Goal: Task Accomplishment & Management: Complete application form

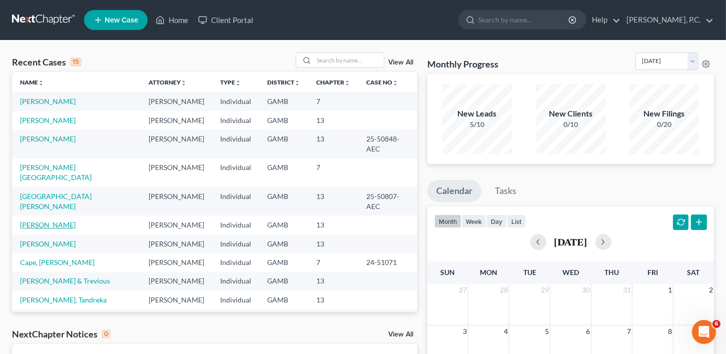
click at [71, 229] on link "[PERSON_NAME]" at bounding box center [48, 225] width 56 height 9
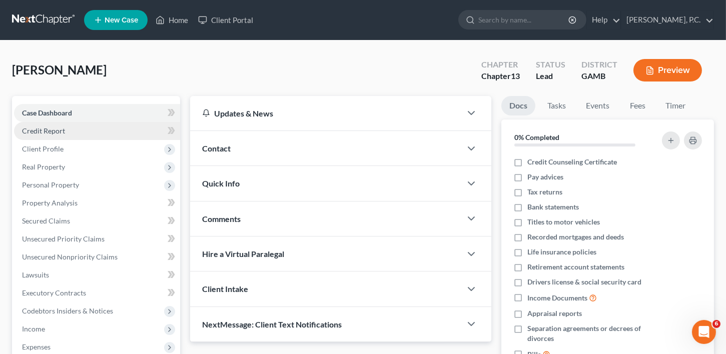
click at [42, 132] on span "Credit Report" at bounding box center [43, 131] width 43 height 9
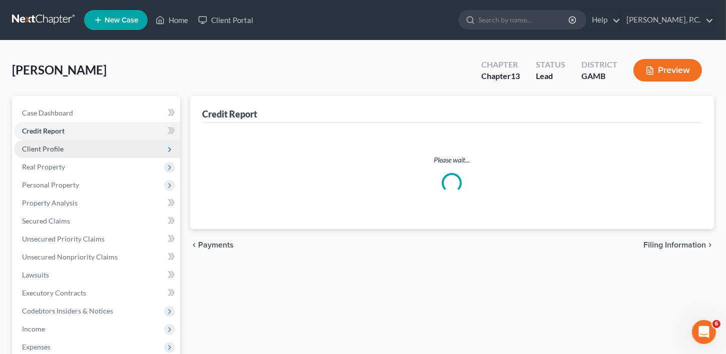
click at [43, 154] on span "Client Profile" at bounding box center [97, 149] width 166 height 18
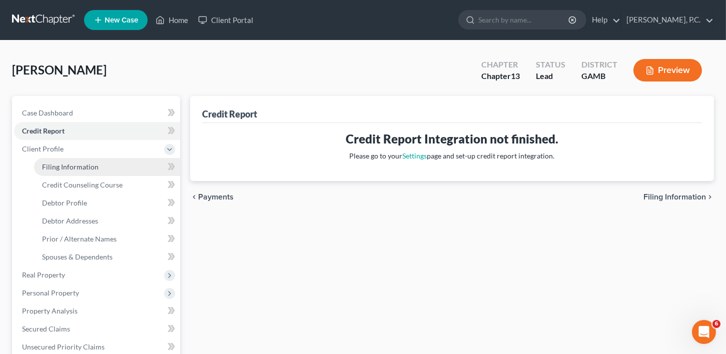
click at [54, 165] on span "Filing Information" at bounding box center [70, 167] width 57 height 9
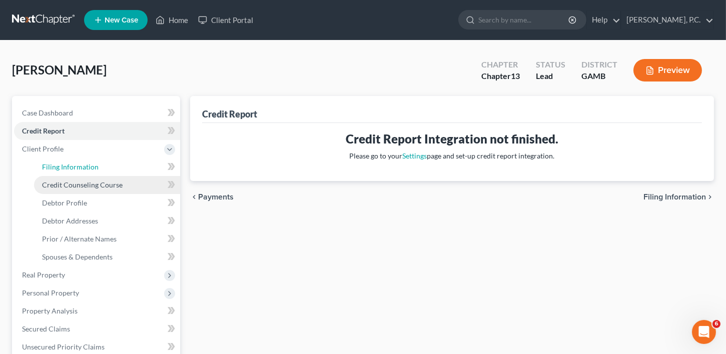
select select "1"
select select "0"
select select "3"
select select "10"
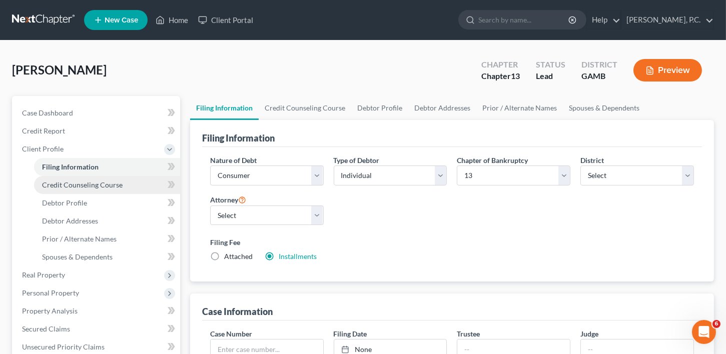
click at [70, 190] on link "Credit Counseling Course" at bounding box center [107, 185] width 146 height 18
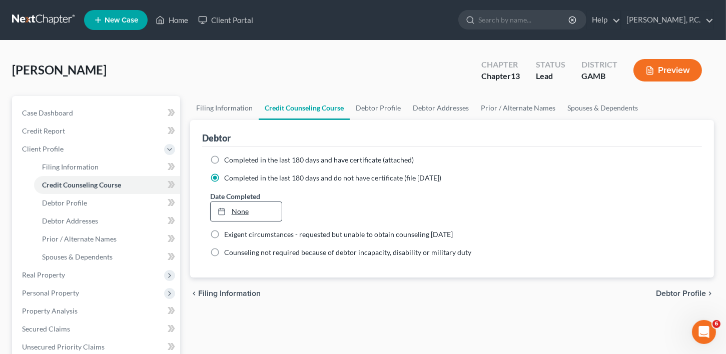
type input "[DATE]"
click at [240, 208] on link "None" at bounding box center [247, 211] width 72 height 19
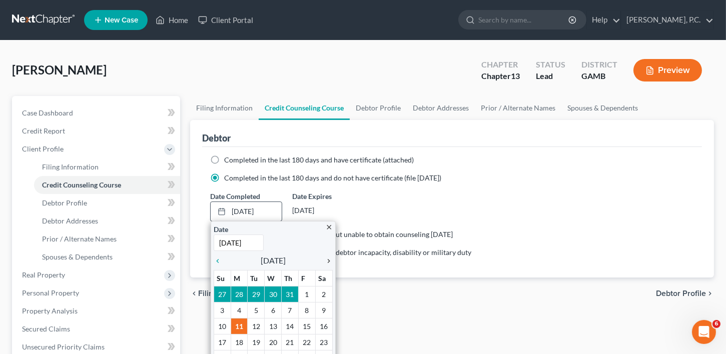
click at [327, 259] on icon "chevron_right" at bounding box center [326, 261] width 13 height 8
click at [218, 257] on icon "chevron_left" at bounding box center [220, 261] width 13 height 8
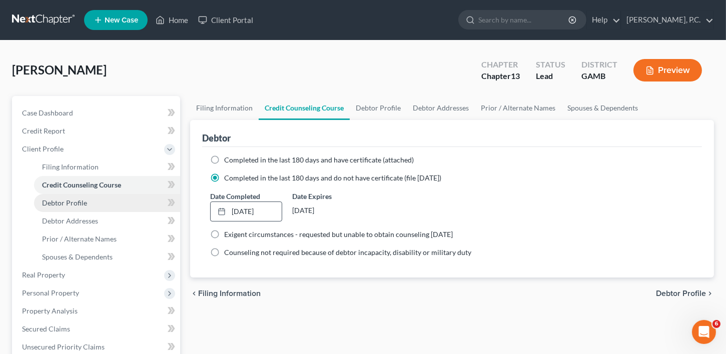
click at [77, 199] on span "Debtor Profile" at bounding box center [64, 203] width 45 height 9
select select "0"
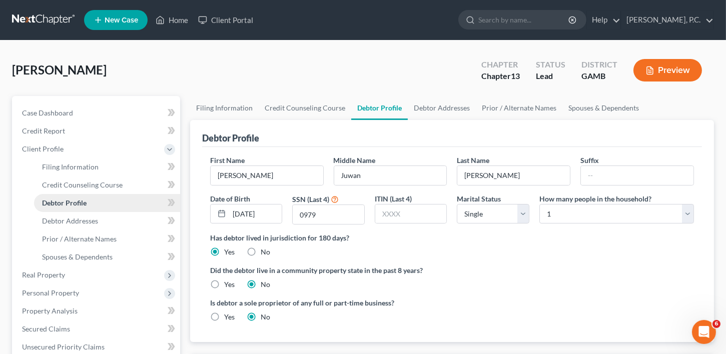
radio input "true"
click at [73, 218] on span "Debtor Addresses" at bounding box center [70, 221] width 56 height 9
select select "0"
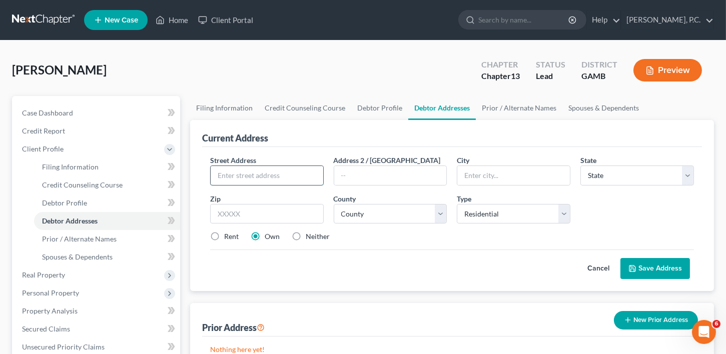
click at [240, 175] on input "text" at bounding box center [267, 175] width 113 height 19
type input "[STREET_ADDRESS][PERSON_NAME]"
click at [492, 180] on input "text" at bounding box center [513, 175] width 113 height 19
type input "[PERSON_NAME]"
select select "10"
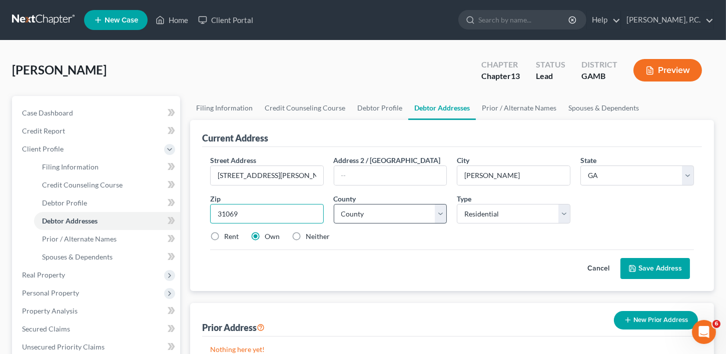
type input "31069"
click at [389, 216] on select "County [GEOGRAPHIC_DATA] [GEOGRAPHIC_DATA] [GEOGRAPHIC_DATA] [GEOGRAPHIC_DATA] …" at bounding box center [391, 214] width 114 height 20
select select "75"
click at [224, 236] on label "Rent" at bounding box center [231, 237] width 15 height 10
click at [228, 236] on input "Rent" at bounding box center [231, 235] width 7 height 7
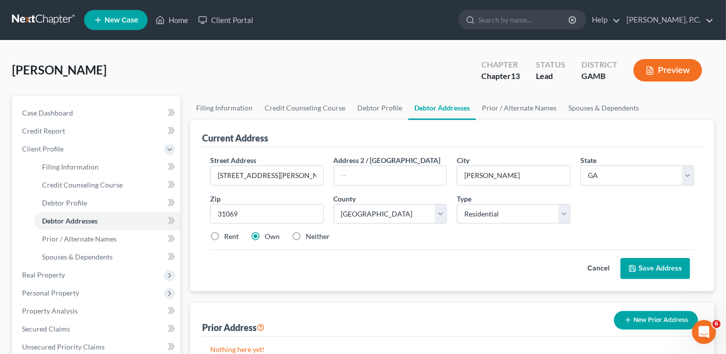
radio input "true"
click at [636, 263] on button "Save Address" at bounding box center [655, 268] width 70 height 21
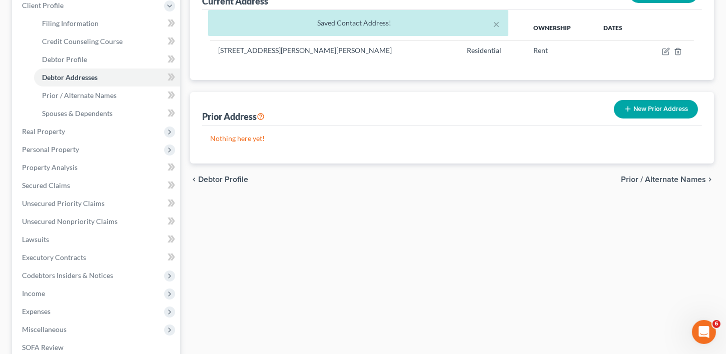
scroll to position [180, 0]
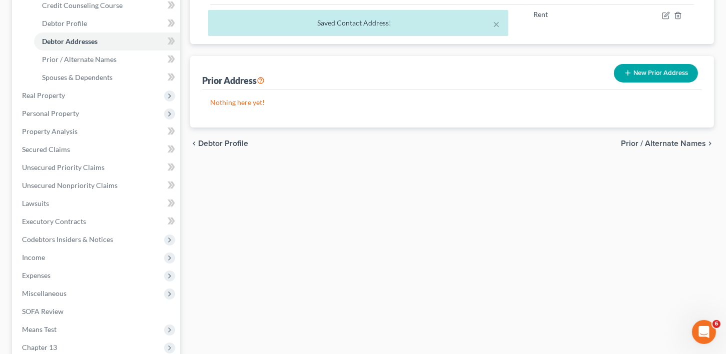
click at [664, 136] on div "chevron_left Debtor Profile Prior / Alternate Names chevron_right" at bounding box center [452, 144] width 524 height 32
click at [661, 140] on span "Prior / Alternate Names" at bounding box center [663, 144] width 85 height 8
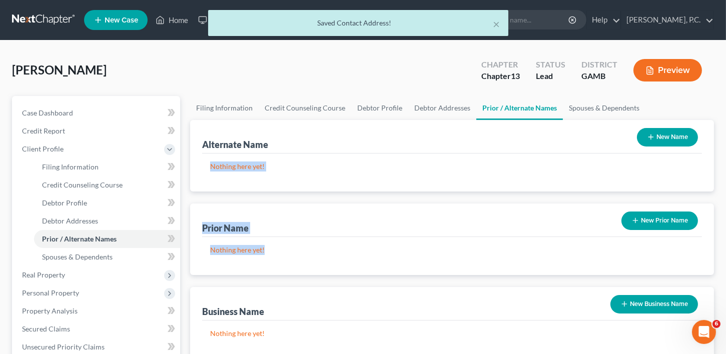
drag, startPoint x: 718, startPoint y: 124, endPoint x: 732, endPoint y: 245, distance: 121.9
click at [725, 245] on html "Home New Case Client Portal [PERSON_NAME]. [PERSON_NAME][EMAIL_ADDRESS][DOMAIN_…" at bounding box center [363, 329] width 726 height 658
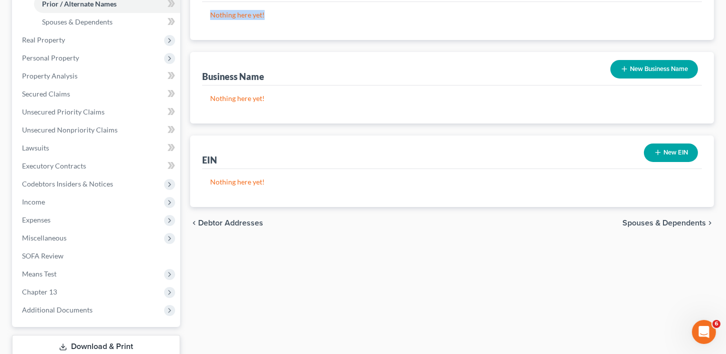
click at [676, 220] on span "Spouses & Dependents" at bounding box center [664, 223] width 84 height 8
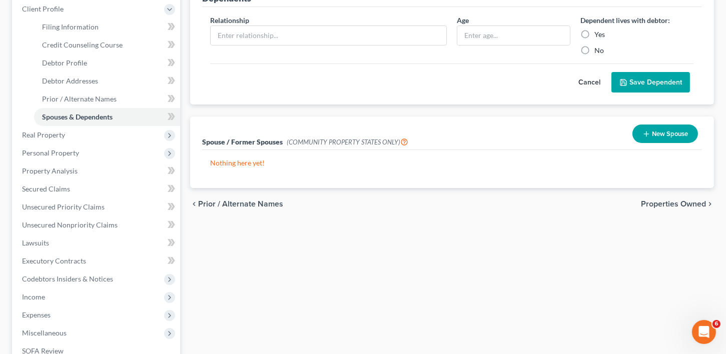
click at [673, 202] on span "Properties Owned" at bounding box center [673, 204] width 65 height 8
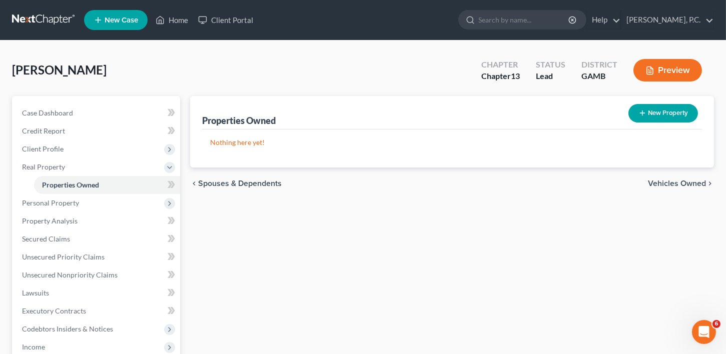
click at [673, 184] on span "Vehicles Owned" at bounding box center [677, 184] width 58 height 8
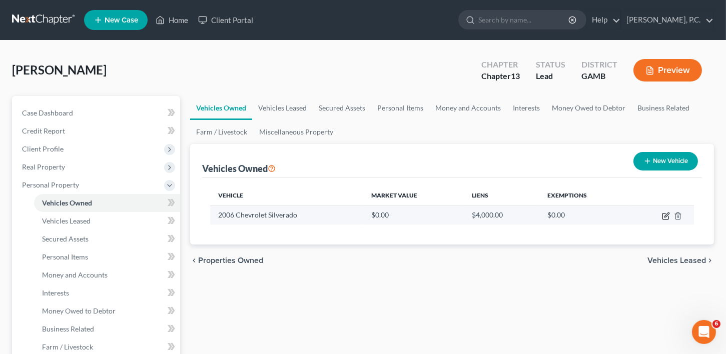
click at [666, 214] on icon "button" at bounding box center [666, 215] width 5 height 5
select select "0"
select select "20"
select select "3"
select select "0"
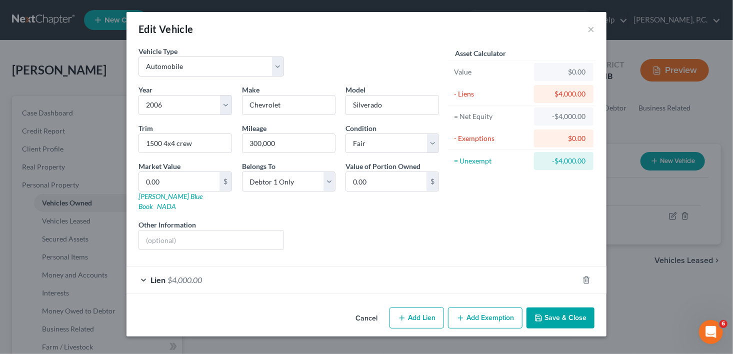
click at [581, 308] on button "Save & Close" at bounding box center [561, 318] width 68 height 21
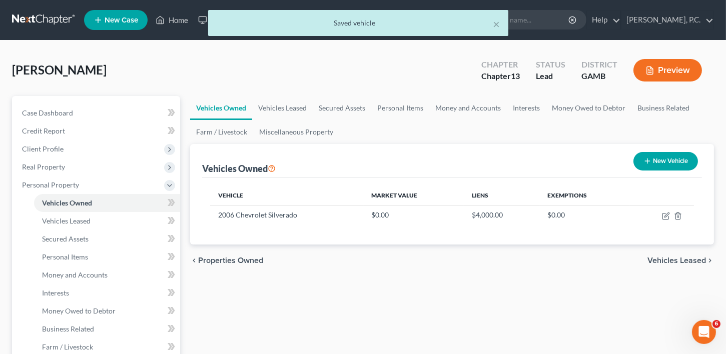
click at [663, 260] on span "Vehicles Leased" at bounding box center [676, 261] width 59 height 8
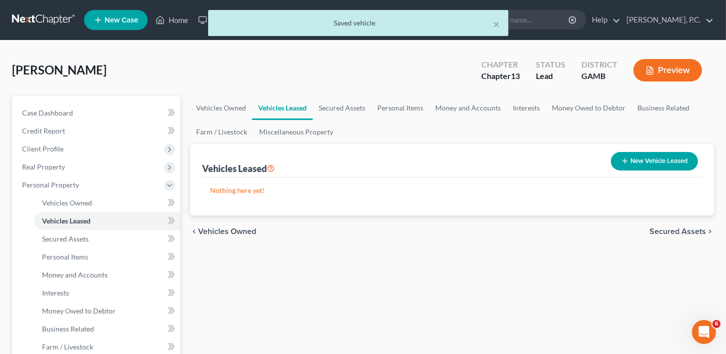
click at [665, 225] on div "chevron_left Vehicles Owned Secured Assets chevron_right" at bounding box center [452, 232] width 524 height 32
click at [665, 230] on span "Secured Assets" at bounding box center [677, 232] width 57 height 8
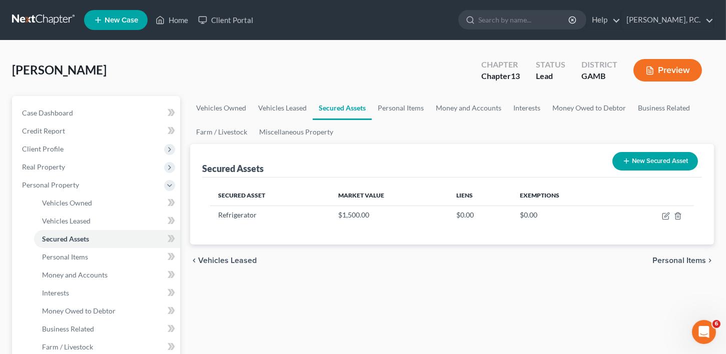
click at [644, 155] on button "New Secured Asset" at bounding box center [655, 161] width 86 height 19
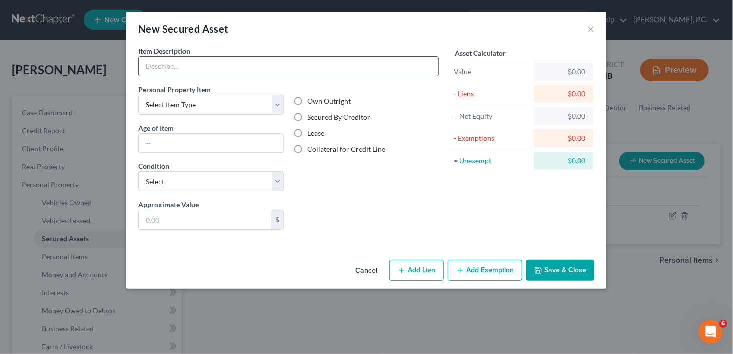
click at [176, 68] on input "text" at bounding box center [289, 66] width 300 height 19
drag, startPoint x: 172, startPoint y: 68, endPoint x: 155, endPoint y: 67, distance: 17.5
click at [155, 67] on input "Infaltable water slide" at bounding box center [289, 66] width 300 height 19
drag, startPoint x: 159, startPoint y: 68, endPoint x: 134, endPoint y: 65, distance: 25.7
click at [134, 65] on div "Item Description * Infaltable water slide Personal Property Item Select Item Ty…" at bounding box center [289, 142] width 311 height 192
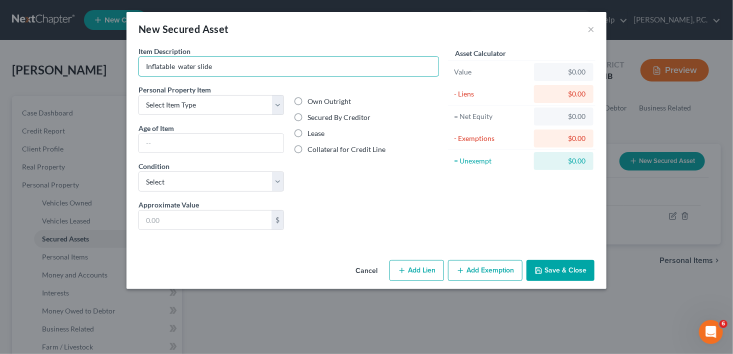
type input "Inflatable water slide"
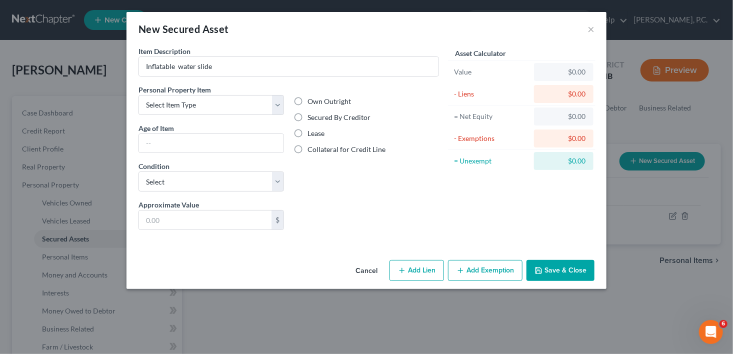
click at [308, 115] on label "Secured By Creditor" at bounding box center [339, 118] width 63 height 10
click at [312, 115] on input "Secured By Creditor" at bounding box center [315, 116] width 7 height 7
radio input "true"
click at [147, 136] on input "text" at bounding box center [211, 143] width 145 height 19
type input "3 years"
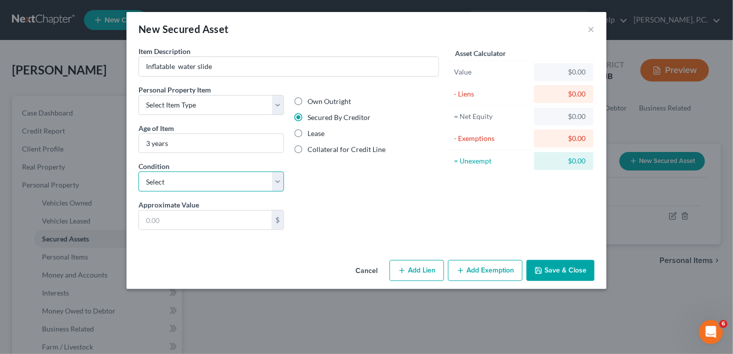
click at [152, 184] on select "Select Excellent Very Good Good Fair Poor" at bounding box center [212, 182] width 146 height 20
select select "4"
click at [139, 172] on select "Select Excellent Very Good Good Fair Poor" at bounding box center [212, 182] width 146 height 20
click at [158, 221] on input "text" at bounding box center [205, 220] width 133 height 19
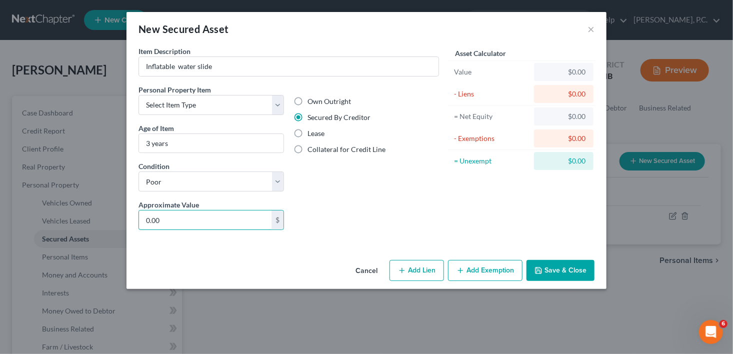
type input "0.00"
drag, startPoint x: 415, startPoint y: 270, endPoint x: 659, endPoint y: 234, distance: 247.3
click at [417, 270] on button "Add Lien" at bounding box center [417, 270] width 55 height 21
select select "0"
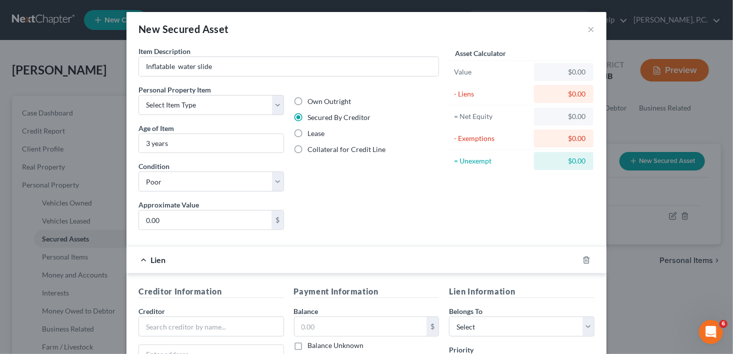
scroll to position [154, 0]
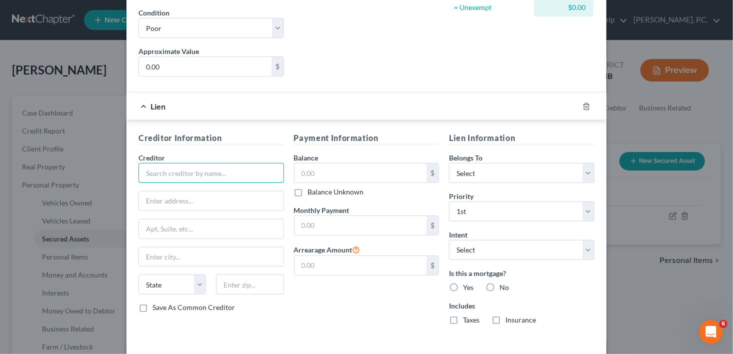
click at [150, 164] on input "text" at bounding box center [212, 173] width 146 height 20
type input "ClickLease"
click at [145, 194] on input "text" at bounding box center [211, 201] width 145 height 19
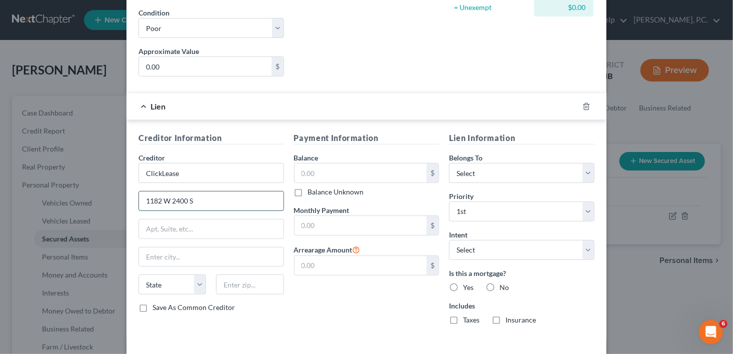
type input "1182 W 2400 S"
type input "[GEOGRAPHIC_DATA]"
select select "46"
type input "84119"
type input "[GEOGRAPHIC_DATA]"
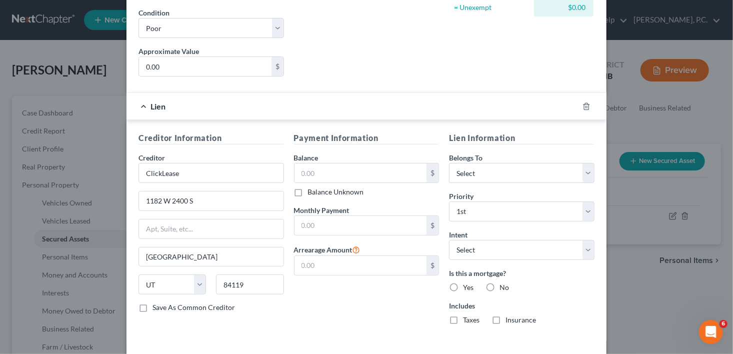
click at [153, 307] on label "Save As Common Creditor" at bounding box center [194, 308] width 83 height 10
click at [157, 307] on input "Save As Common Creditor" at bounding box center [160, 306] width 7 height 7
checkbox input "true"
click at [319, 174] on input "text" at bounding box center [361, 173] width 133 height 19
type input "14,199.45"
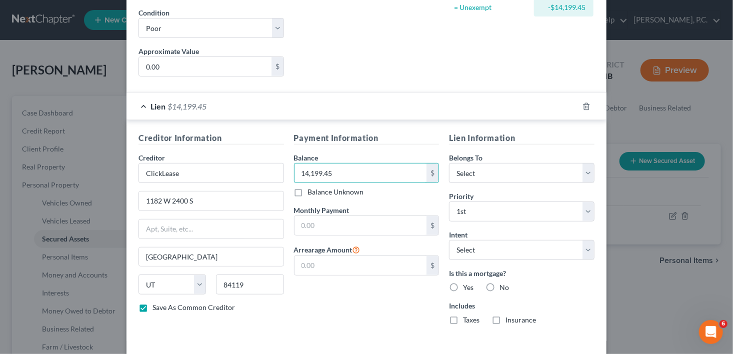
click at [500, 284] on label "No" at bounding box center [505, 288] width 10 height 10
click at [504, 284] on input "No" at bounding box center [507, 286] width 7 height 7
radio input "true"
click at [500, 316] on label "No" at bounding box center [505, 320] width 10 height 10
click at [504, 316] on input "No" at bounding box center [507, 318] width 7 height 7
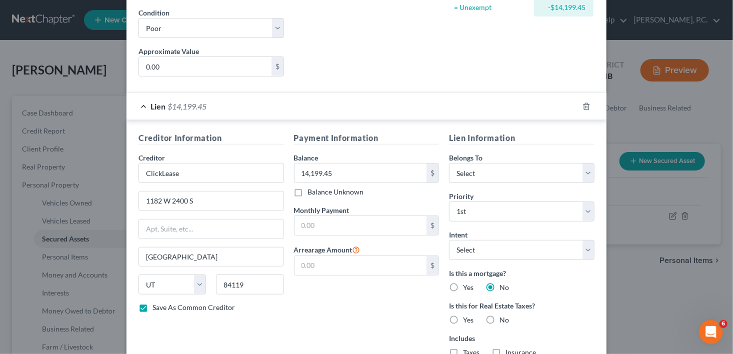
radio input "true"
click at [500, 349] on label "No" at bounding box center [505, 353] width 10 height 10
click at [504, 349] on input "No" at bounding box center [507, 351] width 7 height 7
radio input "true"
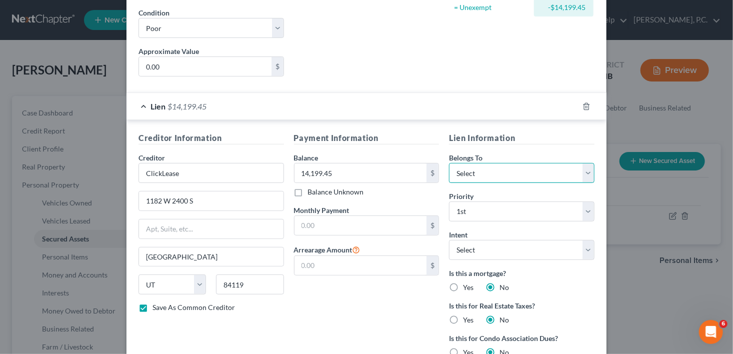
click at [473, 167] on select "Select Debtor 1 Only Debtor 2 Only Debtor 1 And Debtor 2 Only At Least One Of T…" at bounding box center [522, 173] width 146 height 20
select select "3"
click at [449, 163] on select "Select Debtor 1 Only Debtor 2 Only Debtor 1 And Debtor 2 Only At Least One Of T…" at bounding box center [522, 173] width 146 height 20
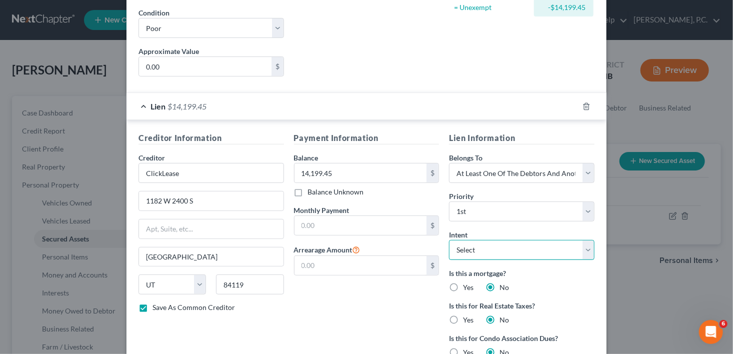
click at [472, 251] on select "Select Surrender Redeem Reaffirm Avoid Other" at bounding box center [522, 250] width 146 height 20
select select "2"
click at [449, 240] on select "Select Surrender Redeem Reaffirm Avoid Other" at bounding box center [522, 250] width 146 height 20
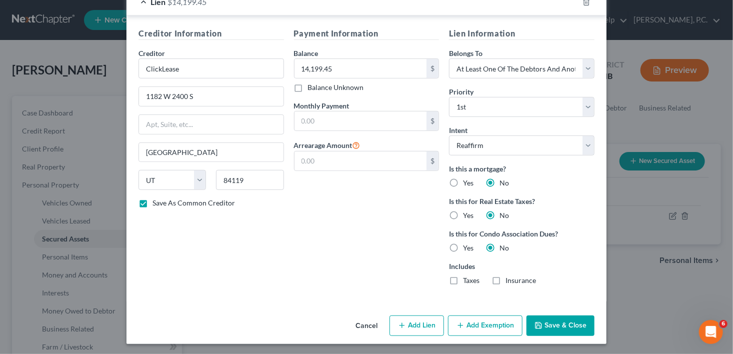
click at [562, 319] on button "Save & Close" at bounding box center [561, 326] width 68 height 21
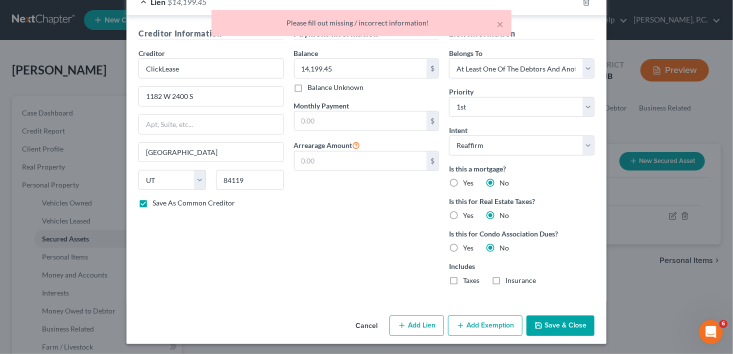
click at [504, 24] on div "× Please fill out missing / incorrect information!" at bounding box center [362, 23] width 300 height 26
click at [502, 24] on button "×" at bounding box center [500, 24] width 7 height 12
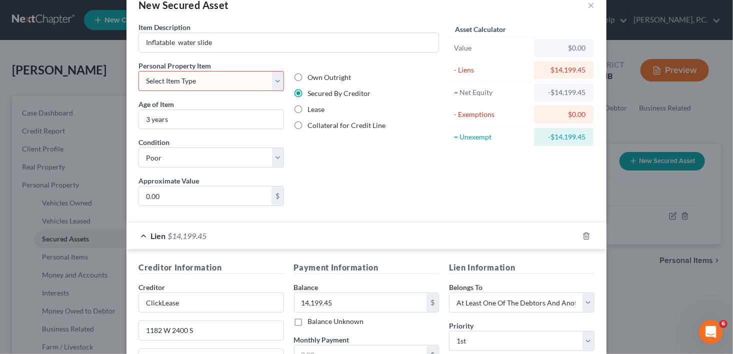
scroll to position [0, 0]
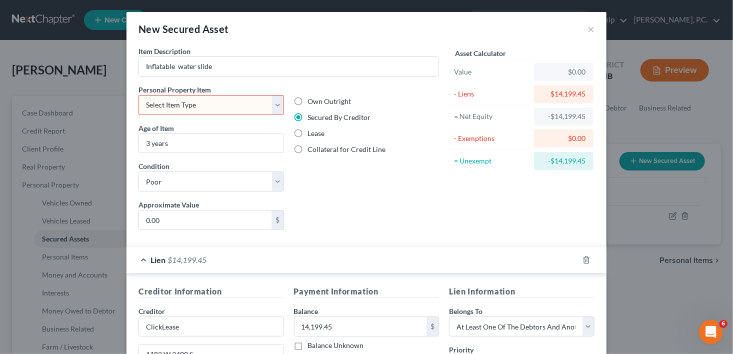
click at [155, 111] on select "Select Item Type Clothing Collectibles Of Value Electronics Firearms Household …" at bounding box center [212, 105] width 146 height 20
select select "other"
click at [139, 95] on select "Select Item Type Clothing Collectibles Of Value Electronics Firearms Household …" at bounding box center [212, 105] width 146 height 20
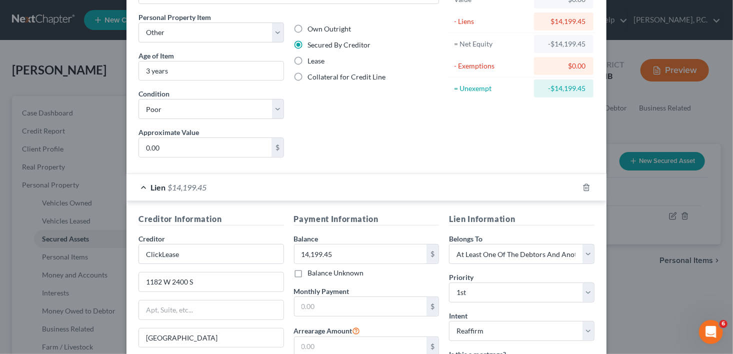
scroll to position [258, 0]
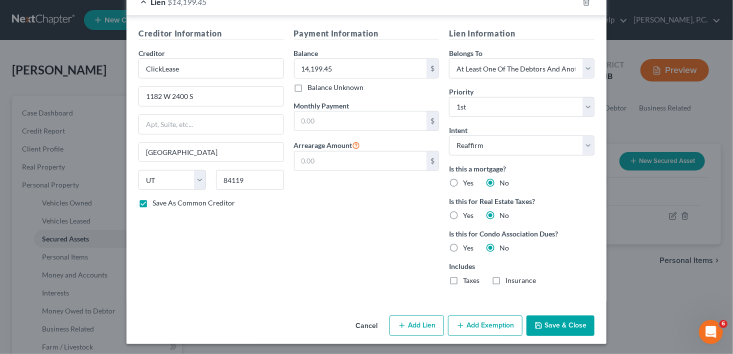
drag, startPoint x: 548, startPoint y: 329, endPoint x: 540, endPoint y: 326, distance: 8.7
click at [549, 329] on button "Save & Close" at bounding box center [561, 326] width 68 height 21
checkbox input "false"
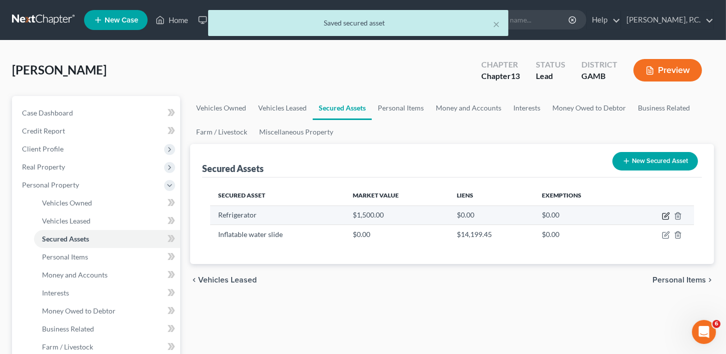
click at [664, 216] on icon "button" at bounding box center [666, 215] width 5 height 5
select select "household_goods"
select select "0"
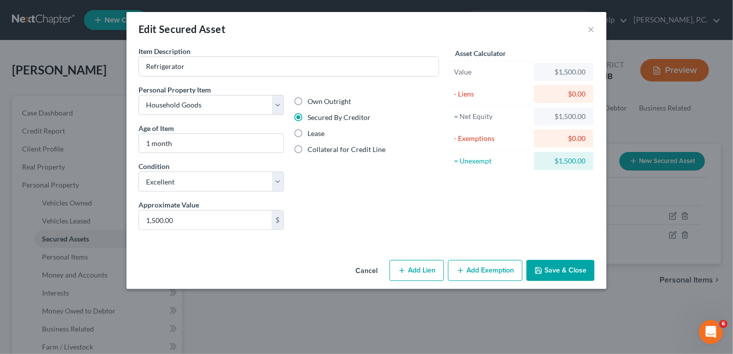
click at [426, 269] on button "Add Lien" at bounding box center [417, 270] width 55 height 21
select select "0"
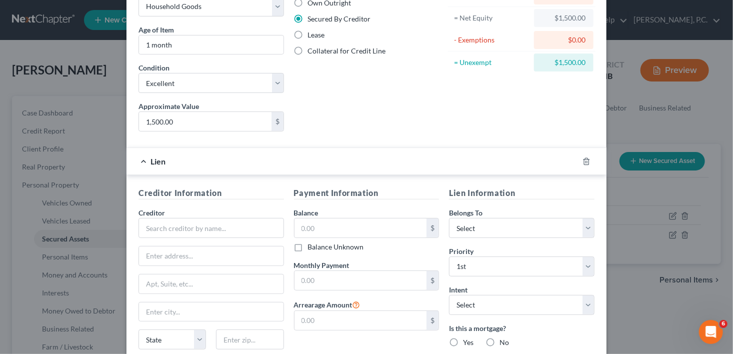
scroll to position [122, 0]
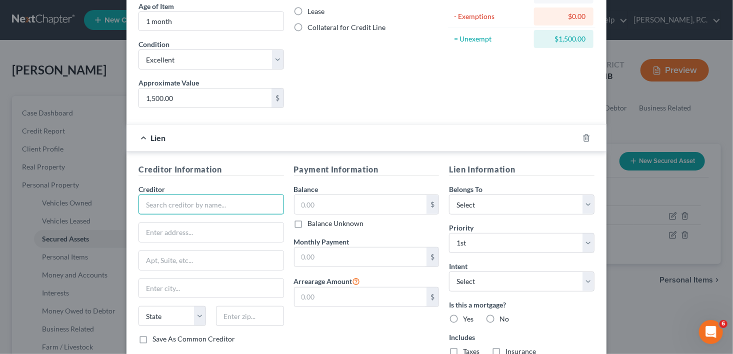
click at [202, 206] on input "text" at bounding box center [212, 205] width 146 height 20
click at [201, 180] on div "Creditor Information Creditor * Farmers Furniture State [US_STATE] AK AR AZ CA …" at bounding box center [212, 264] width 156 height 201
click at [206, 195] on input "Farmers Furniture" at bounding box center [212, 205] width 146 height 20
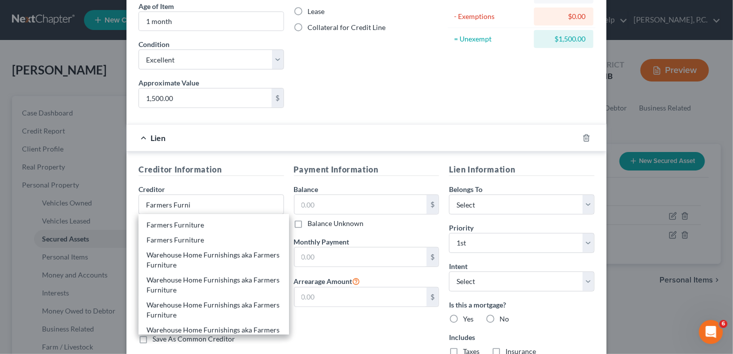
scroll to position [55, 0]
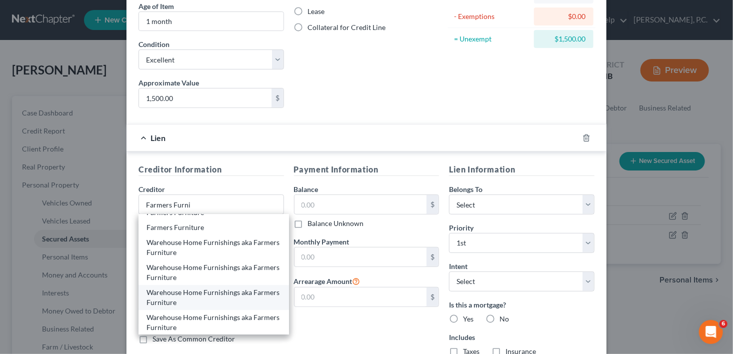
click at [214, 296] on div "Warehouse Home Furnishings aka Farmers Furniture" at bounding box center [214, 298] width 135 height 20
type input "Warehouse Home Furnishings aka Farmers Furniture"
type input "PO Box 1140"
type input "Attn: Corporate Office"
type input "[GEOGRAPHIC_DATA]"
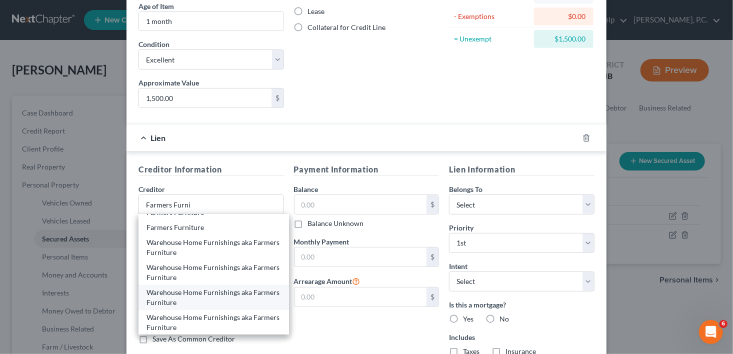
select select "10"
type input "31040-1140"
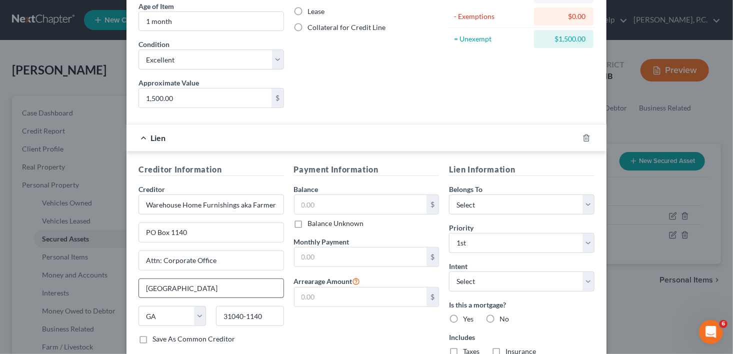
scroll to position [0, 0]
click at [475, 205] on select "Select Debtor 1 Only Debtor 2 Only Debtor 1 And Debtor 2 Only At Least One Of T…" at bounding box center [522, 205] width 146 height 20
select select "0"
click at [449, 195] on select "Select Debtor 1 Only Debtor 2 Only Debtor 1 And Debtor 2 Only At Least One Of T…" at bounding box center [522, 205] width 146 height 20
click at [468, 285] on select "Select Surrender Redeem Reaffirm Avoid Other" at bounding box center [522, 282] width 146 height 20
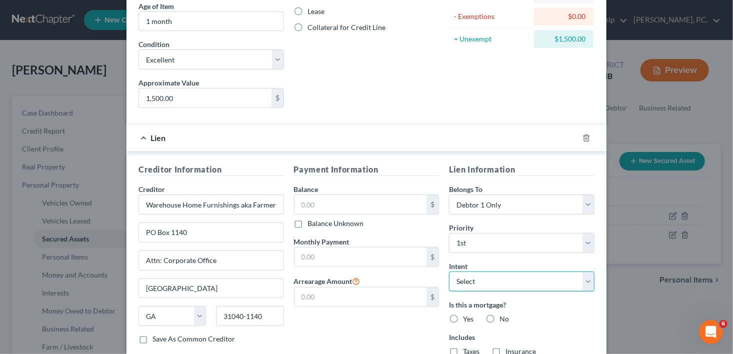
select select "2"
click at [449, 272] on select "Select Surrender Redeem Reaffirm Avoid Other" at bounding box center [522, 282] width 146 height 20
click at [304, 204] on input "text" at bounding box center [361, 204] width 133 height 19
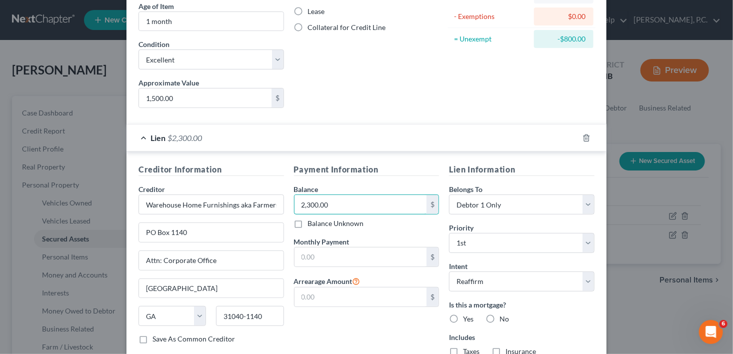
type input "2,300.00"
click at [500, 316] on label "No" at bounding box center [505, 319] width 10 height 10
click at [504, 316] on input "No" at bounding box center [507, 317] width 7 height 7
radio input "true"
click at [500, 347] on label "No" at bounding box center [505, 352] width 10 height 10
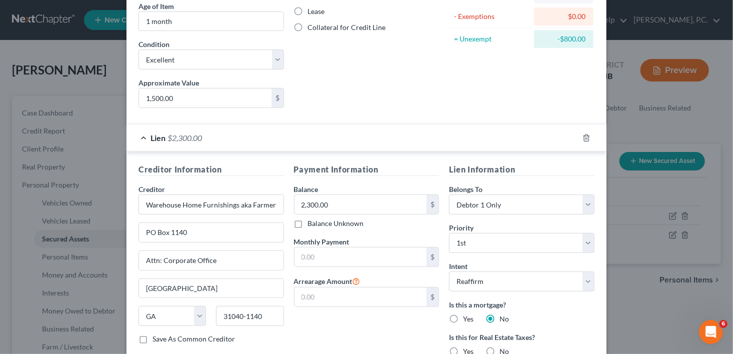
click at [504, 347] on input "No" at bounding box center [507, 350] width 7 height 7
radio input "true"
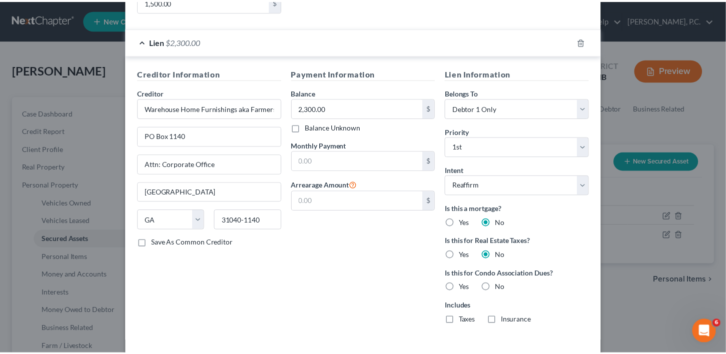
scroll to position [258, 0]
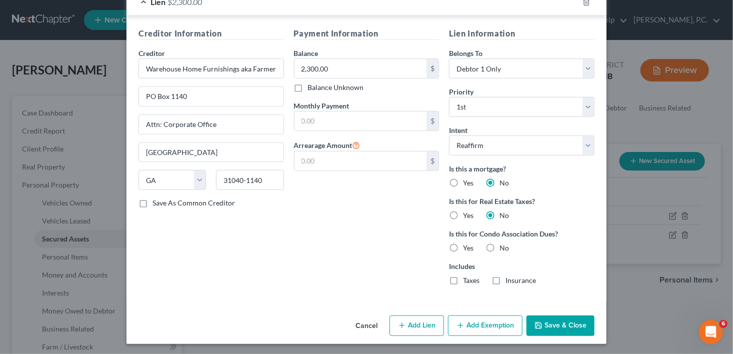
click at [500, 244] on label "No" at bounding box center [505, 248] width 10 height 10
click at [504, 244] on input "No" at bounding box center [507, 246] width 7 height 7
radio input "true"
click at [565, 328] on button "Save & Close" at bounding box center [561, 326] width 68 height 21
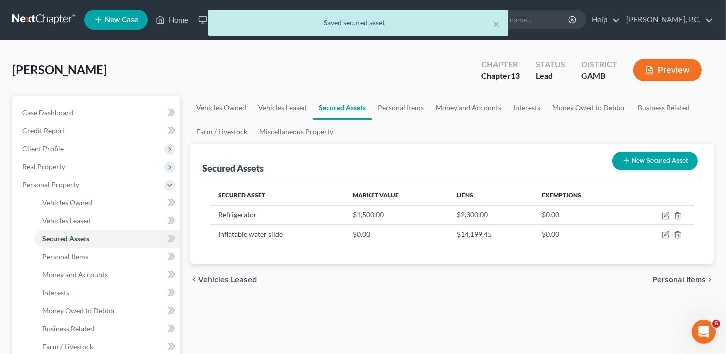
click at [682, 279] on span "Personal Items" at bounding box center [679, 280] width 54 height 8
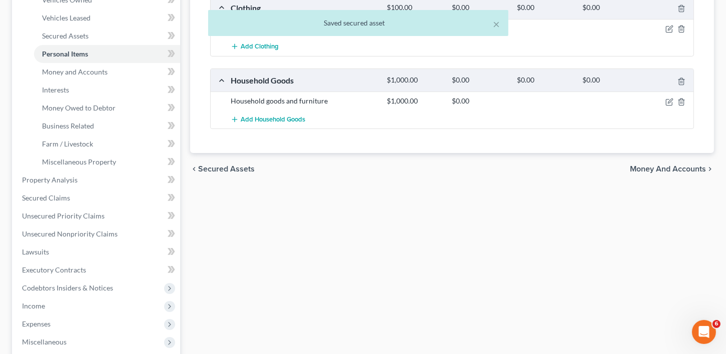
scroll to position [223, 0]
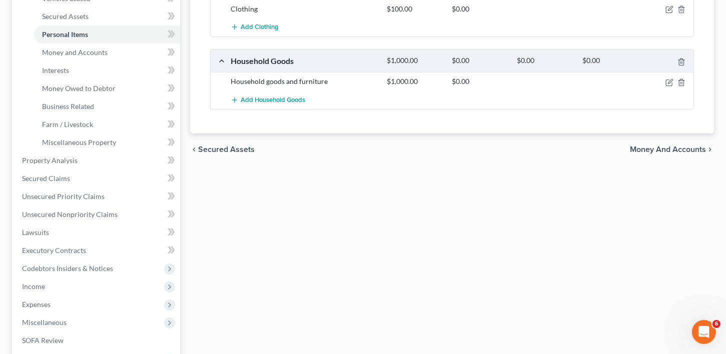
click at [662, 146] on span "Money and Accounts" at bounding box center [668, 150] width 76 height 8
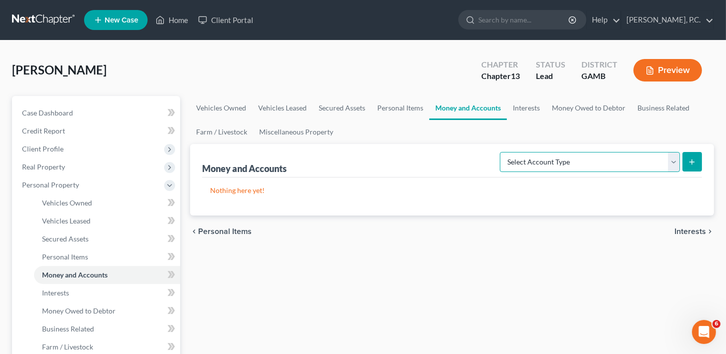
click at [553, 159] on select "Select Account Type Brokerage Cash on Hand Certificates of Deposit Checking Acc…" at bounding box center [590, 162] width 180 height 20
select select "checking"
click at [502, 152] on select "Select Account Type Brokerage Cash on Hand Certificates of Deposit Checking Acc…" at bounding box center [590, 162] width 180 height 20
click at [697, 155] on button "submit" at bounding box center [692, 162] width 20 height 20
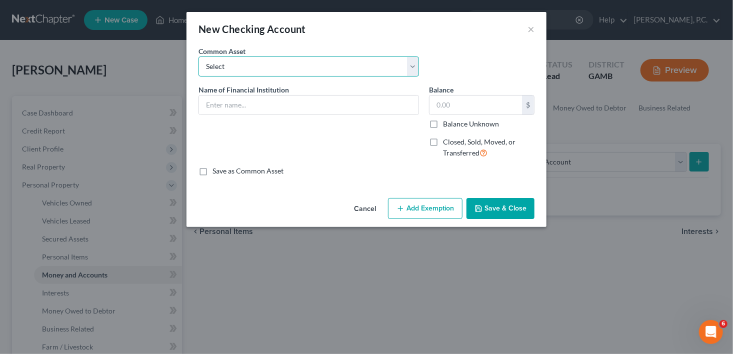
click at [208, 68] on select "Select US Bank Navy Federal Credit Union Midsouth Federal Credit Union Chime Ba…" at bounding box center [309, 67] width 221 height 20
select select "7"
click at [199, 57] on select "Select US Bank Navy Federal Credit Union Midsouth Federal Credit Union Chime Ba…" at bounding box center [309, 67] width 221 height 20
type input "Robins Financial Credit Union"
type input "150.00"
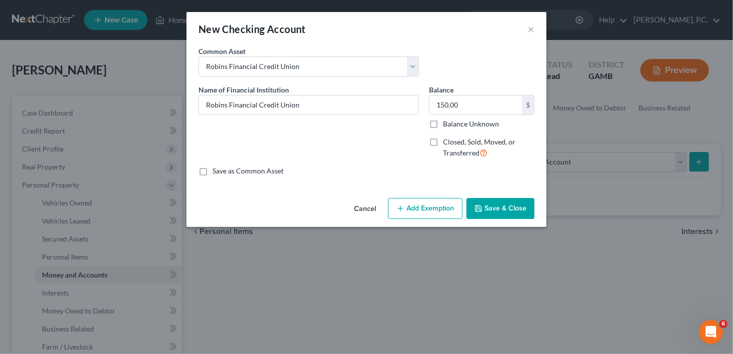
click at [491, 208] on button "Save & Close" at bounding box center [501, 208] width 68 height 21
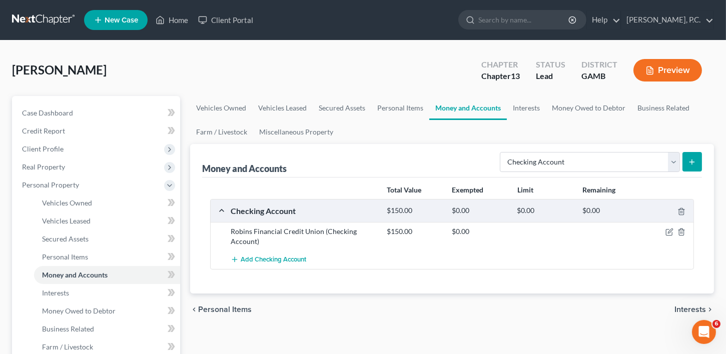
click at [682, 165] on button "submit" at bounding box center [692, 162] width 20 height 20
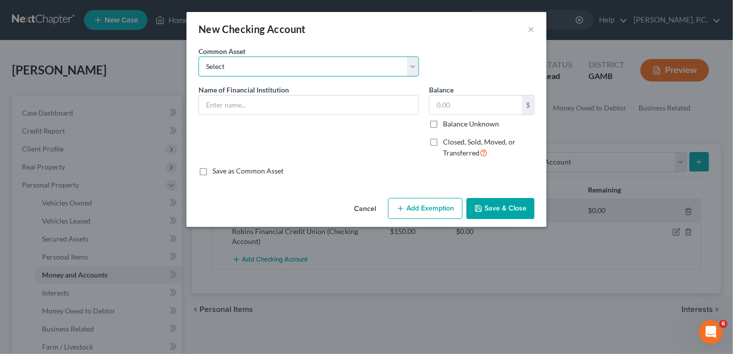
click at [222, 61] on select "Select US Bank Navy Federal Credit Union Midsouth Federal Credit Union Chime Ba…" at bounding box center [309, 67] width 221 height 20
click at [194, 120] on div "Name of Financial Institution *" at bounding box center [309, 126] width 231 height 82
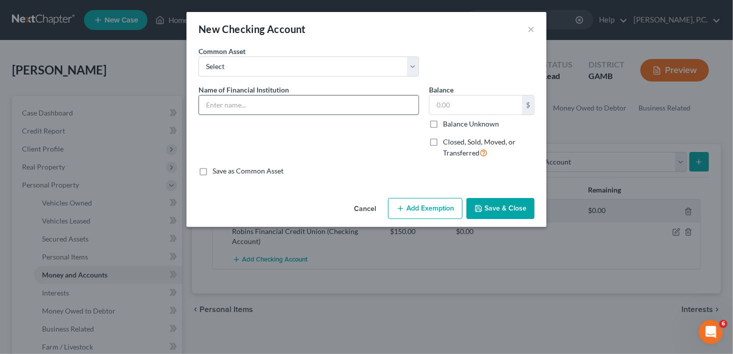
click at [216, 98] on input "text" at bounding box center [309, 105] width 220 height 19
type input "Truist Bank fka BB&T"
click at [463, 107] on input "text" at bounding box center [476, 105] width 93 height 19
type input "150.00"
click at [513, 210] on button "Save & Close" at bounding box center [501, 208] width 68 height 21
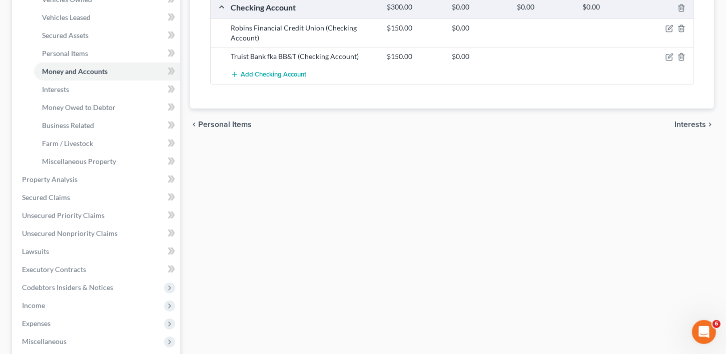
click at [693, 123] on span "Interests" at bounding box center [690, 125] width 32 height 8
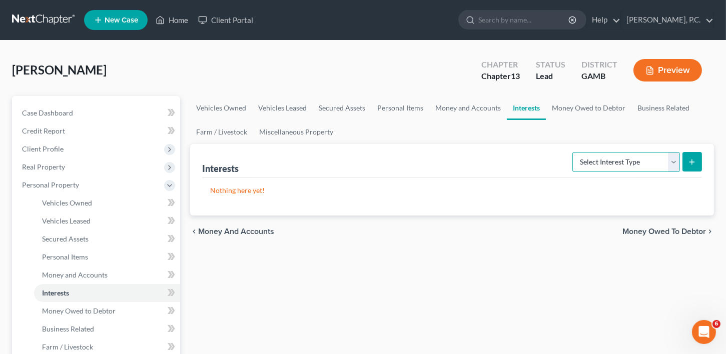
click at [622, 157] on select "Select Interest Type 401K Annuity Bond Education IRA Government Bond Government…" at bounding box center [626, 162] width 108 height 20
select select "401k"
click at [574, 152] on select "Select Interest Type 401K Annuity Bond Education IRA Government Bond Government…" at bounding box center [626, 162] width 108 height 20
click at [700, 158] on button "submit" at bounding box center [692, 162] width 20 height 20
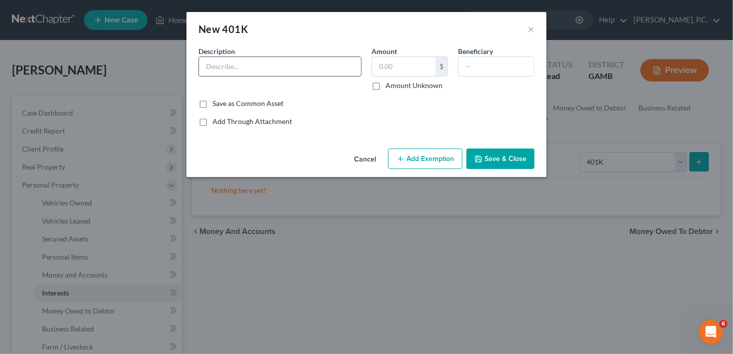
click at [231, 59] on input "text" at bounding box center [280, 66] width 162 height 19
type input "401 (k)"
click at [381, 74] on input "text" at bounding box center [404, 66] width 64 height 19
type input "17,000.00"
click at [482, 77] on div "Beneficiary" at bounding box center [496, 68] width 87 height 45
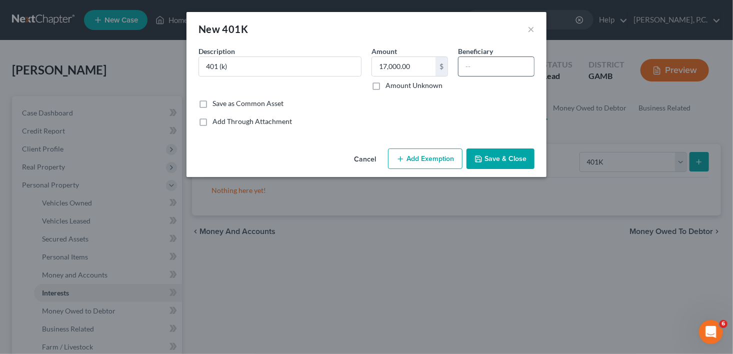
click at [480, 66] on input "text" at bounding box center [497, 66] width 76 height 19
type input "[PERSON_NAME]"
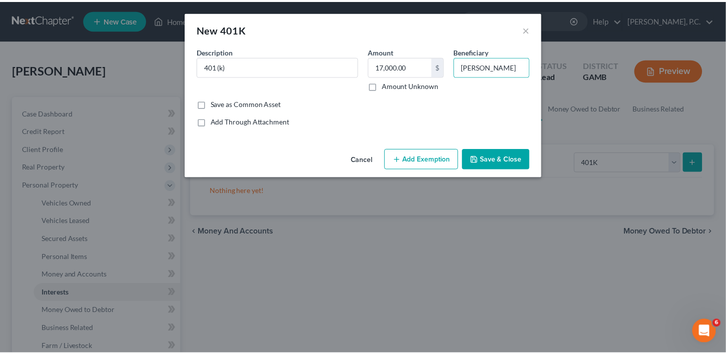
scroll to position [0, 0]
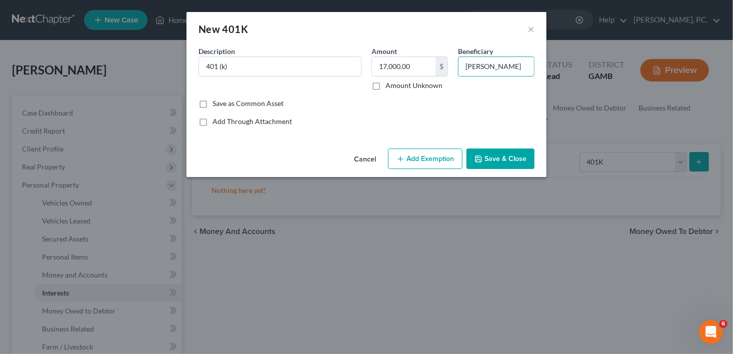
click at [507, 150] on button "Save & Close" at bounding box center [501, 159] width 68 height 21
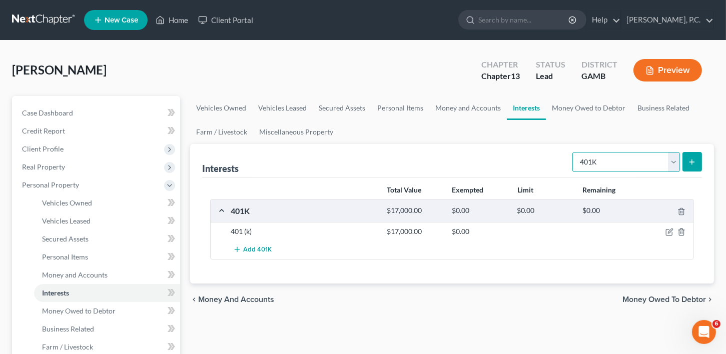
click at [676, 163] on select "Select Interest Type 401K Annuity Bond Education IRA Government Bond Government…" at bounding box center [626, 162] width 108 height 20
click at [492, 124] on ul "Vehicles Owned Vehicles Leased Secured Assets Personal Items Money and Accounts…" at bounding box center [452, 120] width 524 height 48
click at [636, 296] on span "Money Owed to Debtor" at bounding box center [664, 300] width 84 height 8
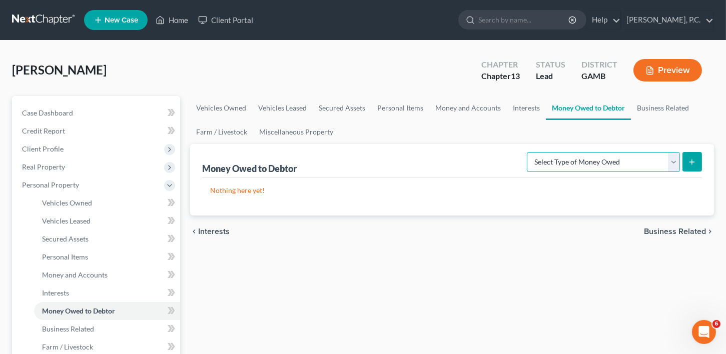
click at [579, 158] on select "Select Type of Money Owed Accounts Receivable Alimony Child Support Claims Agai…" at bounding box center [603, 162] width 153 height 20
select select "other_contingent_and_unliquidated_claims"
click at [529, 152] on select "Select Type of Money Owed Accounts Receivable Alimony Child Support Claims Agai…" at bounding box center [603, 162] width 153 height 20
click at [691, 157] on button "submit" at bounding box center [692, 162] width 20 height 20
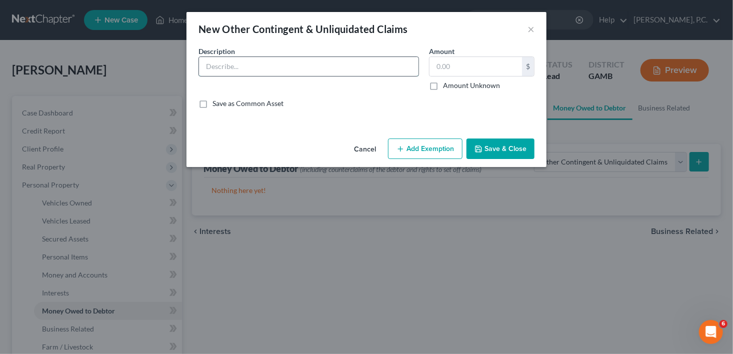
click at [214, 63] on input "text" at bounding box center [309, 66] width 220 height 19
type input "Potential pending personal injury claim"
click at [443, 84] on label "Amount Unknown" at bounding box center [471, 86] width 57 height 10
click at [447, 84] on input "Amount Unknown" at bounding box center [450, 84] width 7 height 7
checkbox input "true"
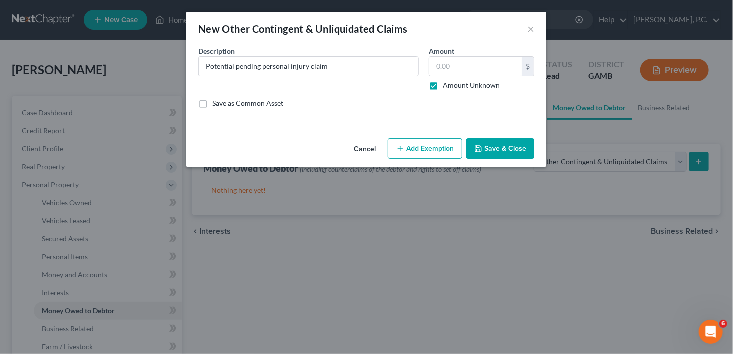
type input "0.00"
click at [500, 153] on button "Save & Close" at bounding box center [501, 149] width 68 height 21
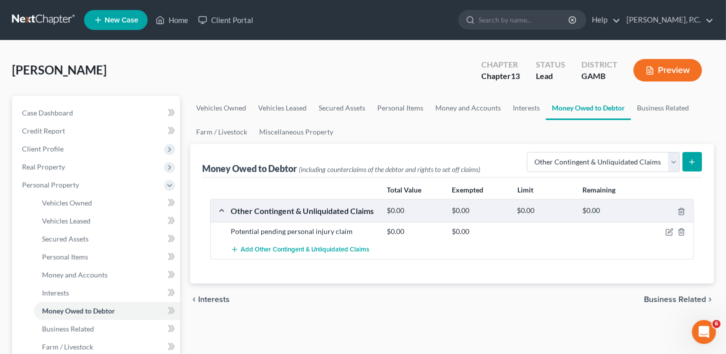
click at [678, 298] on span "Business Related" at bounding box center [675, 300] width 62 height 8
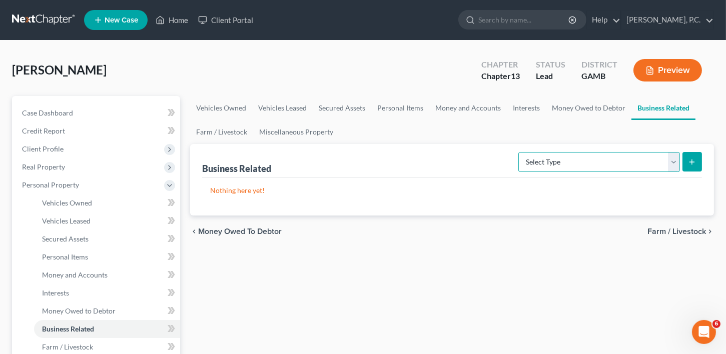
click at [597, 164] on select "Select Type Customer Lists Franchises Inventory Licenses Machinery Office Equip…" at bounding box center [599, 162] width 162 height 20
click at [687, 229] on span "Farm / Livestock" at bounding box center [676, 232] width 59 height 8
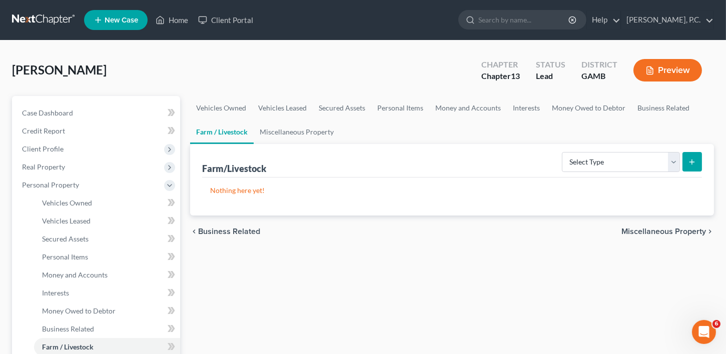
click at [687, 229] on span "Miscellaneous Property" at bounding box center [663, 232] width 85 height 8
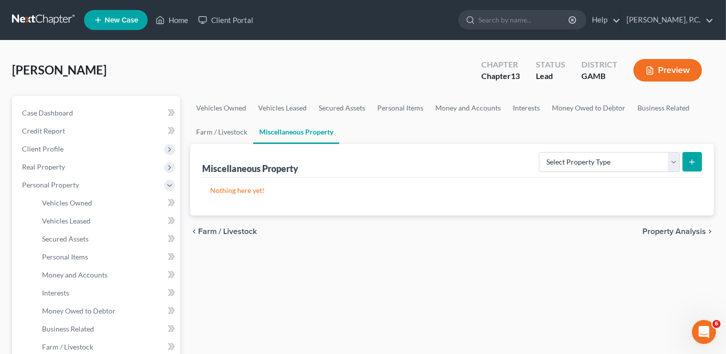
click at [687, 229] on span "Property Analysis" at bounding box center [674, 232] width 64 height 8
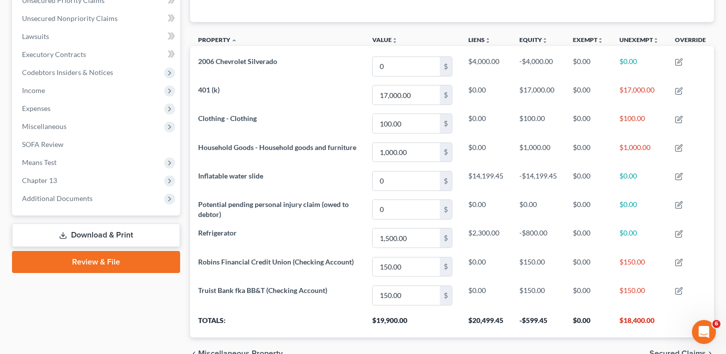
click at [669, 350] on span "Secured Claims" at bounding box center [677, 354] width 57 height 8
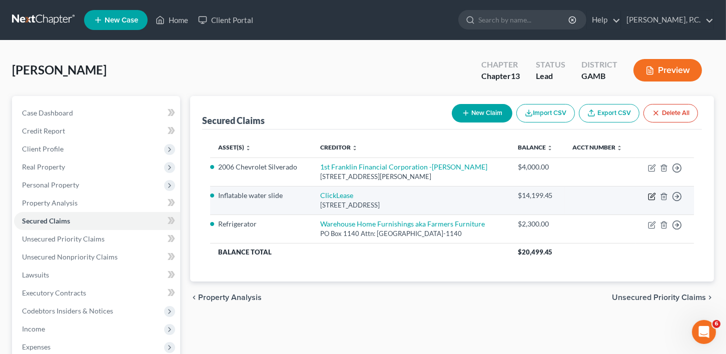
click at [651, 193] on icon "button" at bounding box center [652, 197] width 8 height 8
select select "46"
select select "2"
select select "3"
select select "0"
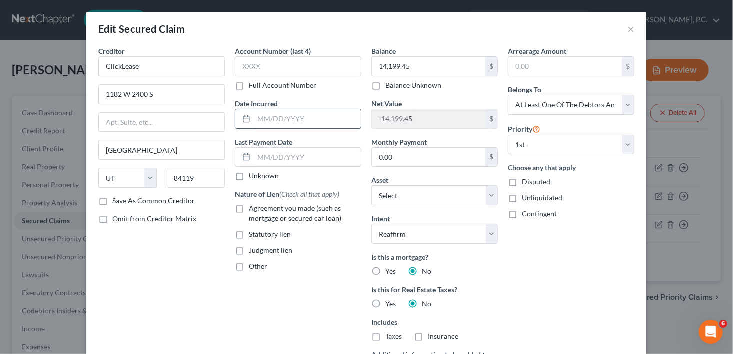
click at [264, 117] on input "text" at bounding box center [307, 119] width 107 height 19
type input "[DATE]"
click at [249, 210] on label "Agreement you made (such as mortgage or secured car loan)" at bounding box center [305, 214] width 113 height 20
click at [253, 210] on input "Agreement you made (such as mortgage or secured car loan)" at bounding box center [256, 207] width 7 height 7
checkbox input "true"
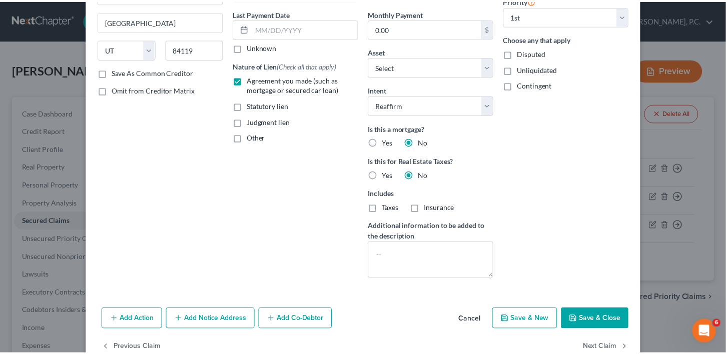
scroll to position [152, 0]
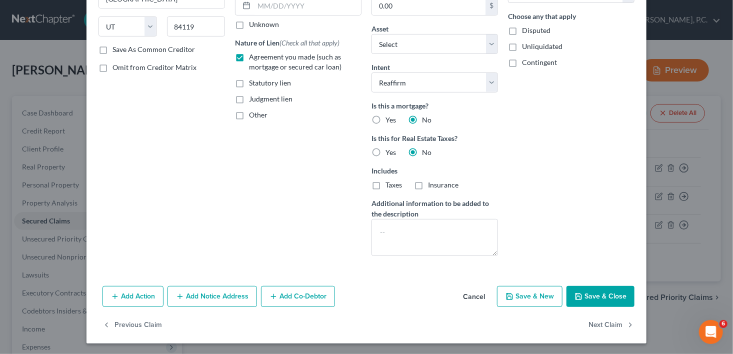
click at [620, 295] on button "Save & Close" at bounding box center [601, 296] width 68 height 21
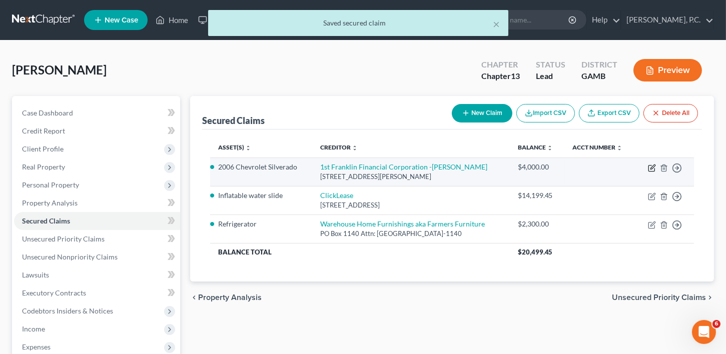
click at [655, 166] on icon "button" at bounding box center [652, 168] width 8 height 8
select select "10"
select select "2"
select select "0"
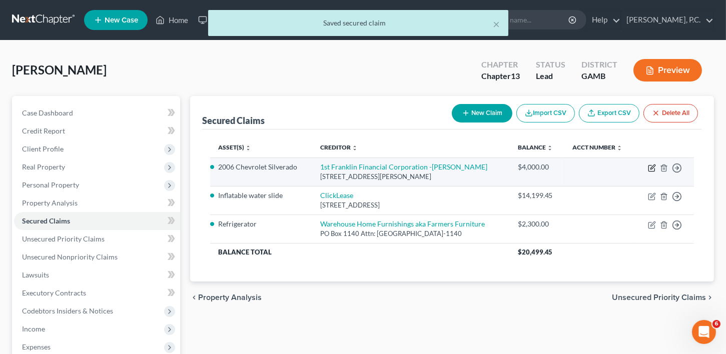
select select "0"
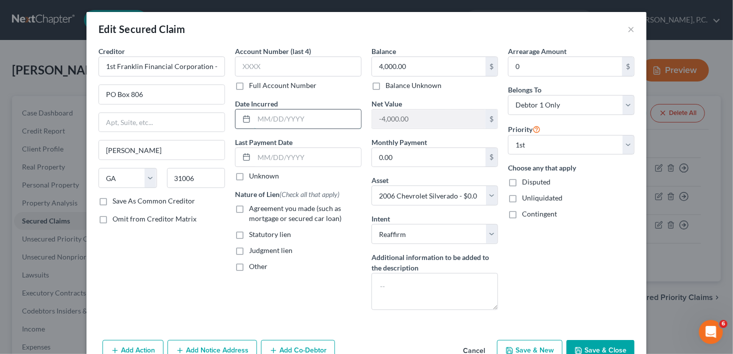
click at [278, 118] on input "text" at bounding box center [307, 119] width 107 height 19
type input "[DATE]"
click at [249, 207] on label "Agreement you made (such as mortgage or secured car loan)" at bounding box center [305, 214] width 113 height 20
click at [253, 207] on input "Agreement you made (such as mortgage or secured car loan)" at bounding box center [256, 207] width 7 height 7
checkbox input "true"
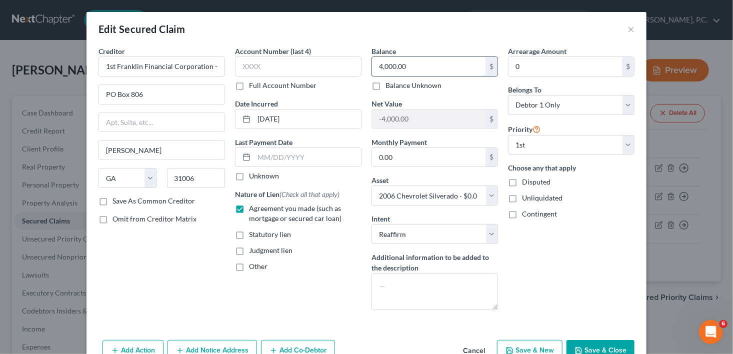
click at [422, 65] on input "4,000.00" at bounding box center [429, 66] width 114 height 19
type input "3,803.30"
click at [593, 340] on button "Save & Close" at bounding box center [601, 350] width 68 height 21
select select
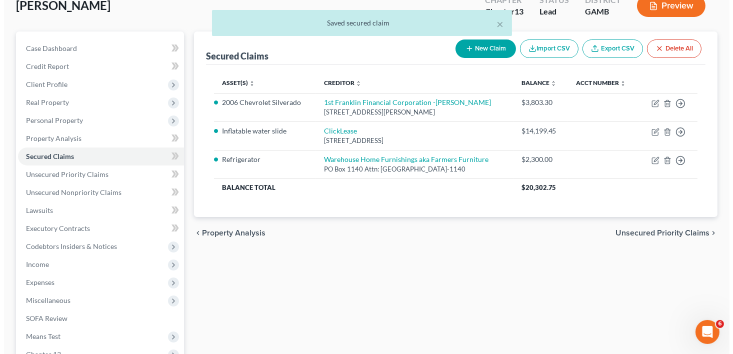
scroll to position [131, 0]
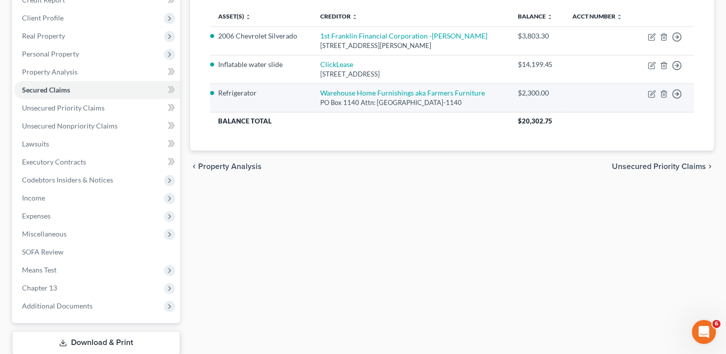
click at [656, 90] on td "Move to E Move to F Move to G Move to Notice Only" at bounding box center [665, 98] width 58 height 29
click at [652, 91] on icon "button" at bounding box center [652, 94] width 8 height 8
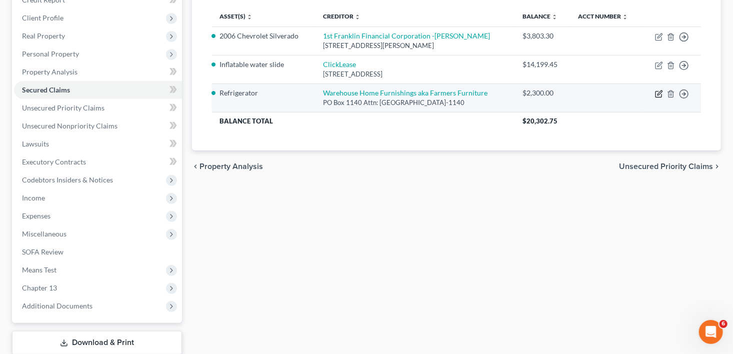
select select "10"
select select "2"
select select "0"
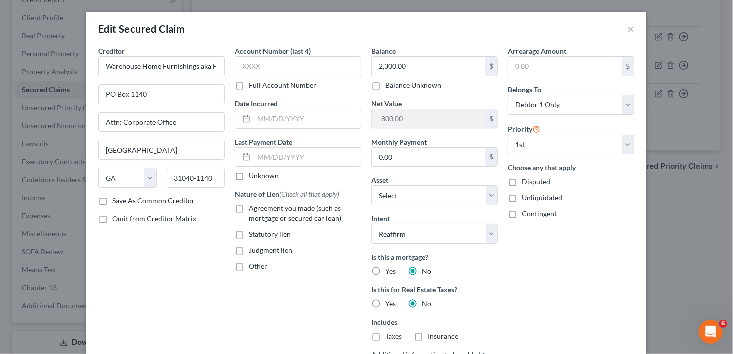
click at [249, 207] on label "Agreement you made (such as mortgage or secured car loan)" at bounding box center [305, 214] width 113 height 20
click at [253, 207] on input "Agreement you made (such as mortgage or secured car loan)" at bounding box center [256, 207] width 7 height 7
checkbox input "true"
click at [259, 117] on input "text" at bounding box center [307, 119] width 107 height 19
type input "[DATE]"
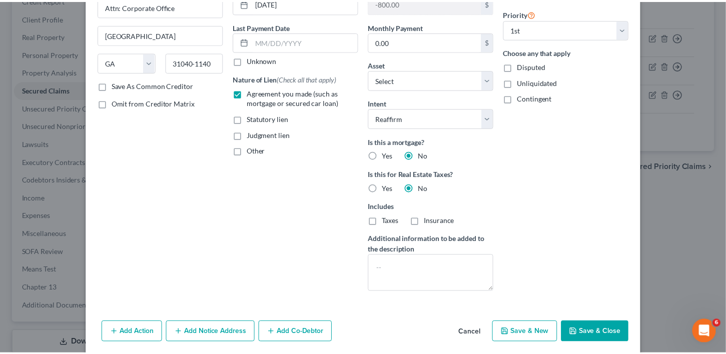
scroll to position [152, 0]
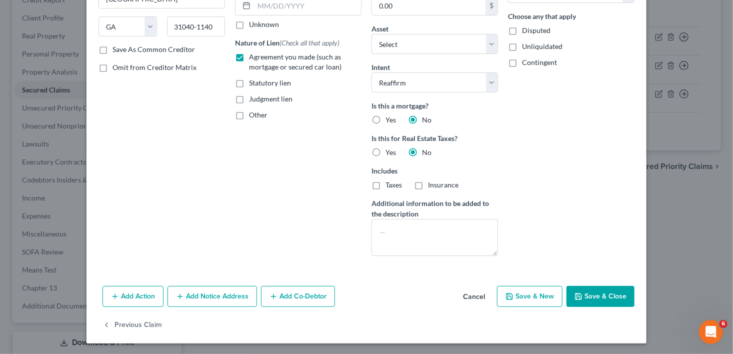
click at [590, 292] on button "Save & Close" at bounding box center [601, 296] width 68 height 21
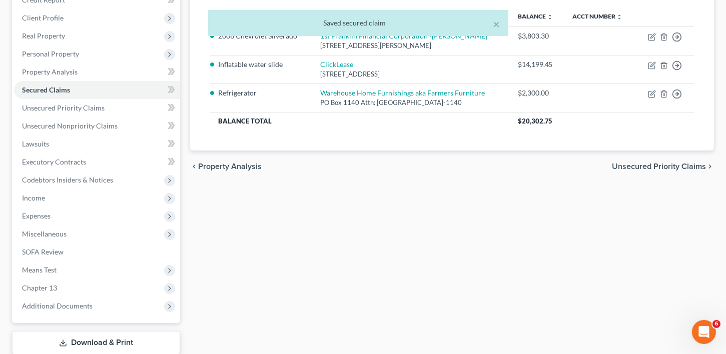
click at [639, 163] on span "Unsecured Priority Claims" at bounding box center [659, 167] width 94 height 8
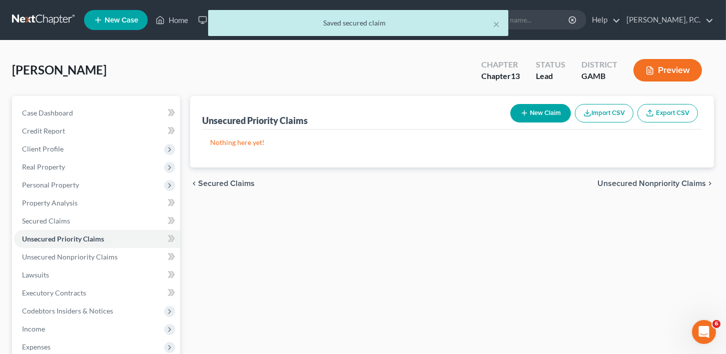
click at [647, 181] on span "Unsecured Nonpriority Claims" at bounding box center [651, 184] width 109 height 8
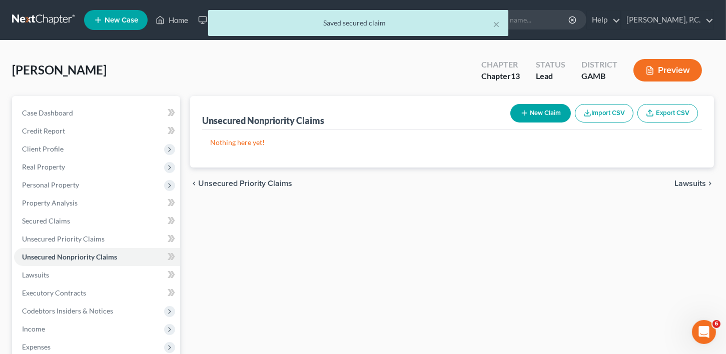
click at [549, 115] on button "New Claim" at bounding box center [540, 113] width 61 height 19
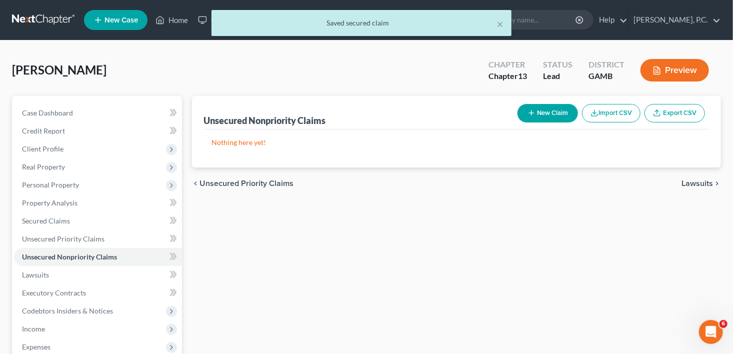
select select "0"
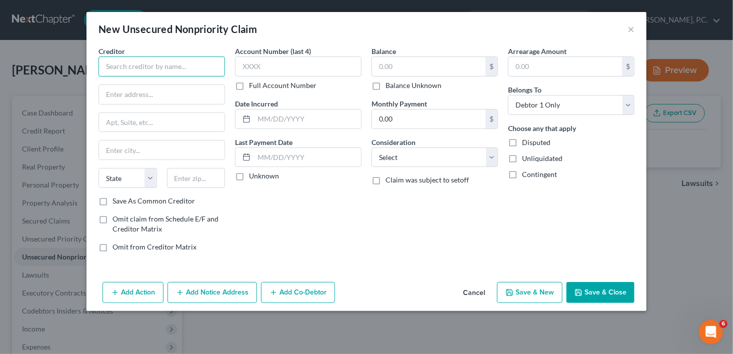
click at [111, 67] on input "text" at bounding box center [162, 67] width 127 height 20
drag, startPoint x: 156, startPoint y: 68, endPoint x: 72, endPoint y: 69, distance: 84.5
click at [72, 69] on div "New Unsecured Nonpriority Claim × Creditor * Crefdit one State [US_STATE] AK AR…" at bounding box center [366, 177] width 733 height 354
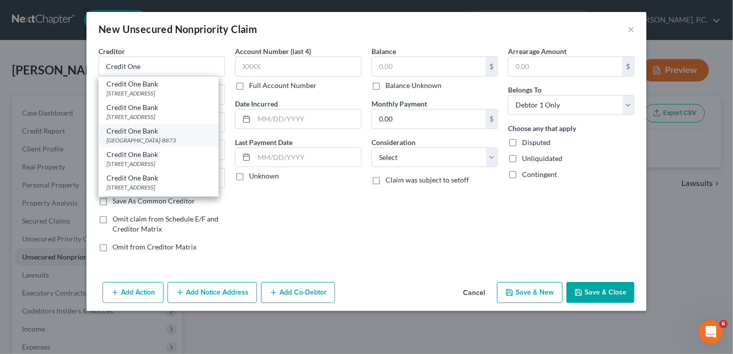
click at [160, 145] on div "[GEOGRAPHIC_DATA]-8873" at bounding box center [159, 140] width 104 height 9
type input "Credit One Bank"
type input "PO Box 98873"
type input "[GEOGRAPHIC_DATA]"
select select "31"
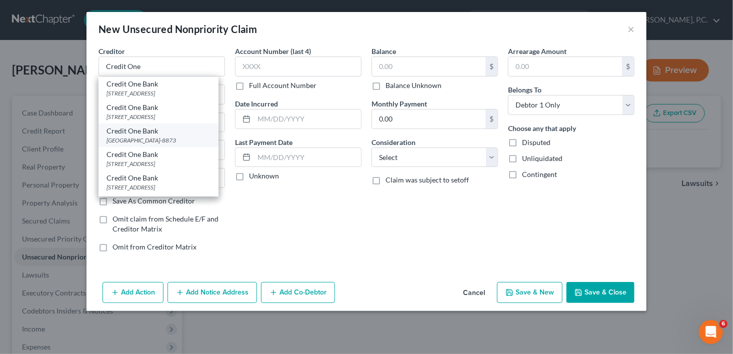
type input "89193-8873"
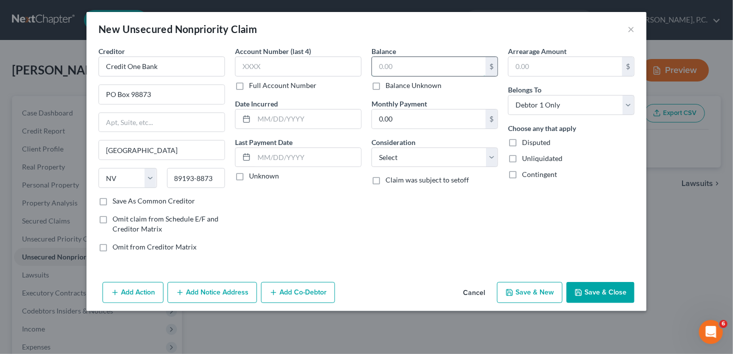
click at [391, 69] on input "text" at bounding box center [429, 66] width 114 height 19
type input "206.00"
click at [418, 153] on select "Select Cable / Satellite Services Collection Agency Credit Card Debt Debt Couns…" at bounding box center [435, 158] width 127 height 20
select select "2"
click at [372, 148] on select "Select Cable / Satellite Services Collection Agency Credit Card Debt Debt Couns…" at bounding box center [435, 158] width 127 height 20
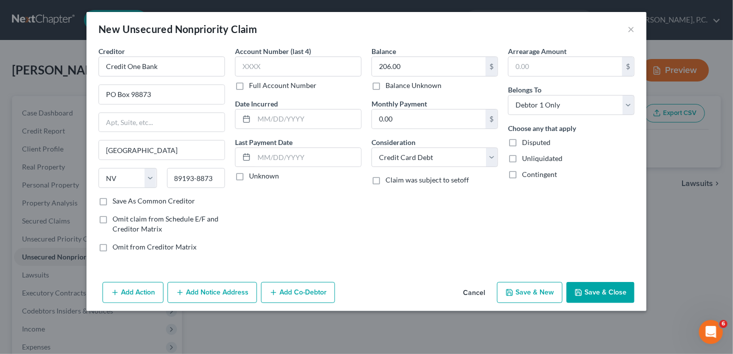
click at [526, 290] on button "Save & New" at bounding box center [530, 292] width 66 height 21
select select "0"
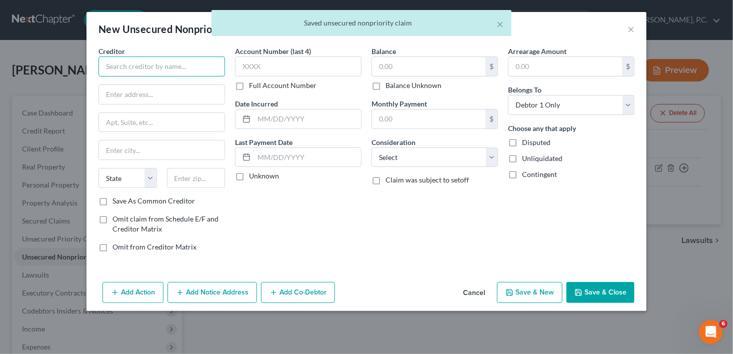
click at [132, 72] on input "text" at bounding box center [162, 67] width 127 height 20
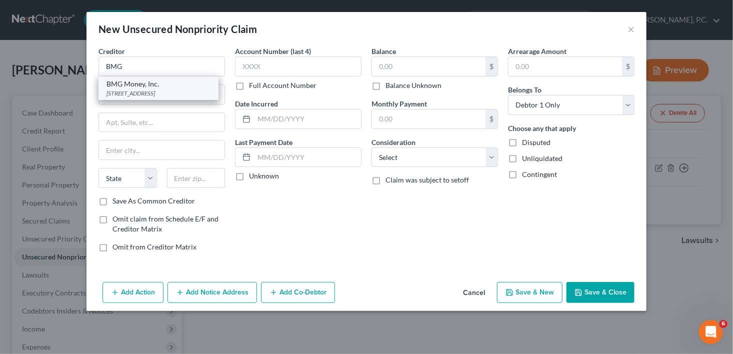
click at [146, 90] on div "[STREET_ADDRESS]" at bounding box center [159, 93] width 104 height 9
type input "BMG Money, Inc."
type input "[STREET_ADDRESS]"
type input "Suite 250"
type input "[GEOGRAPHIC_DATA]"
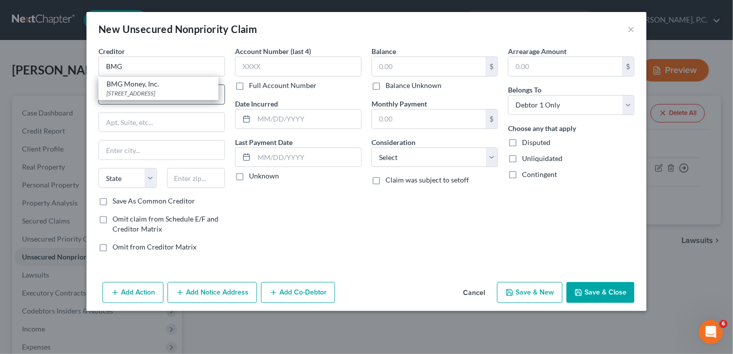
select select "9"
type input "33131"
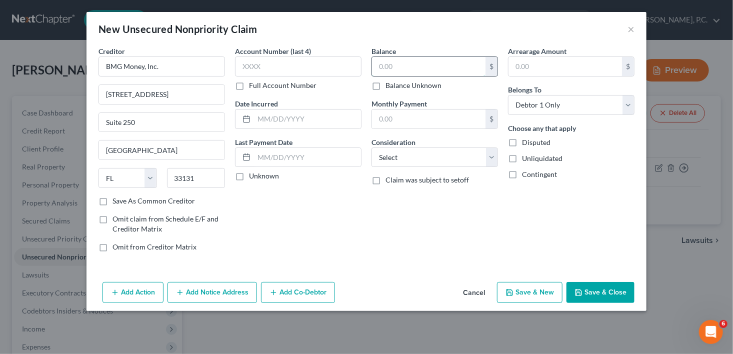
click at [384, 72] on input "text" at bounding box center [429, 66] width 114 height 19
type input "3,169.00"
click at [402, 163] on select "Select Cable / Satellite Services Collection Agency Credit Card Debt Debt Couns…" at bounding box center [435, 158] width 127 height 20
select select "10"
click at [372, 148] on select "Select Cable / Satellite Services Collection Agency Credit Card Debt Debt Couns…" at bounding box center [435, 158] width 127 height 20
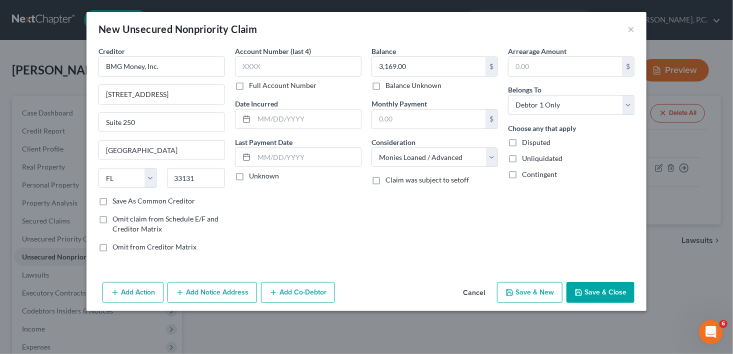
click at [534, 294] on button "Save & New" at bounding box center [530, 292] width 66 height 21
select select "0"
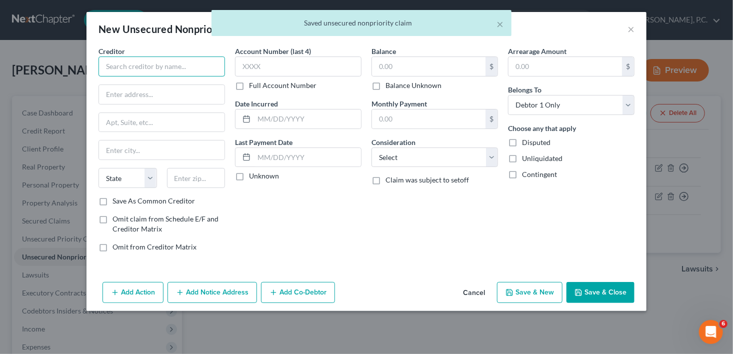
click at [115, 70] on input "text" at bounding box center [162, 67] width 127 height 20
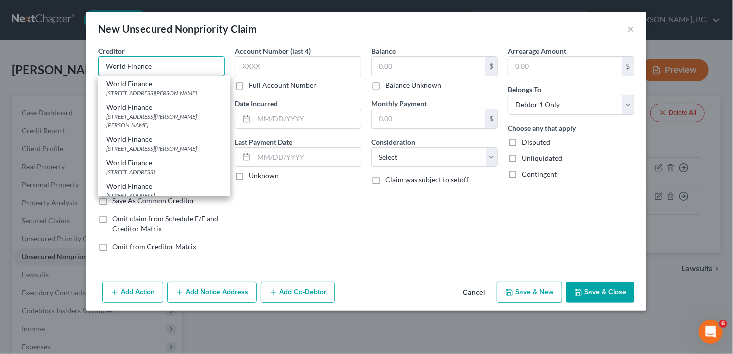
type input "World Finance"
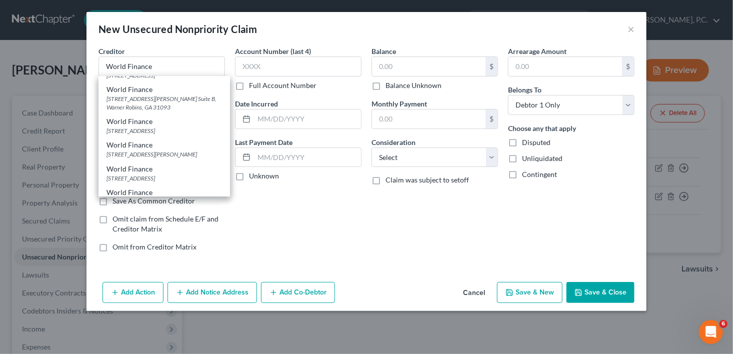
scroll to position [420, 0]
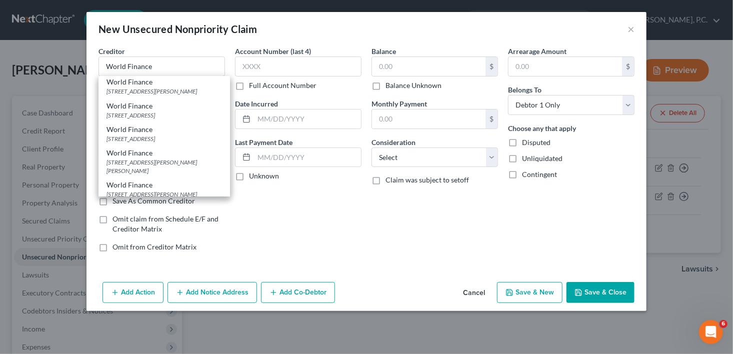
click at [194, 75] on div "World Finance [STREET_ADDRESS]" at bounding box center [165, 63] width 132 height 24
type input "PO Box 6429"
type input "[GEOGRAPHIC_DATA]"
select select "42"
type input "29606-6429"
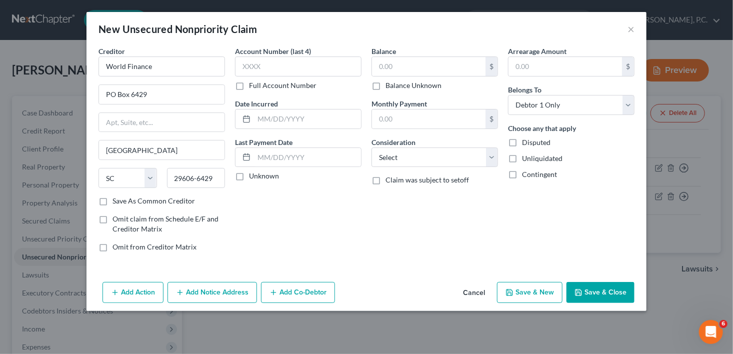
scroll to position [0, 0]
click at [383, 66] on input "text" at bounding box center [429, 66] width 114 height 19
type input "693.00"
click at [399, 168] on div "Balance 693.00 $ Balance Unknown Balance Undetermined 693.00 $ Balance Unknown …" at bounding box center [435, 153] width 137 height 214
click at [398, 165] on select "Select Cable / Satellite Services Collection Agency Credit Card Debt Debt Couns…" at bounding box center [435, 158] width 127 height 20
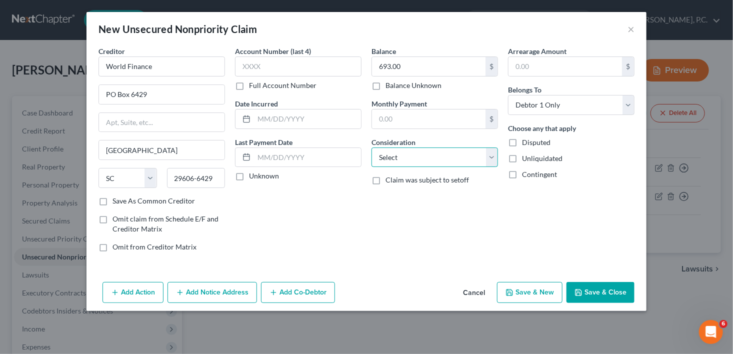
select select "10"
click at [372, 148] on select "Select Cable / Satellite Services Collection Agency Credit Card Debt Debt Couns…" at bounding box center [435, 158] width 127 height 20
click at [537, 294] on button "Save & New" at bounding box center [530, 292] width 66 height 21
select select "0"
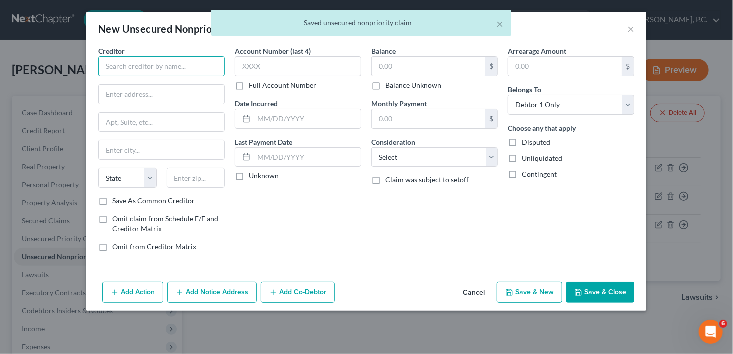
click at [116, 70] on input "text" at bounding box center [162, 67] width 127 height 20
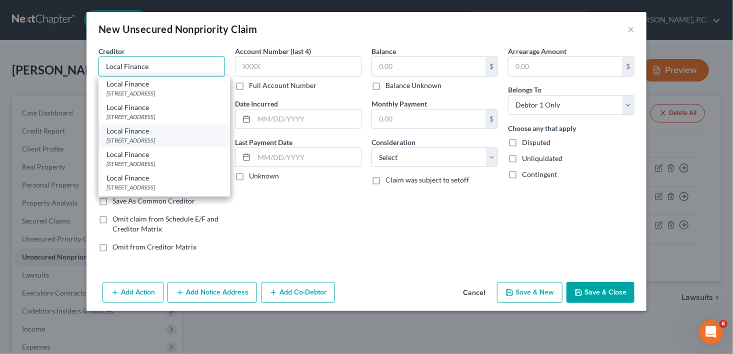
type input "Local Finance"
click at [143, 145] on div "[STREET_ADDRESS]" at bounding box center [165, 140] width 116 height 9
type input "[STREET_ADDRESS]"
type input "[GEOGRAPHIC_DATA]"
select select "10"
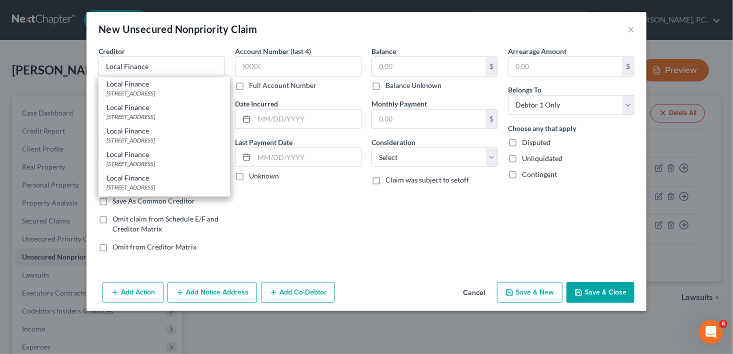
type input "31030"
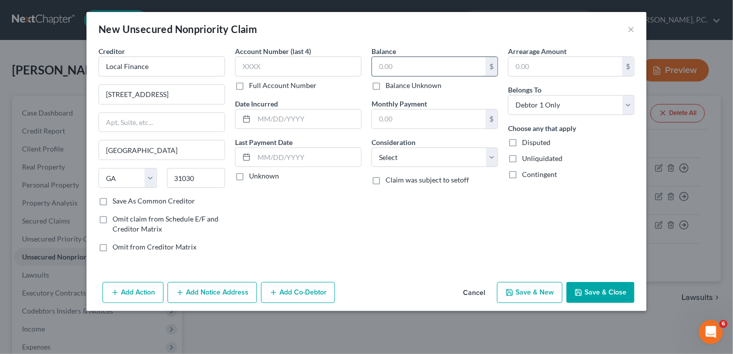
click at [388, 67] on input "text" at bounding box center [429, 66] width 114 height 19
click at [386, 82] on label "Balance Unknown" at bounding box center [414, 86] width 56 height 10
click at [390, 82] on input "Balance Unknown" at bounding box center [393, 84] width 7 height 7
checkbox input "true"
type input "0.00"
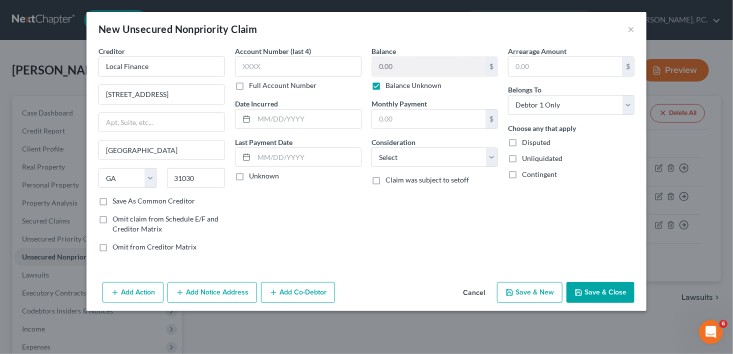
click at [379, 169] on div "Balance 0.00 $ Balance Unknown Balance Undetermined 0.00 $ Balance Unknown Mont…" at bounding box center [435, 153] width 137 height 214
click at [380, 165] on select "Select Cable / Satellite Services Collection Agency Credit Card Debt Debt Couns…" at bounding box center [435, 158] width 127 height 20
select select "10"
click at [372, 148] on select "Select Cable / Satellite Services Collection Agency Credit Card Debt Debt Couns…" at bounding box center [435, 158] width 127 height 20
click at [510, 284] on button "Save & New" at bounding box center [530, 292] width 66 height 21
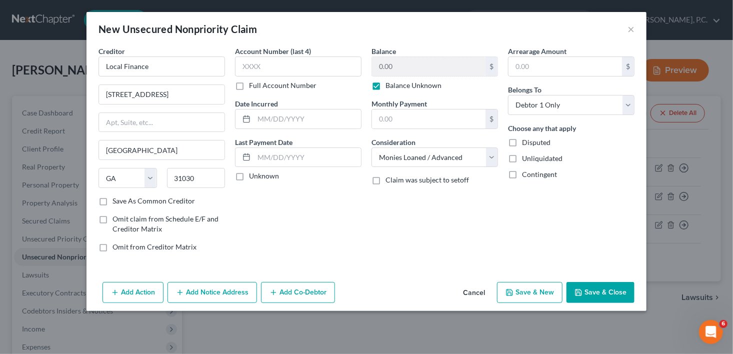
select select "0"
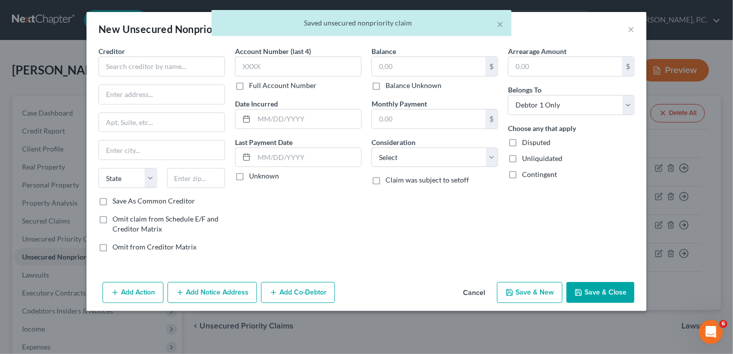
type input "0.00"
click at [135, 68] on input "text" at bounding box center [162, 67] width 127 height 20
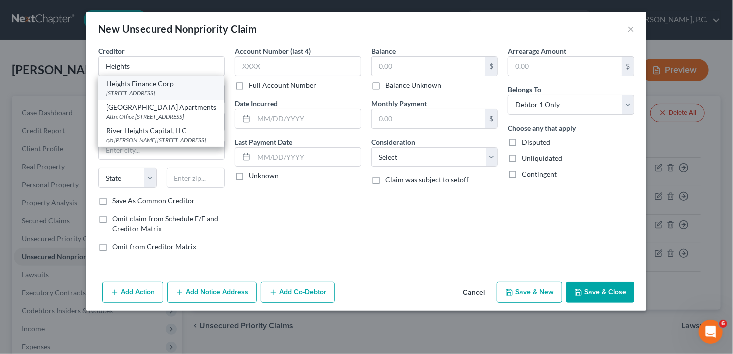
click at [144, 87] on div "Heights Finance Corp" at bounding box center [162, 84] width 110 height 10
type input "Heights Finance Corp"
type input "[STREET_ADDRESS]"
type input "Peoria"
select select "14"
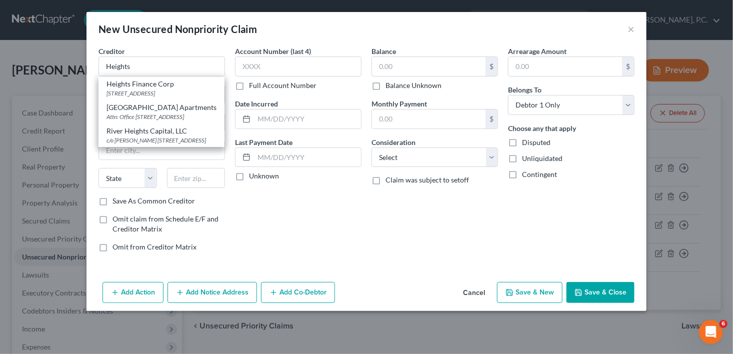
type input "61614-9520"
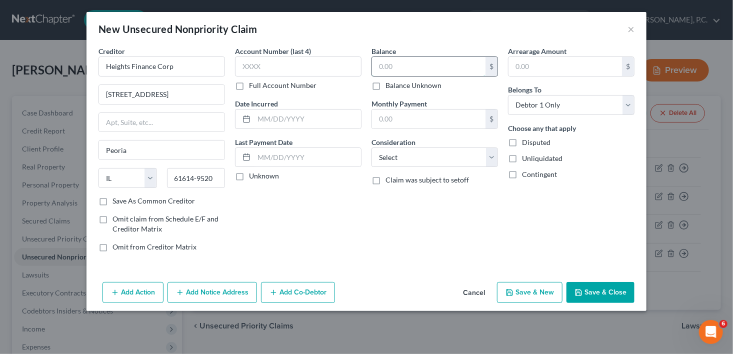
click at [399, 69] on input "text" at bounding box center [429, 66] width 114 height 19
type input "734.00"
click at [418, 158] on select "Select Cable / Satellite Services Collection Agency Credit Card Debt Debt Couns…" at bounding box center [435, 158] width 127 height 20
select select "10"
click at [372, 148] on select "Select Cable / Satellite Services Collection Agency Credit Card Debt Debt Couns…" at bounding box center [435, 158] width 127 height 20
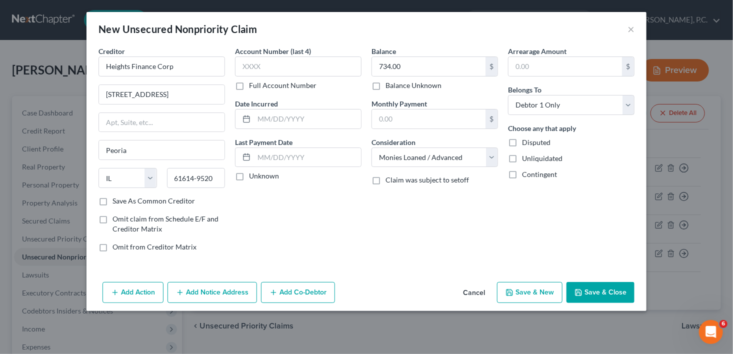
click at [510, 296] on button "Save & New" at bounding box center [530, 292] width 66 height 21
select select "0"
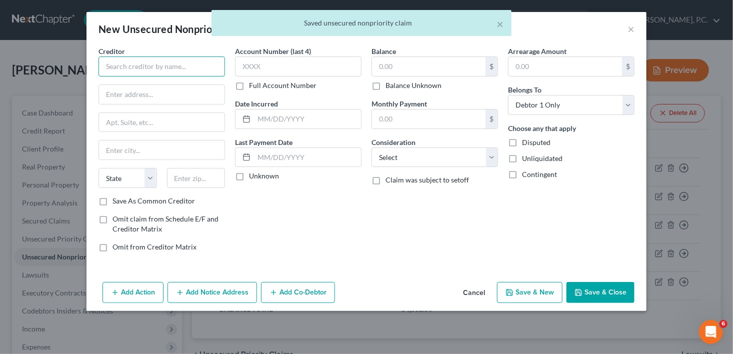
click at [121, 65] on input "text" at bounding box center [162, 67] width 127 height 20
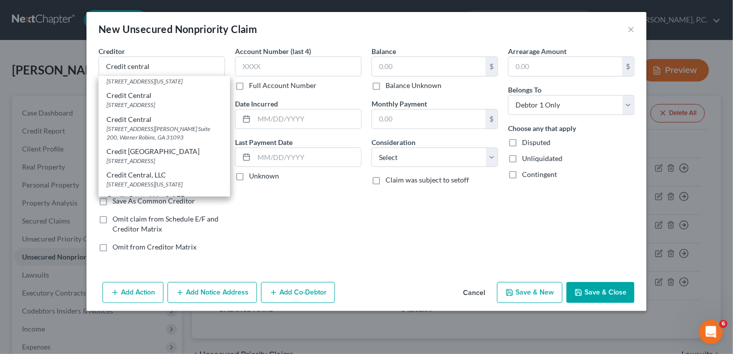
scroll to position [120, 0]
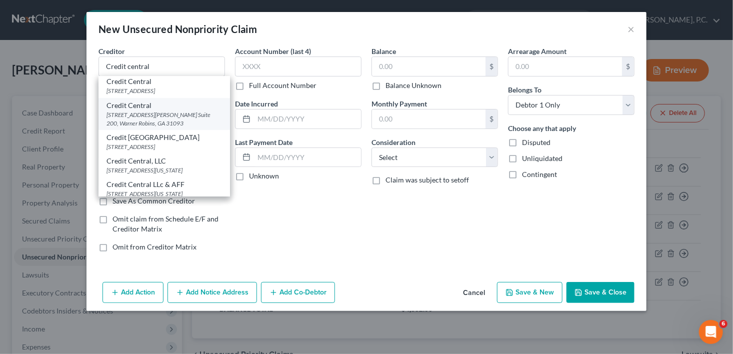
click at [157, 128] on div "[STREET_ADDRESS][PERSON_NAME] Suite 200, Warner Robins, GA 31093" at bounding box center [165, 119] width 116 height 17
type input "Credit Central"
type input "[STREET_ADDRESS][PERSON_NAME]"
type input "Suite 200"
type input "[PERSON_NAME] [PERSON_NAME]"
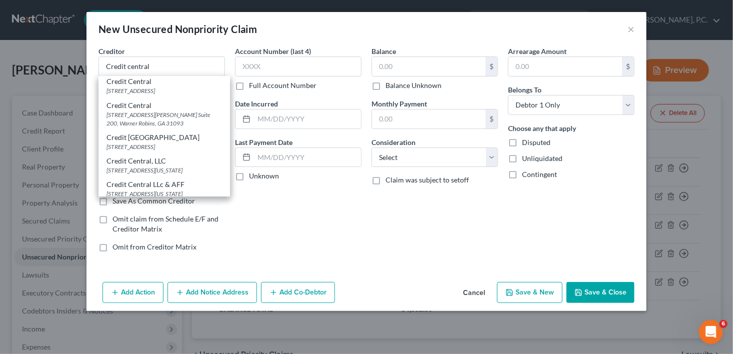
select select "10"
type input "31093"
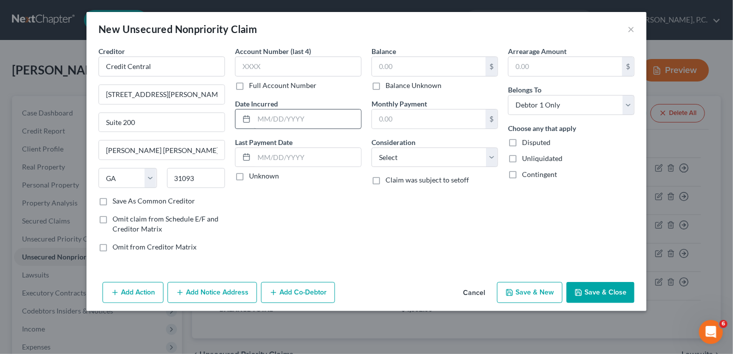
scroll to position [0, 0]
click at [385, 73] on input "text" at bounding box center [429, 66] width 114 height 19
type input "828.00"
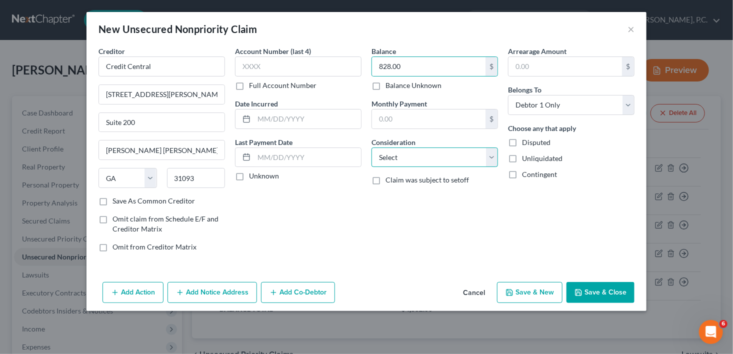
click at [380, 160] on select "Select Cable / Satellite Services Collection Agency Credit Card Debt Debt Couns…" at bounding box center [435, 158] width 127 height 20
select select "10"
click at [372, 148] on select "Select Cable / Satellite Services Collection Agency Credit Card Debt Debt Couns…" at bounding box center [435, 158] width 127 height 20
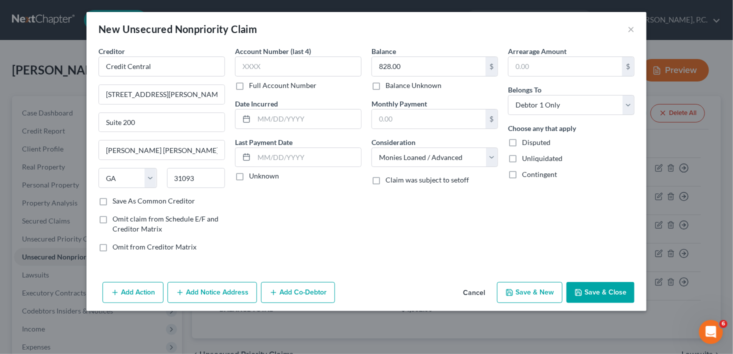
click at [603, 296] on button "Save & Close" at bounding box center [601, 292] width 68 height 21
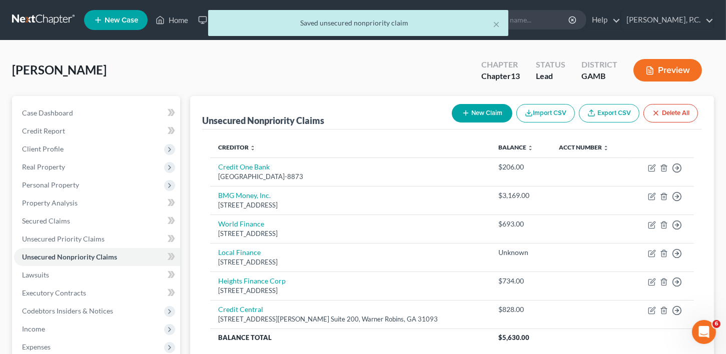
click at [433, 100] on div "Unsecured Nonpriority Claims New Claim Import CSV Export CSV Delete All" at bounding box center [452, 113] width 500 height 34
click at [483, 117] on button "New Claim" at bounding box center [482, 113] width 61 height 19
select select "0"
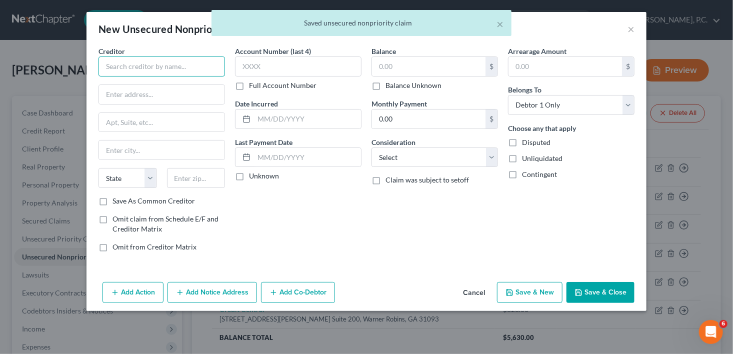
click at [118, 69] on input "text" at bounding box center [162, 67] width 127 height 20
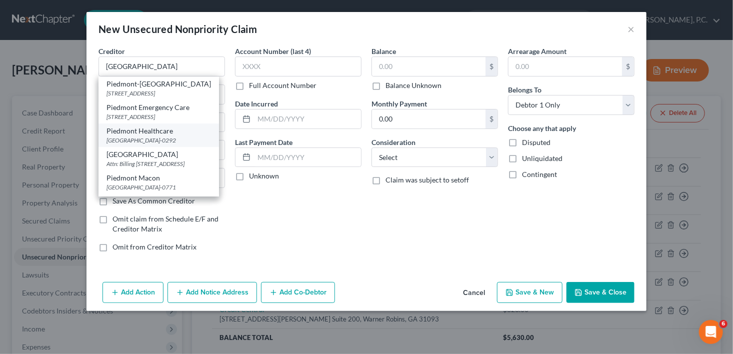
click at [148, 136] on div "Piedmont Healthcare" at bounding box center [159, 131] width 105 height 10
type input "Piedmont Healthcare"
type input "PO Box 650292"
type input "[GEOGRAPHIC_DATA]"
select select "45"
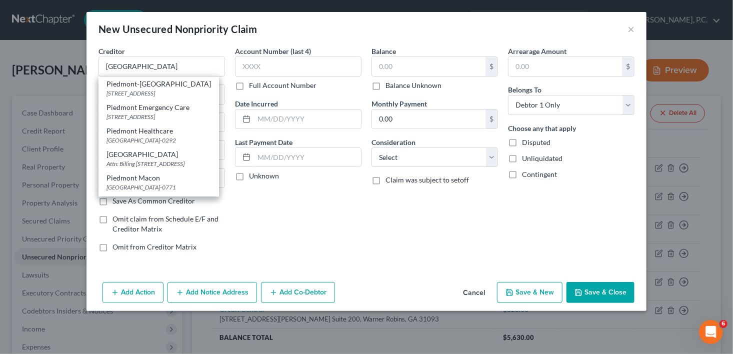
type input "75265-0292"
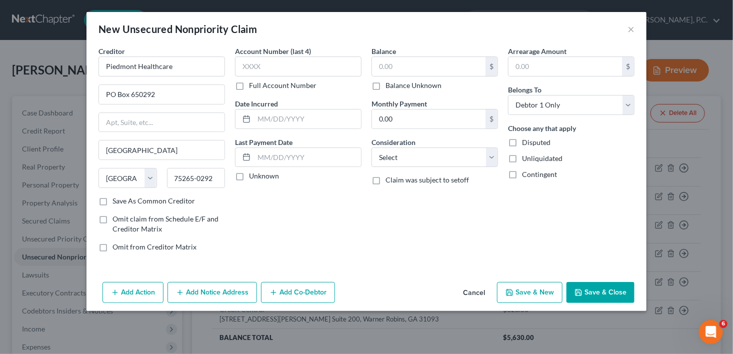
click at [386, 86] on label "Balance Unknown" at bounding box center [414, 86] width 56 height 10
click at [390, 86] on input "Balance Unknown" at bounding box center [393, 84] width 7 height 7
checkbox input "true"
type input "0.00"
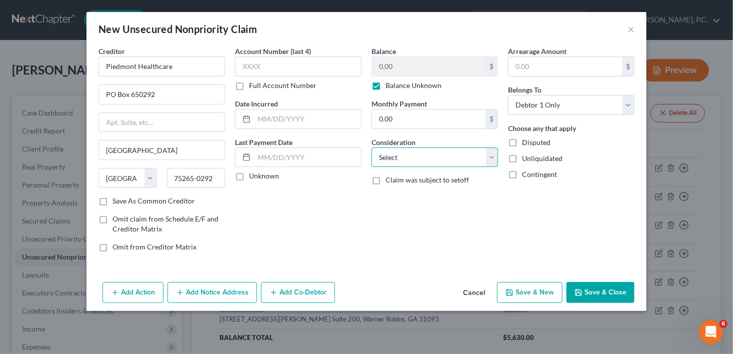
click at [381, 156] on select "Select Cable / Satellite Services Collection Agency Credit Card Debt Debt Couns…" at bounding box center [435, 158] width 127 height 20
select select "9"
click at [372, 148] on select "Select Cable / Satellite Services Collection Agency Credit Card Debt Debt Couns…" at bounding box center [435, 158] width 127 height 20
click at [513, 290] on icon "button" at bounding box center [510, 293] width 8 height 8
select select "0"
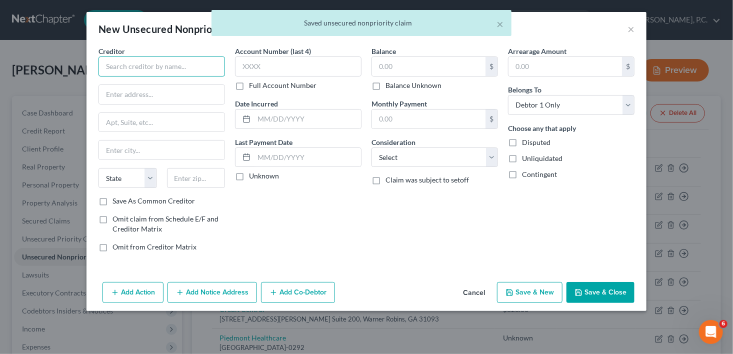
click at [140, 72] on input "text" at bounding box center [162, 67] width 127 height 20
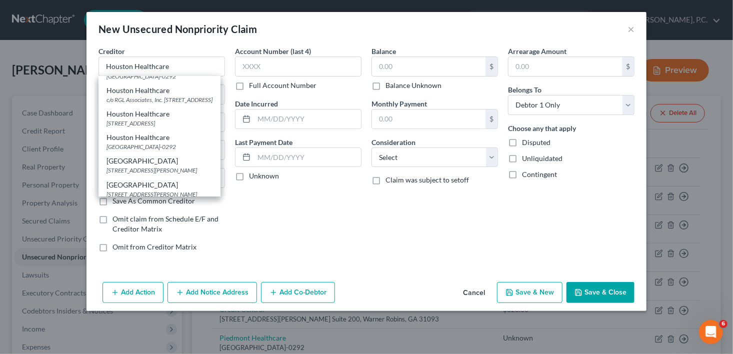
scroll to position [306, 0]
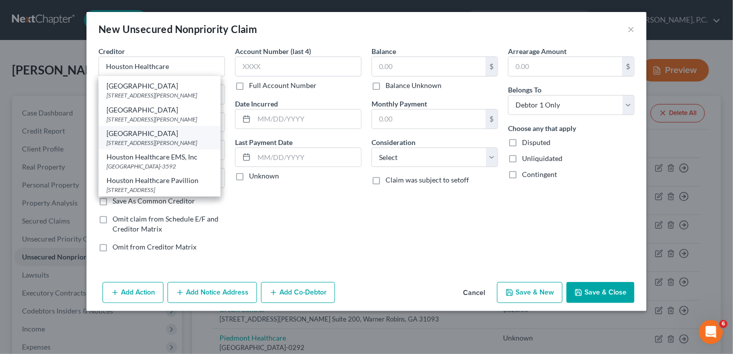
click at [164, 129] on div "[GEOGRAPHIC_DATA]" at bounding box center [160, 134] width 106 height 10
type input "[GEOGRAPHIC_DATA]"
type input "PO Box 2886"
type input "[PERSON_NAME] [PERSON_NAME]"
select select "10"
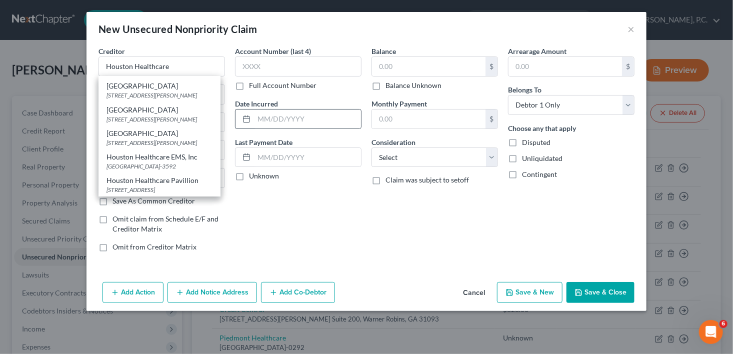
type input "31095"
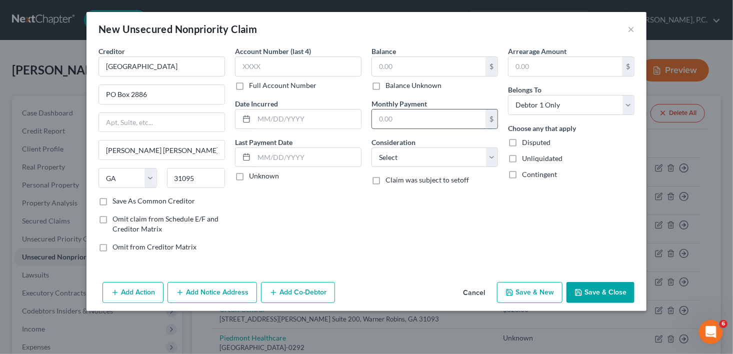
scroll to position [0, 0]
click at [405, 152] on select "Select Cable / Satellite Services Collection Agency Credit Card Debt Debt Couns…" at bounding box center [435, 158] width 127 height 20
select select "9"
click at [372, 148] on select "Select Cable / Satellite Services Collection Agency Credit Card Debt Debt Couns…" at bounding box center [435, 158] width 127 height 20
click at [386, 83] on label "Balance Unknown" at bounding box center [414, 86] width 56 height 10
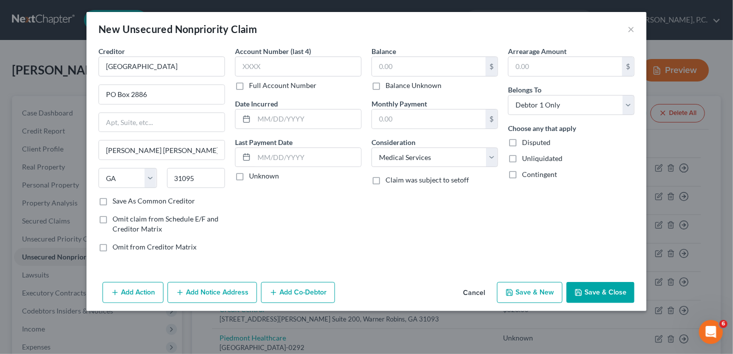
click at [390, 83] on input "Balance Unknown" at bounding box center [393, 84] width 7 height 7
checkbox input "true"
type input "0.00"
click at [524, 292] on button "Save & New" at bounding box center [530, 292] width 66 height 21
select select "0"
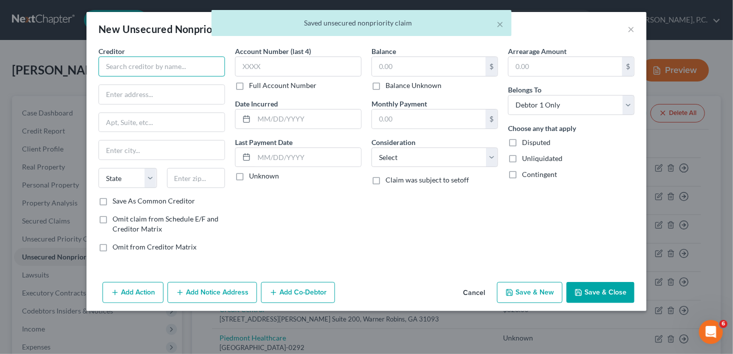
click at [124, 69] on input "text" at bounding box center [162, 67] width 127 height 20
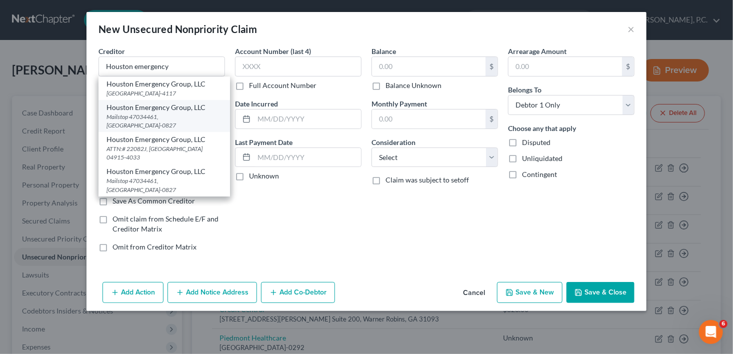
click at [188, 114] on div "Mailstop 47034461, [GEOGRAPHIC_DATA]-0827" at bounding box center [165, 121] width 116 height 17
type input "Houston Emergency Group, LLC"
type input "Mailstop 47034461"
type input "[GEOGRAPHIC_DATA]"
select select "45"
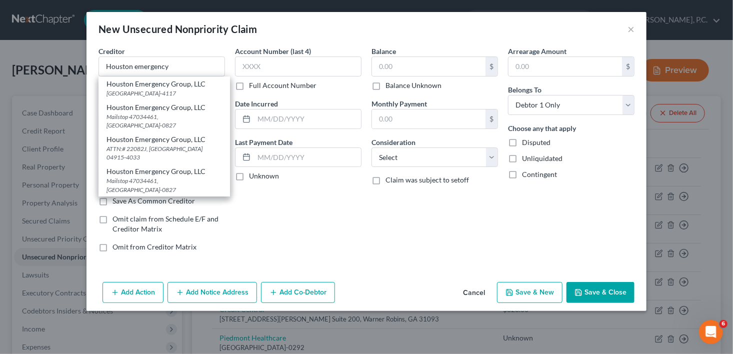
type input "75266-0827"
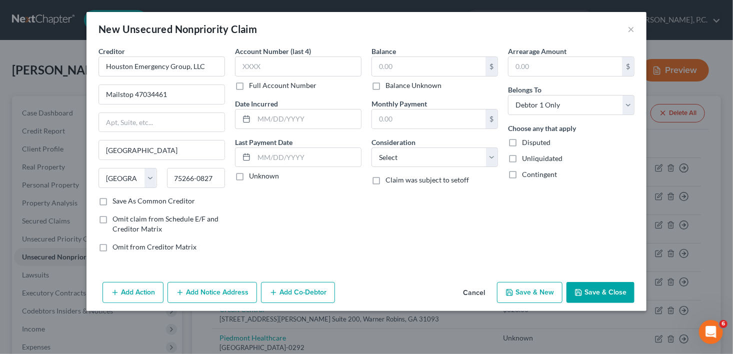
click at [386, 87] on label "Balance Unknown" at bounding box center [414, 86] width 56 height 10
click at [390, 87] on input "Balance Unknown" at bounding box center [393, 84] width 7 height 7
checkbox input "true"
type input "0.00"
click at [398, 168] on div "Balance 0.00 $ Balance Unknown Balance Undetermined 0.00 $ Balance Unknown Mont…" at bounding box center [435, 153] width 137 height 214
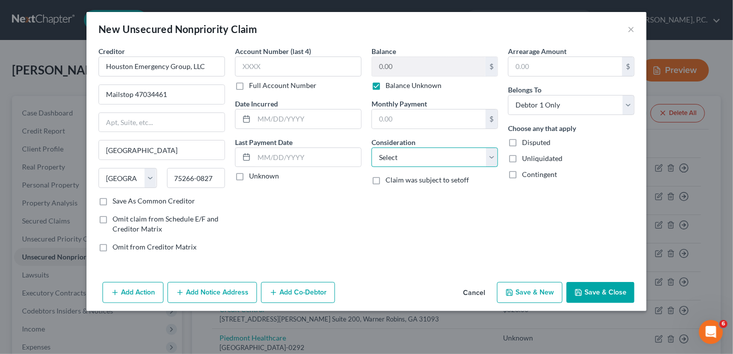
click at [398, 157] on select "Select Cable / Satellite Services Collection Agency Credit Card Debt Debt Couns…" at bounding box center [435, 158] width 127 height 20
select select "9"
click at [372, 148] on select "Select Cable / Satellite Services Collection Agency Credit Card Debt Debt Couns…" at bounding box center [435, 158] width 127 height 20
click at [542, 295] on button "Save & New" at bounding box center [530, 292] width 66 height 21
select select "0"
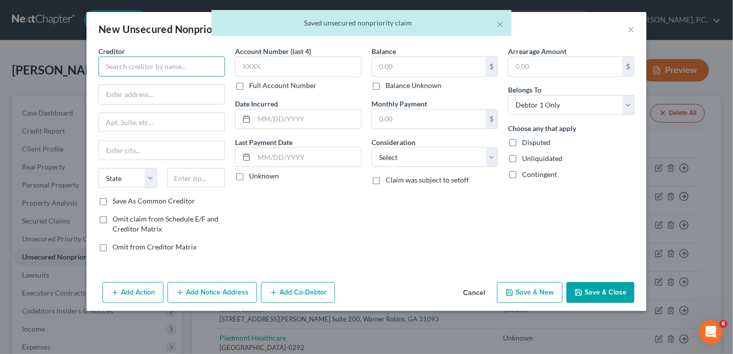
click at [106, 69] on input "text" at bounding box center [162, 67] width 127 height 20
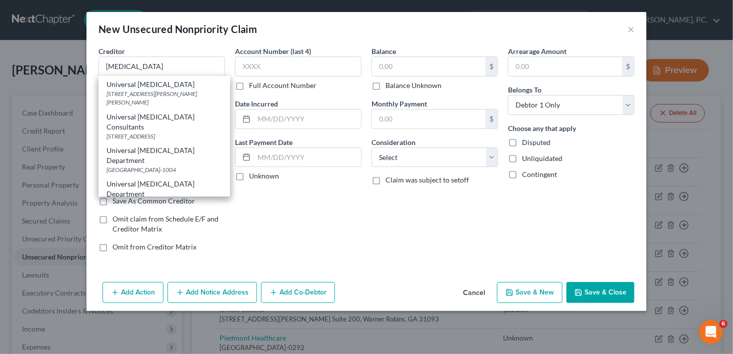
scroll to position [438, 0]
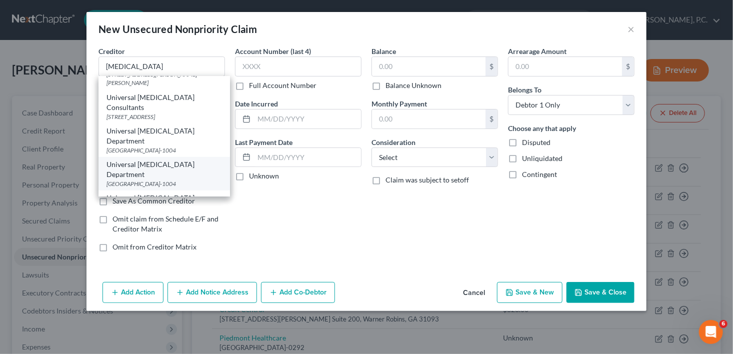
click at [181, 180] on div "[GEOGRAPHIC_DATA]-1004" at bounding box center [165, 184] width 116 height 9
type input "Universal [MEDICAL_DATA] Department"
type input "PO Box 1004"
type input "[GEOGRAPHIC_DATA]"
select select "15"
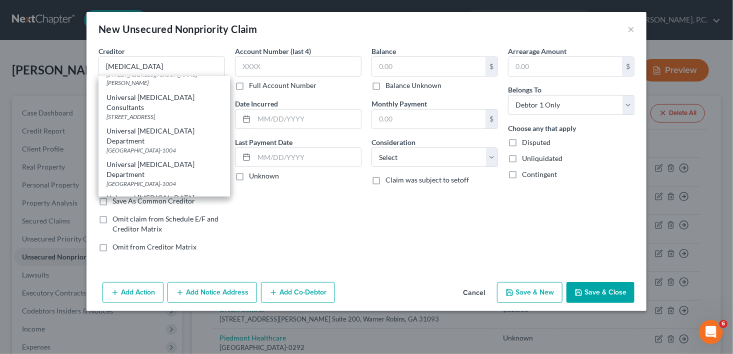
type input "46206-1004"
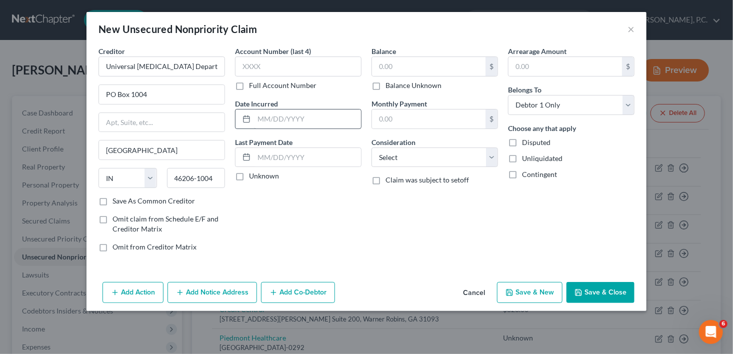
scroll to position [0, 0]
click at [386, 86] on label "Balance Unknown" at bounding box center [414, 86] width 56 height 10
click at [390, 86] on input "Balance Unknown" at bounding box center [393, 84] width 7 height 7
checkbox input "true"
type input "0.00"
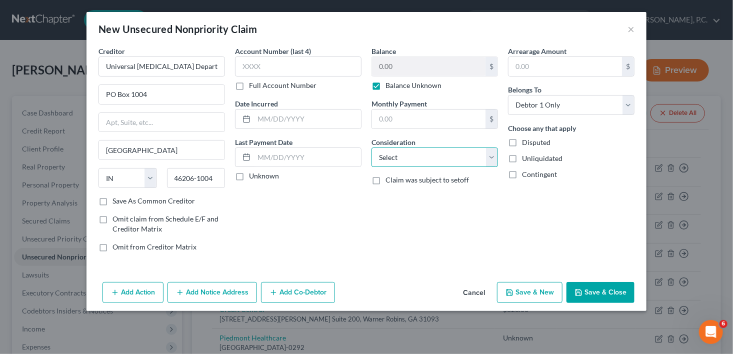
click at [386, 157] on select "Select Cable / Satellite Services Collection Agency Credit Card Debt Debt Couns…" at bounding box center [435, 158] width 127 height 20
select select "9"
click at [372, 148] on select "Select Cable / Satellite Services Collection Agency Credit Card Debt Debt Couns…" at bounding box center [435, 158] width 127 height 20
click at [517, 286] on button "Save & New" at bounding box center [530, 292] width 66 height 21
select select "0"
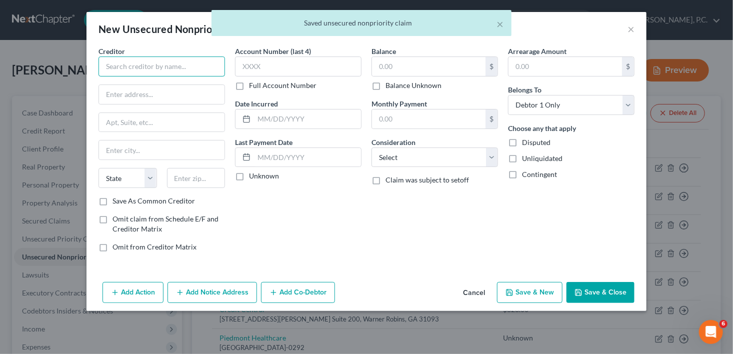
click at [142, 71] on input "text" at bounding box center [162, 67] width 127 height 20
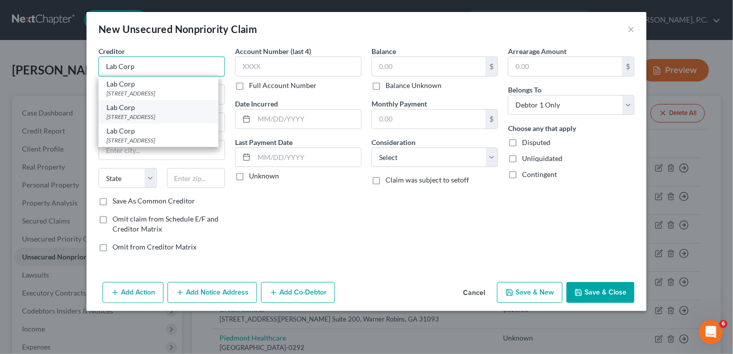
type input "Lab Corp"
click at [150, 118] on div "[STREET_ADDRESS]" at bounding box center [159, 117] width 104 height 9
type input "PO Box 2240"
type input "[GEOGRAPHIC_DATA]"
select select "28"
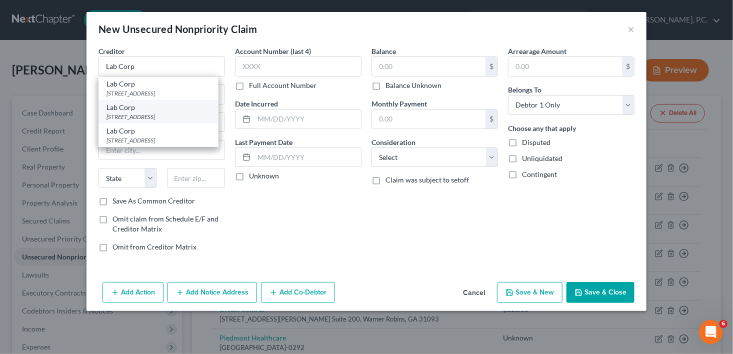
type input "27216-2240"
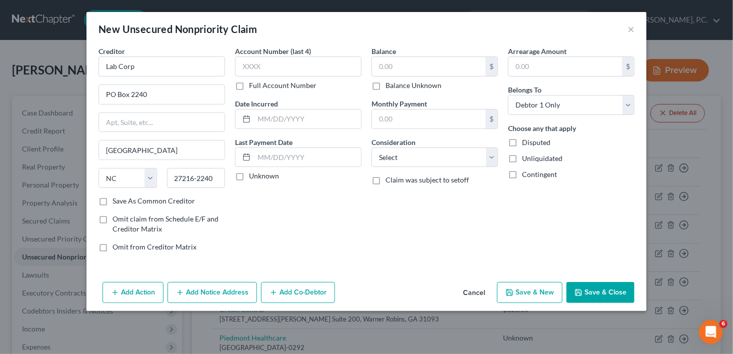
click at [386, 86] on label "Balance Unknown" at bounding box center [414, 86] width 56 height 10
click at [390, 86] on input "Balance Unknown" at bounding box center [393, 84] width 7 height 7
checkbox input "true"
type input "0.00"
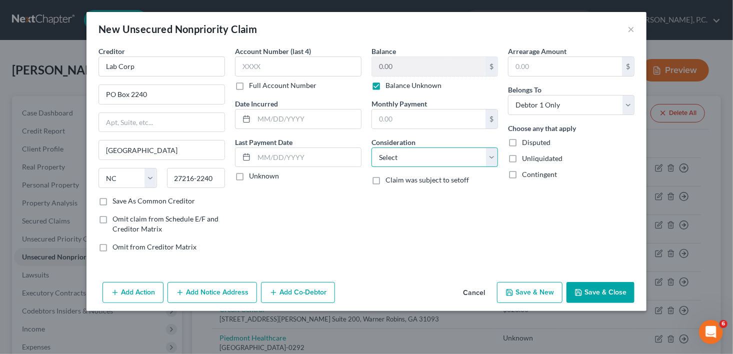
click at [398, 158] on select "Select Cable / Satellite Services Collection Agency Credit Card Debt Debt Couns…" at bounding box center [435, 158] width 127 height 20
select select "9"
click at [372, 148] on select "Select Cable / Satellite Services Collection Agency Credit Card Debt Debt Couns…" at bounding box center [435, 158] width 127 height 20
click at [536, 289] on button "Save & New" at bounding box center [530, 292] width 66 height 21
select select "0"
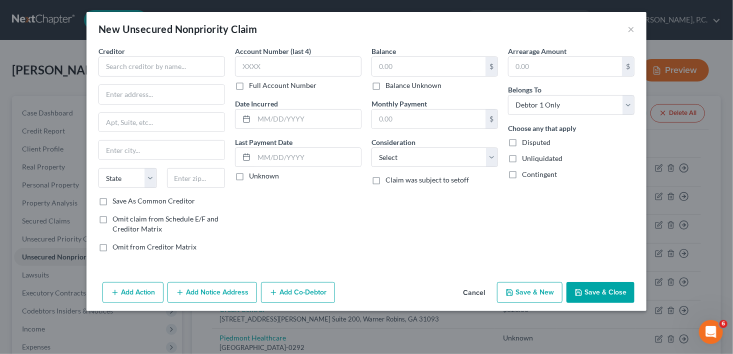
type input "0.00"
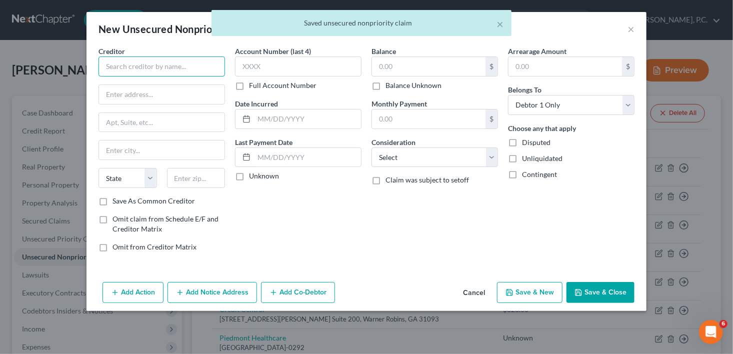
click at [153, 63] on input "text" at bounding box center [162, 67] width 127 height 20
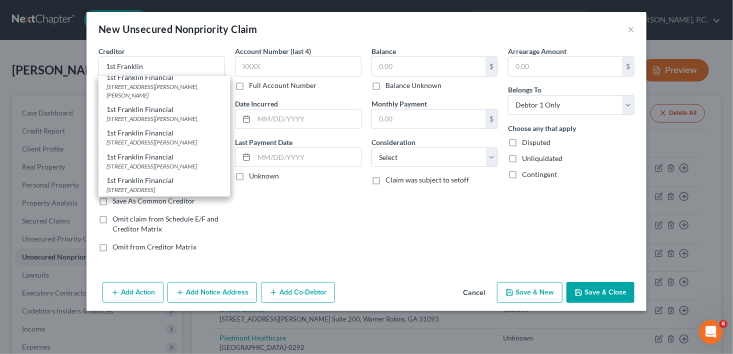
scroll to position [239, 0]
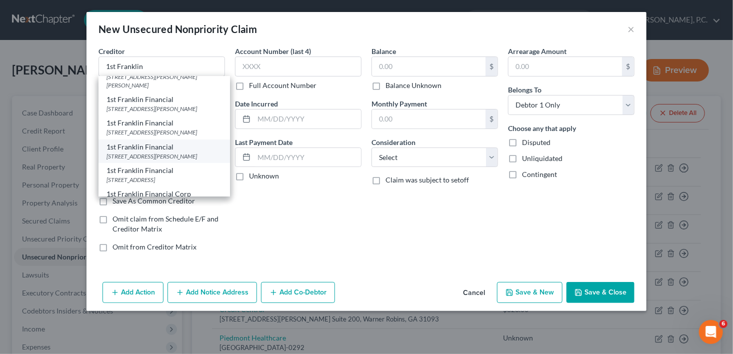
click at [177, 152] on div "1st Franklin Financial" at bounding box center [165, 147] width 116 height 10
type input "1st Franklin Financial"
type input "PO Box 806"
type input "[PERSON_NAME]"
select select "10"
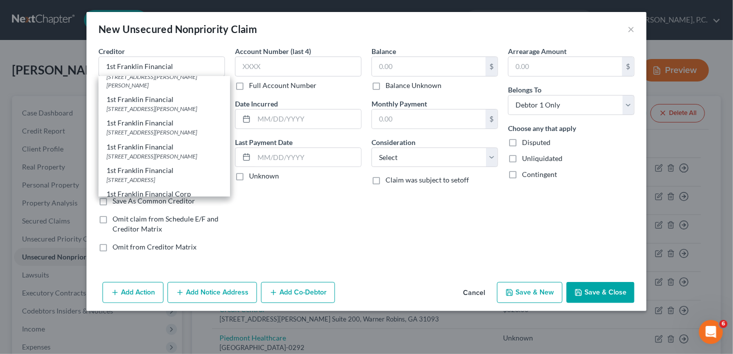
type input "31069"
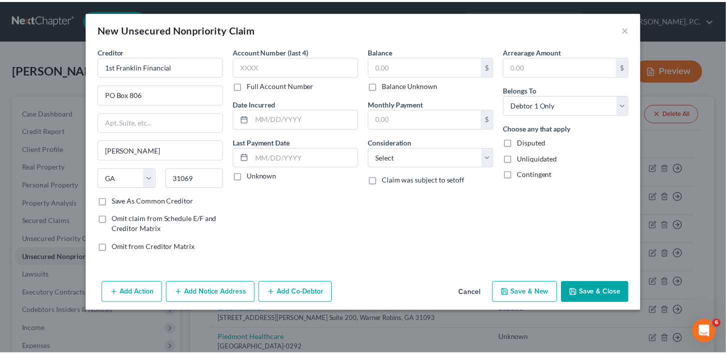
scroll to position [0, 0]
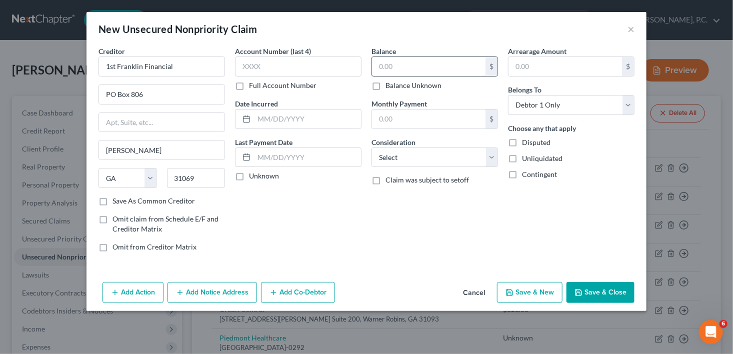
click at [376, 64] on input "text" at bounding box center [429, 66] width 114 height 19
type input "1,227.56"
click at [402, 160] on select "Select Cable / Satellite Services Collection Agency Credit Card Debt Debt Couns…" at bounding box center [435, 158] width 127 height 20
select select "10"
click at [372, 148] on select "Select Cable / Satellite Services Collection Agency Credit Card Debt Debt Couns…" at bounding box center [435, 158] width 127 height 20
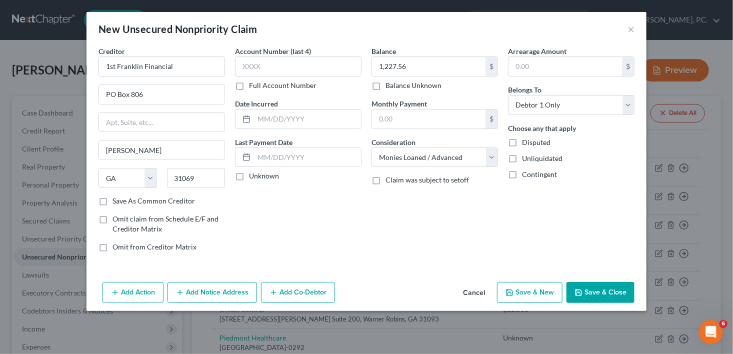
click at [542, 292] on button "Save & New" at bounding box center [530, 292] width 66 height 21
select select "0"
click at [633, 27] on button "×" at bounding box center [631, 29] width 7 height 12
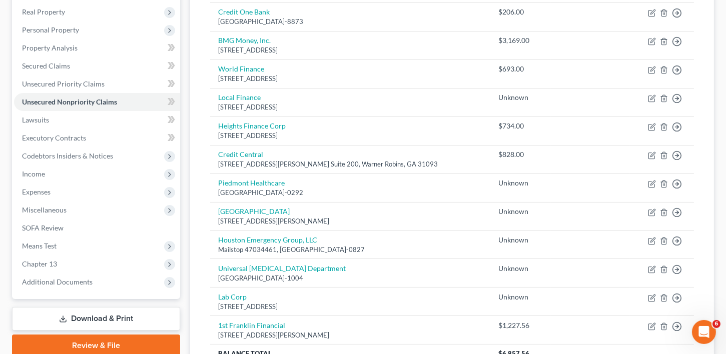
scroll to position [252, 0]
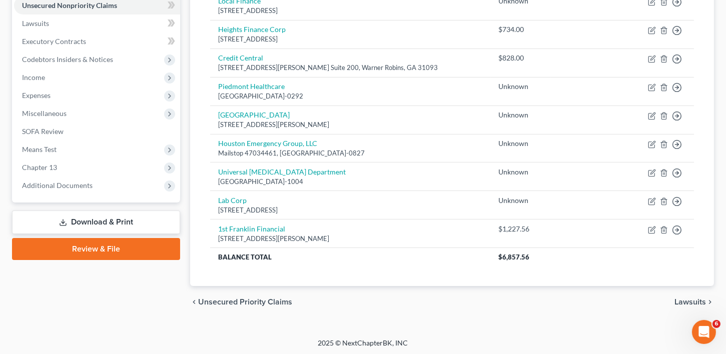
click at [690, 298] on span "Lawsuits" at bounding box center [690, 302] width 32 height 8
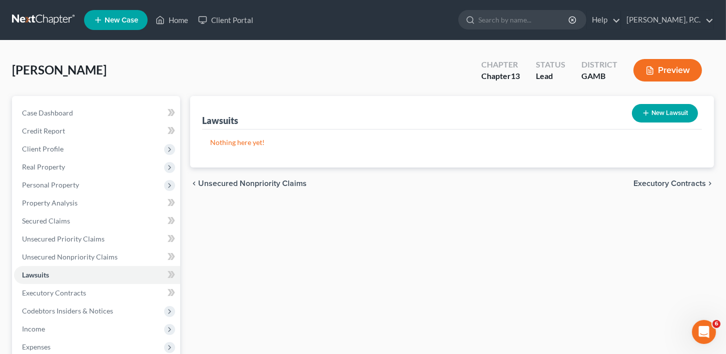
click at [680, 109] on button "New Lawsuit" at bounding box center [665, 113] width 66 height 19
select select "0"
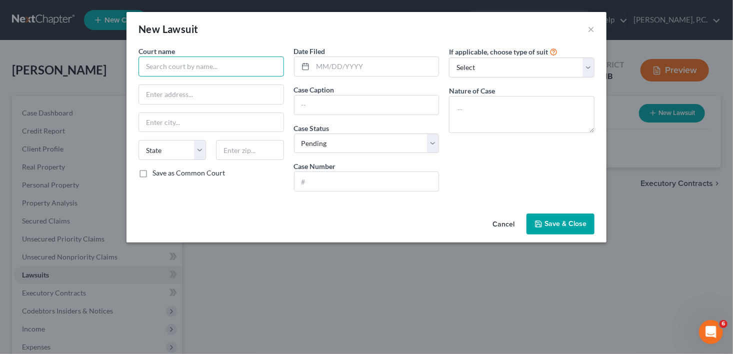
click at [164, 74] on input "text" at bounding box center [212, 67] width 146 height 20
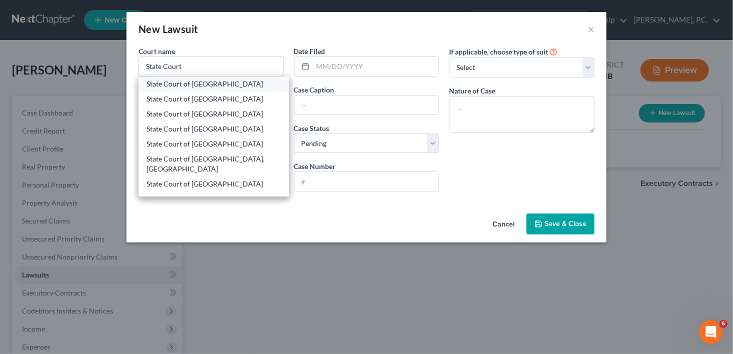
click at [201, 85] on div "State Court of [GEOGRAPHIC_DATA]" at bounding box center [214, 84] width 135 height 10
type input "State Court of [GEOGRAPHIC_DATA]"
type input "[STREET_ADDRESS][PERSON_NAME]"
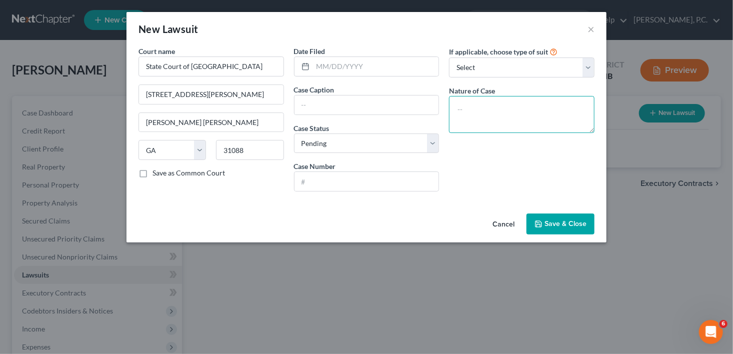
click at [478, 106] on textarea at bounding box center [522, 114] width 146 height 37
click at [321, 180] on input "text" at bounding box center [367, 181] width 145 height 19
click at [306, 105] on input "text" at bounding box center [367, 105] width 145 height 19
click at [544, 215] on button "Save & Close" at bounding box center [561, 224] width 68 height 21
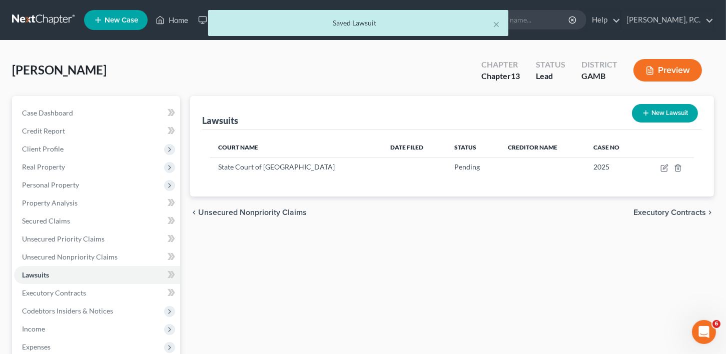
click at [680, 209] on span "Executory Contracts" at bounding box center [669, 213] width 73 height 8
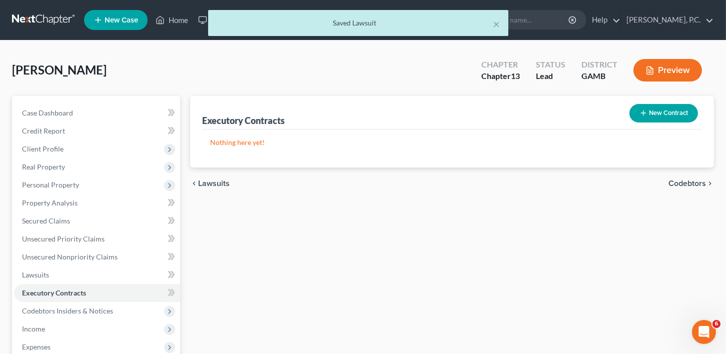
click at [676, 188] on div "chevron_left Lawsuits Codebtors chevron_right" at bounding box center [452, 184] width 524 height 32
click at [677, 180] on span "Codebtors" at bounding box center [687, 184] width 38 height 8
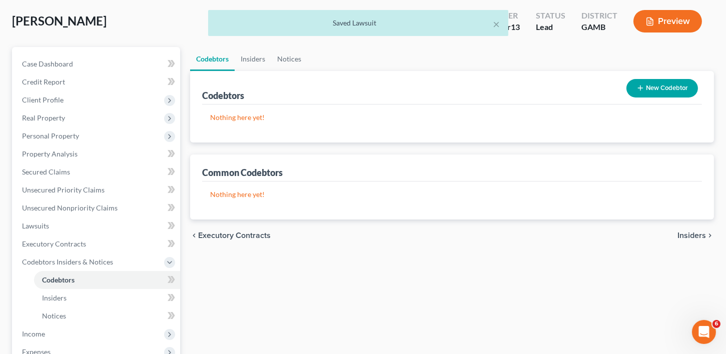
scroll to position [76, 0]
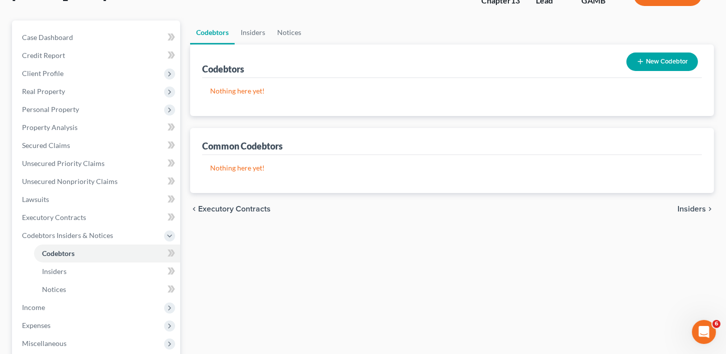
click at [697, 201] on div "chevron_left Executory Contracts Insiders chevron_right" at bounding box center [452, 209] width 524 height 32
click at [691, 210] on span "Insiders" at bounding box center [691, 209] width 29 height 8
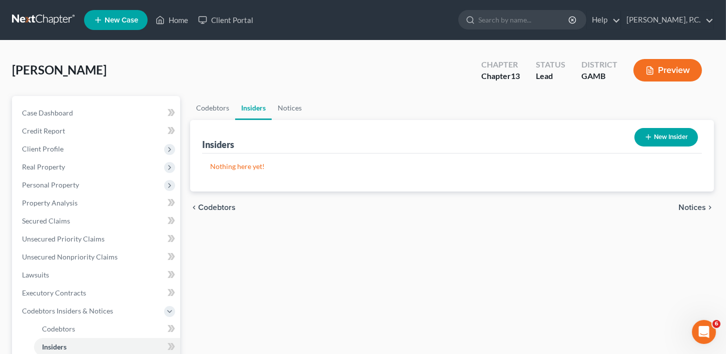
click at [691, 210] on span "Notices" at bounding box center [692, 208] width 28 height 8
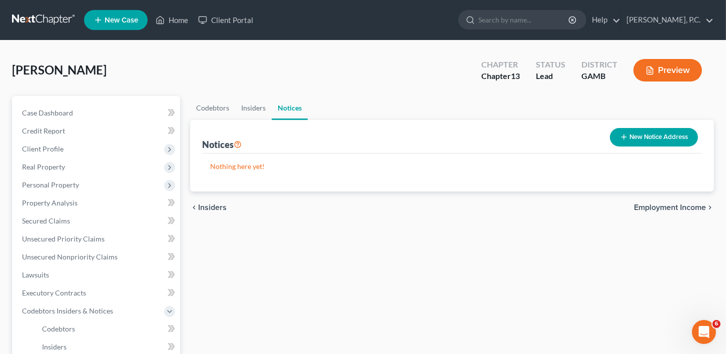
click at [691, 210] on span "Employment Income" at bounding box center [670, 208] width 72 height 8
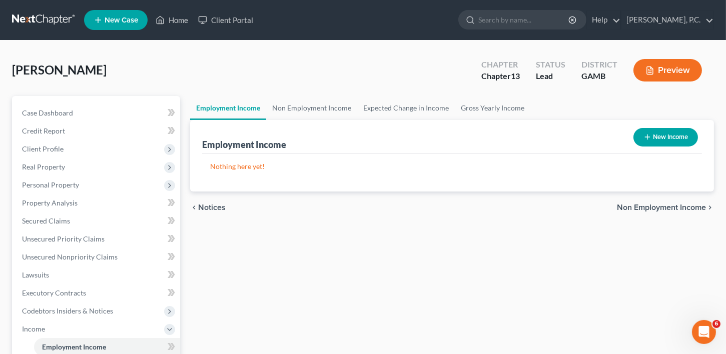
click at [687, 141] on button "New Income" at bounding box center [665, 137] width 65 height 19
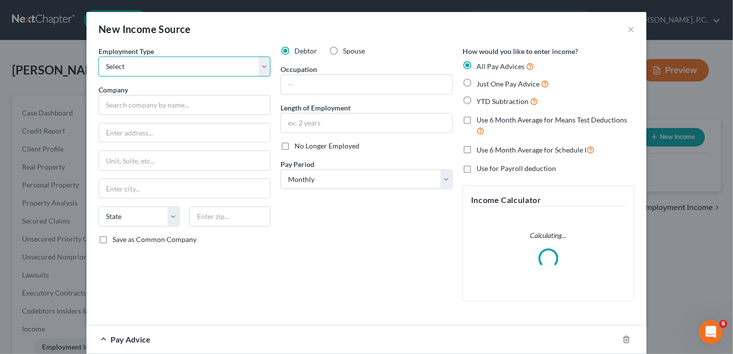
click at [151, 65] on select "Select Full or [DEMOGRAPHIC_DATA] Employment Self Employment" at bounding box center [185, 67] width 172 height 20
click at [99, 57] on select "Select Full or [DEMOGRAPHIC_DATA] Employment Self Employment" at bounding box center [185, 67] width 172 height 20
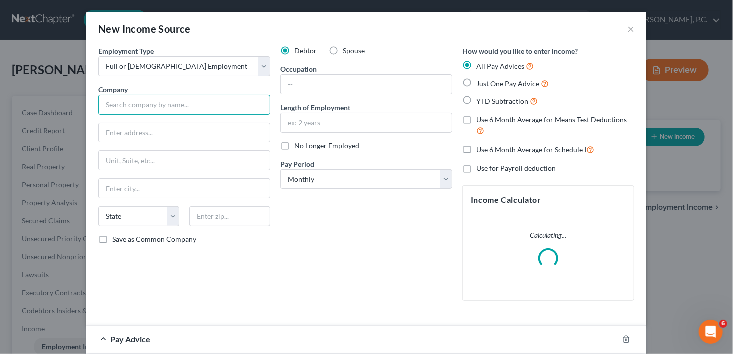
click at [123, 110] on input "text" at bounding box center [185, 105] width 172 height 20
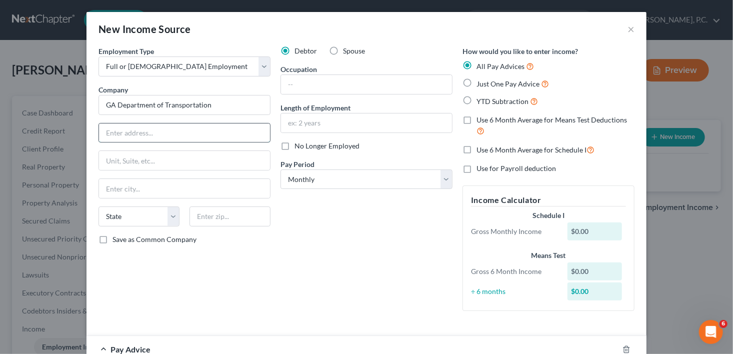
click at [119, 135] on input "text" at bounding box center [184, 133] width 171 height 19
click at [113, 240] on label "Save as Common Company" at bounding box center [155, 240] width 84 height 10
click at [117, 240] on input "Save as Common Company" at bounding box center [120, 238] width 7 height 7
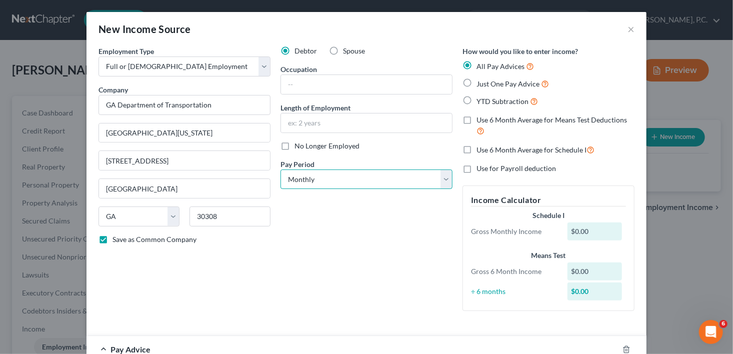
click at [310, 181] on select "Select Monthly Twice Monthly Every Other Week Weekly" at bounding box center [367, 180] width 172 height 20
click at [281, 170] on select "Select Monthly Twice Monthly Every Other Week Weekly" at bounding box center [367, 180] width 172 height 20
click at [301, 79] on input "text" at bounding box center [366, 84] width 171 height 19
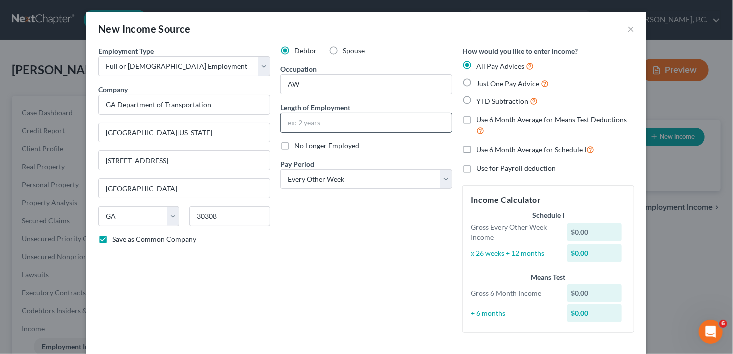
click at [298, 122] on input "text" at bounding box center [366, 123] width 171 height 19
click at [290, 188] on select "Select Monthly Twice Monthly Every Other Week Weekly" at bounding box center [367, 180] width 172 height 20
click at [281, 170] on select "Select Monthly Twice Monthly Every Other Week Weekly" at bounding box center [367, 180] width 172 height 20
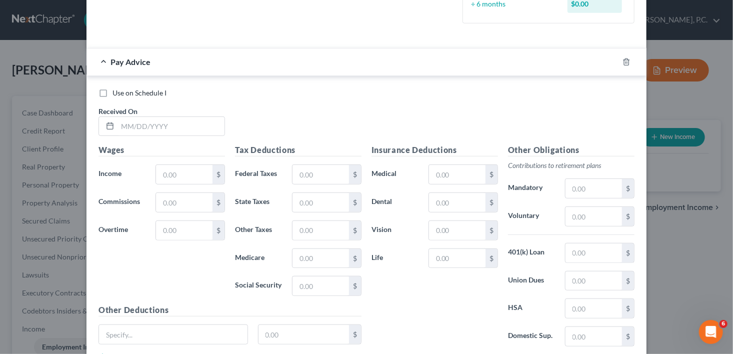
scroll to position [384, 0]
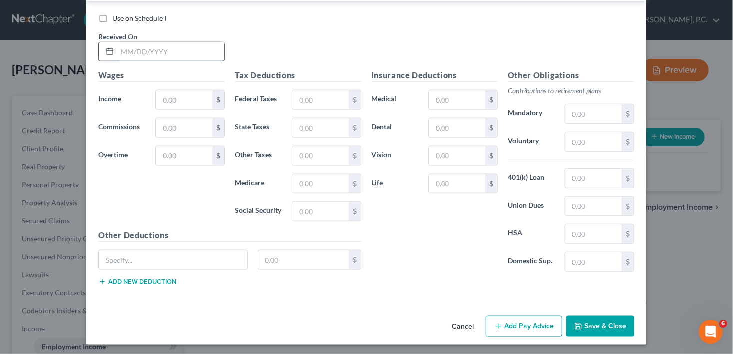
click at [118, 53] on input "text" at bounding box center [171, 52] width 107 height 19
drag, startPoint x: 155, startPoint y: 51, endPoint x: 79, endPoint y: 48, distance: 75.6
click at [79, 48] on div "New Income Source × Employment Type * Select Full or [DEMOGRAPHIC_DATA] Employm…" at bounding box center [366, 177] width 733 height 354
click at [176, 96] on input "text" at bounding box center [184, 100] width 57 height 19
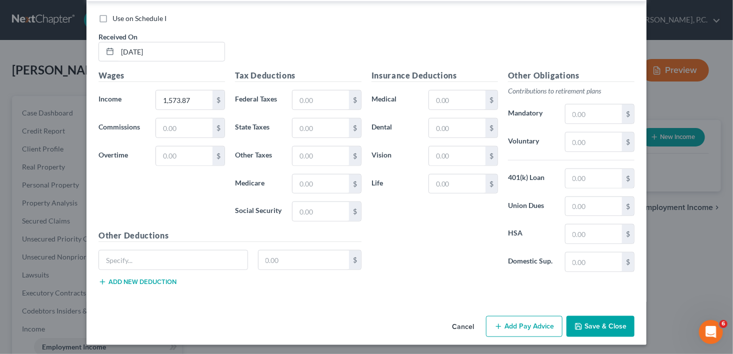
click at [600, 325] on button "Save & Close" at bounding box center [601, 326] width 68 height 21
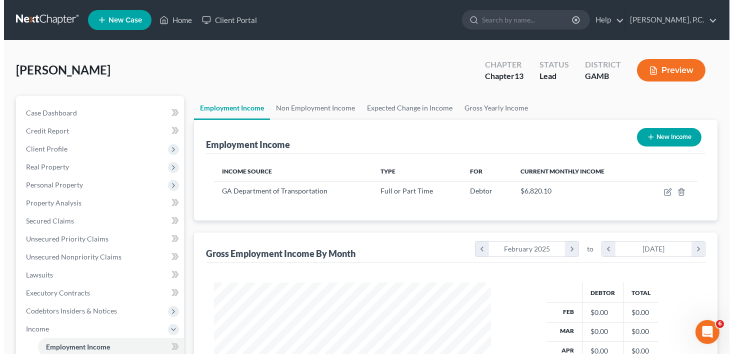
scroll to position [500079, 499963]
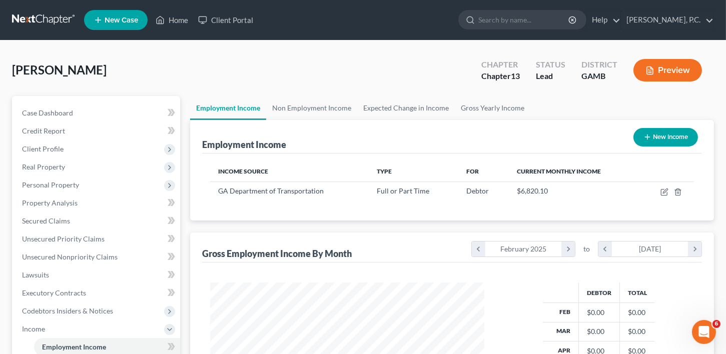
click at [661, 131] on button "New Income" at bounding box center [665, 137] width 65 height 19
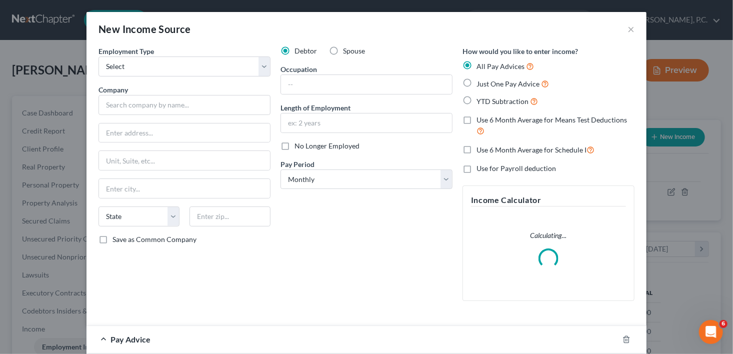
scroll to position [179, 297]
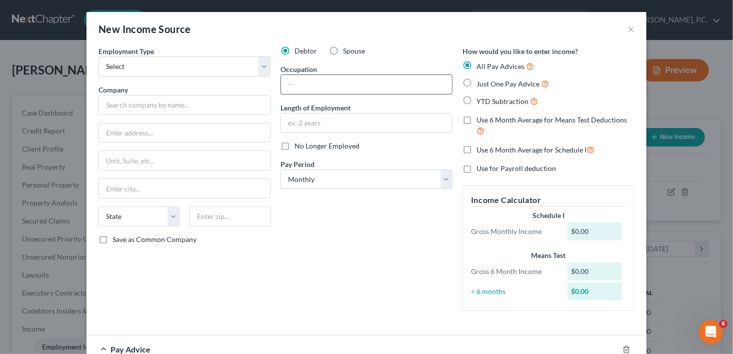
click at [292, 86] on input "text" at bounding box center [366, 84] width 171 height 19
click at [298, 126] on input "text" at bounding box center [366, 123] width 171 height 19
click at [319, 179] on select "Select Monthly Twice Monthly Every Other Week Weekly" at bounding box center [367, 180] width 172 height 20
click at [281, 170] on select "Select Monthly Twice Monthly Every Other Week Weekly" at bounding box center [367, 180] width 172 height 20
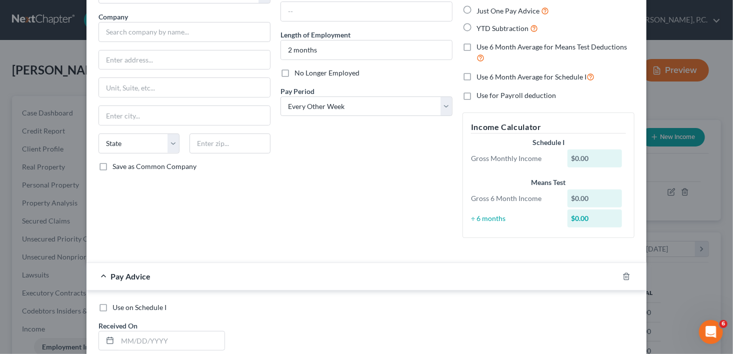
scroll to position [173, 0]
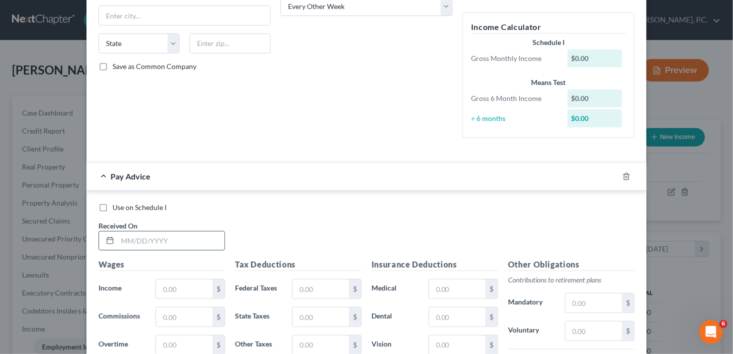
click at [147, 239] on input "text" at bounding box center [171, 241] width 107 height 19
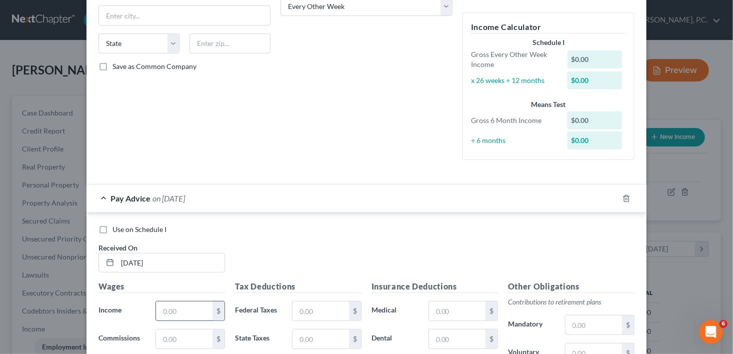
click at [168, 302] on input "text" at bounding box center [184, 311] width 57 height 19
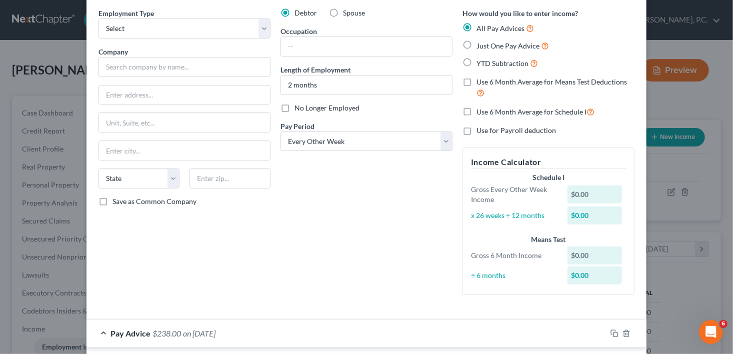
scroll to position [13, 0]
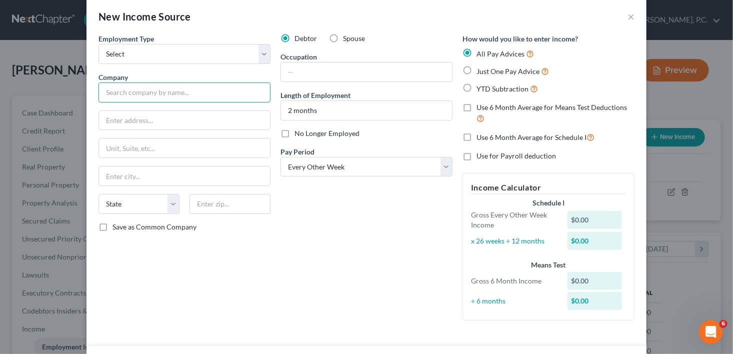
click at [108, 99] on input "text" at bounding box center [185, 93] width 172 height 20
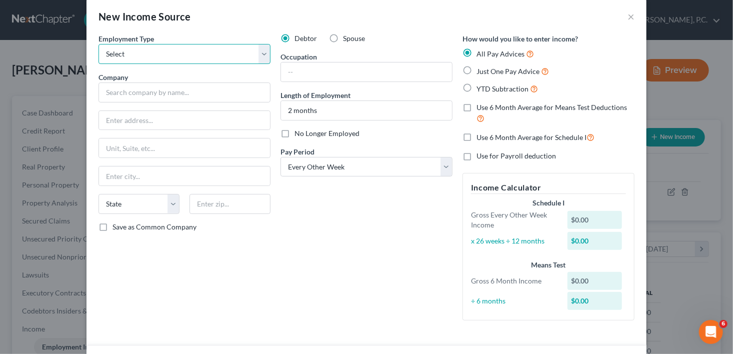
drag, startPoint x: 113, startPoint y: 57, endPoint x: 114, endPoint y: 64, distance: 7.1
click at [114, 64] on div "Employment Type * Select Full or [DEMOGRAPHIC_DATA] Employment Self Employment …" at bounding box center [185, 181] width 182 height 295
click at [99, 44] on select "Select Full or [DEMOGRAPHIC_DATA] Employment Self Employment" at bounding box center [185, 54] width 172 height 20
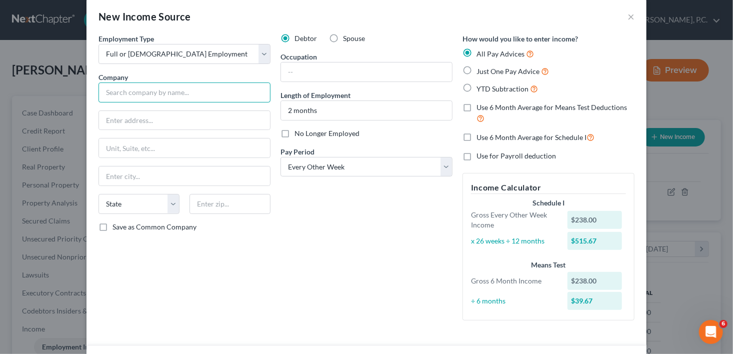
click at [112, 93] on input "text" at bounding box center [185, 93] width 172 height 20
click at [194, 97] on input "[PERSON_NAME] General Store, INc" at bounding box center [185, 93] width 172 height 20
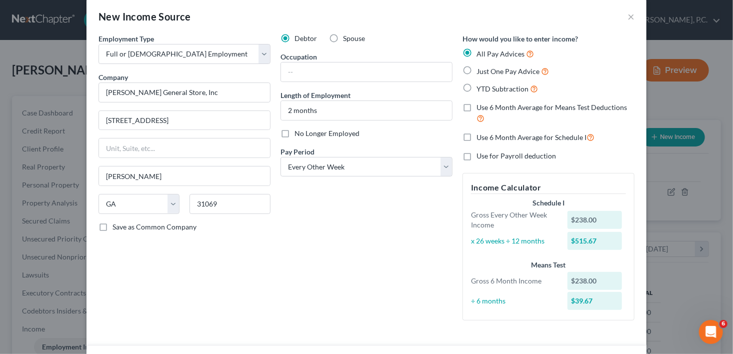
click at [113, 226] on label "Save as Common Company" at bounding box center [155, 227] width 84 height 10
click at [117, 226] on input "Save as Common Company" at bounding box center [120, 225] width 7 height 7
click at [301, 67] on input "text" at bounding box center [366, 72] width 171 height 19
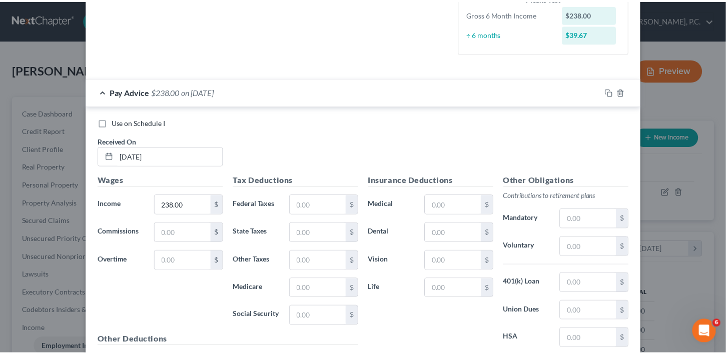
scroll to position [384, 0]
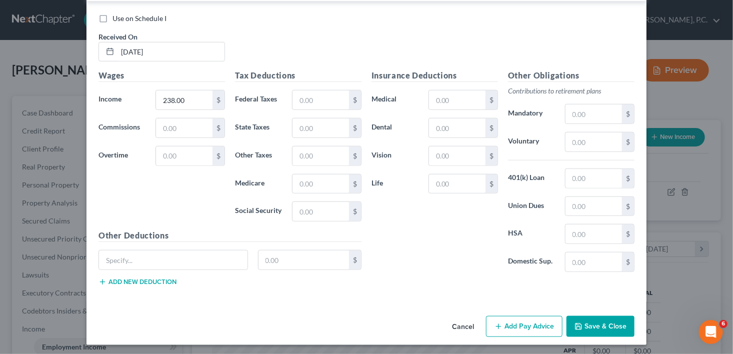
click at [597, 324] on button "Save & Close" at bounding box center [601, 326] width 68 height 21
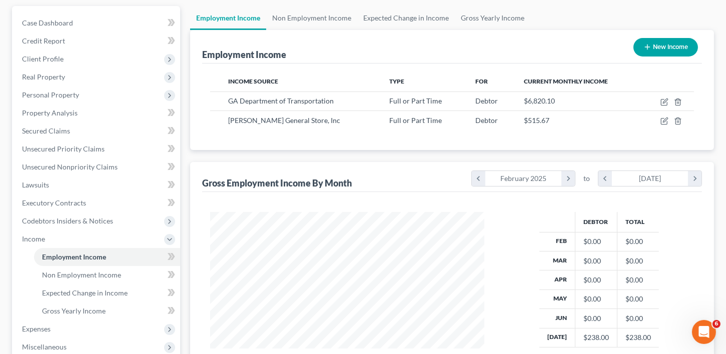
scroll to position [232, 0]
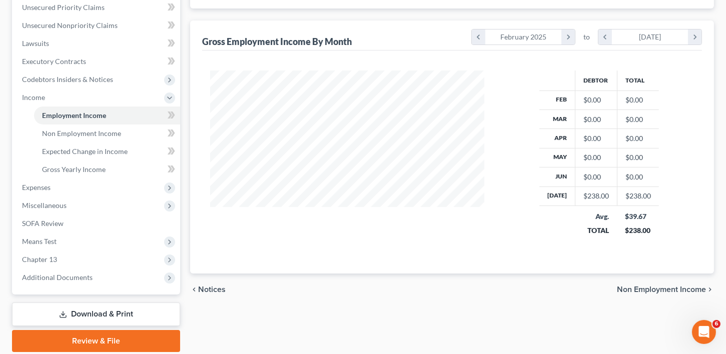
click at [645, 279] on div "chevron_left Notices Non Employment Income chevron_right" at bounding box center [452, 290] width 524 height 32
click at [646, 286] on span "Non Employment Income" at bounding box center [661, 290] width 89 height 8
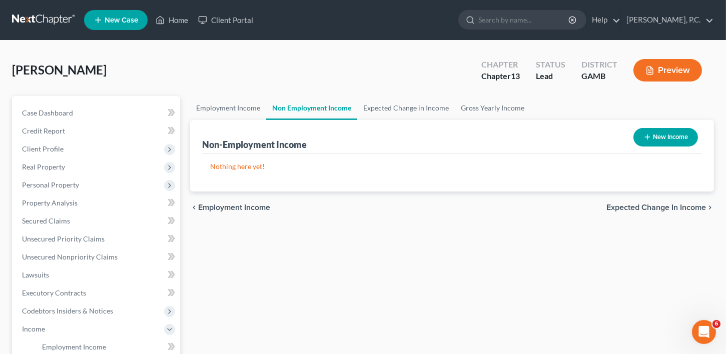
click at [240, 205] on span "Employment Income" at bounding box center [234, 208] width 72 height 8
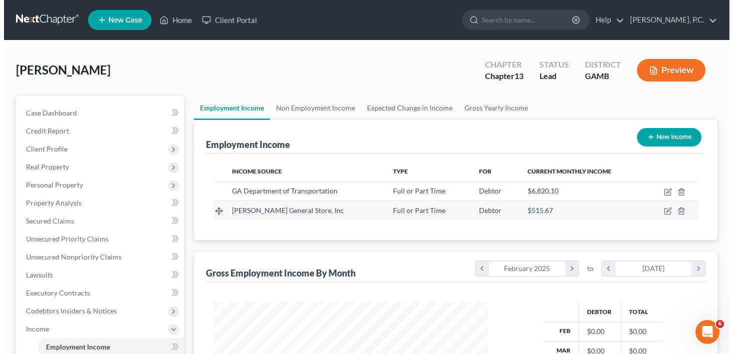
scroll to position [179, 294]
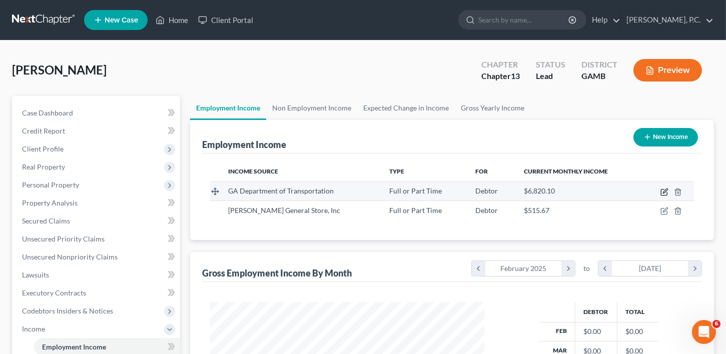
click at [663, 188] on icon "button" at bounding box center [664, 192] width 8 height 8
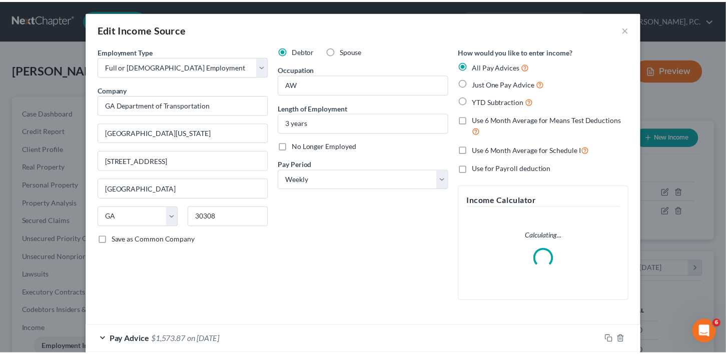
scroll to position [53, 0]
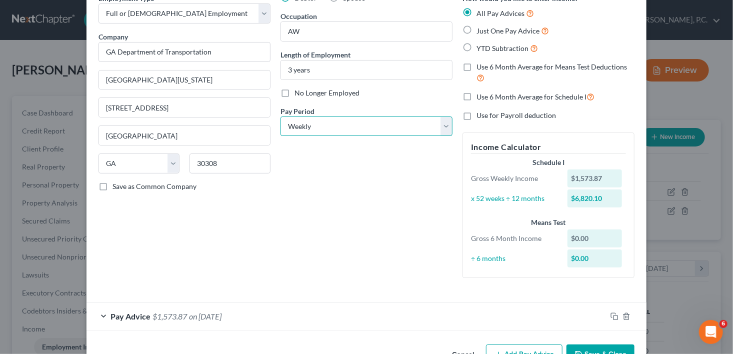
click at [324, 122] on select "Select Monthly Twice Monthly Every Other Week Weekly" at bounding box center [367, 127] width 172 height 20
click at [281, 117] on select "Select Monthly Twice Monthly Every Other Week Weekly" at bounding box center [367, 127] width 172 height 20
drag, startPoint x: 604, startPoint y: 342, endPoint x: 603, endPoint y: 348, distance: 5.6
click at [604, 345] on div "Cancel Add Pay Advice Save & Close" at bounding box center [367, 357] width 560 height 33
click at [603, 348] on button "Save & Close" at bounding box center [601, 355] width 68 height 21
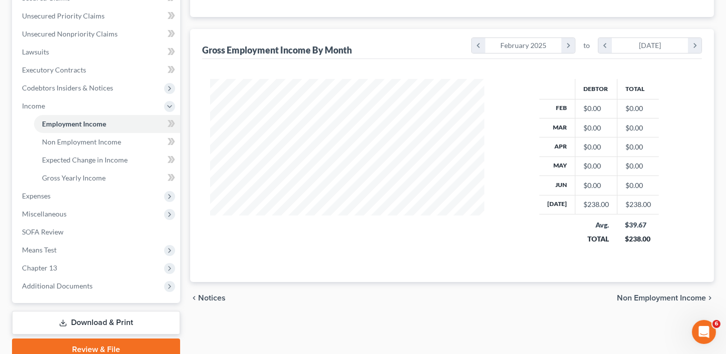
scroll to position [225, 0]
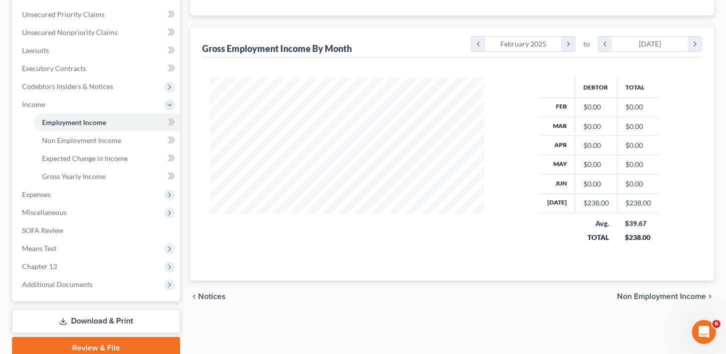
click at [651, 293] on span "Non Employment Income" at bounding box center [661, 297] width 89 height 8
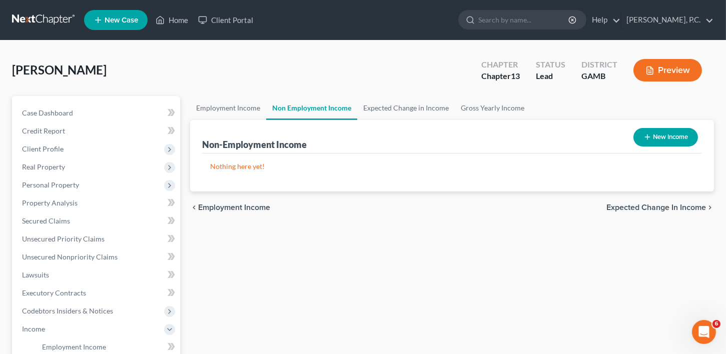
click at [695, 200] on div "chevron_left Employment Income Expected Change in Income chevron_right" at bounding box center [452, 208] width 524 height 32
click at [694, 204] on span "Expected Change in Income" at bounding box center [656, 208] width 100 height 8
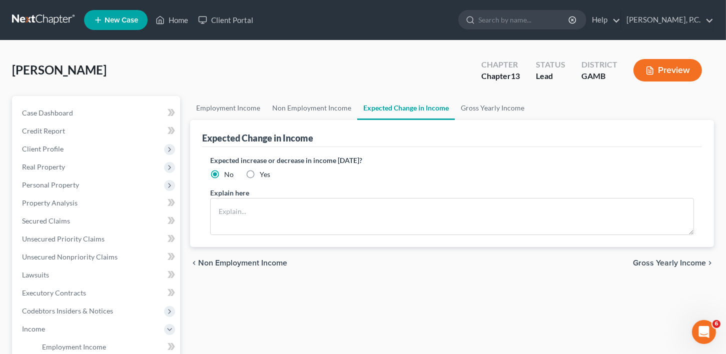
click at [679, 263] on span "Gross Yearly Income" at bounding box center [669, 263] width 73 height 8
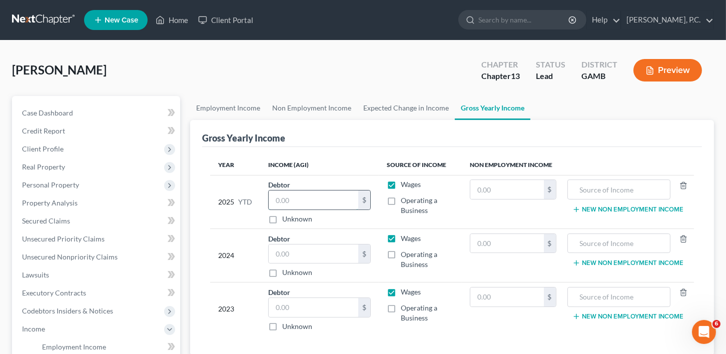
click at [303, 205] on input "text" at bounding box center [314, 200] width 90 height 19
click at [282, 252] on input "text" at bounding box center [314, 254] width 90 height 19
click at [286, 307] on input "text" at bounding box center [314, 307] width 90 height 19
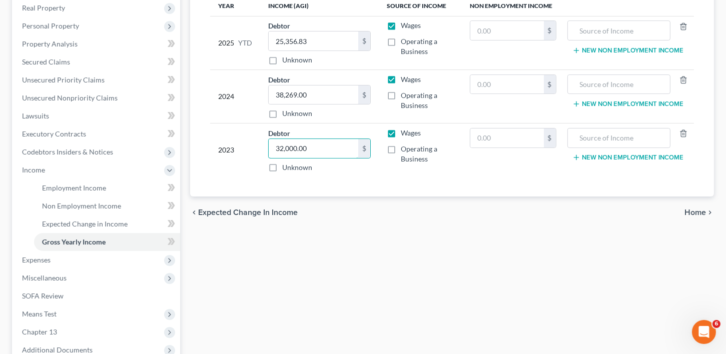
scroll to position [209, 0]
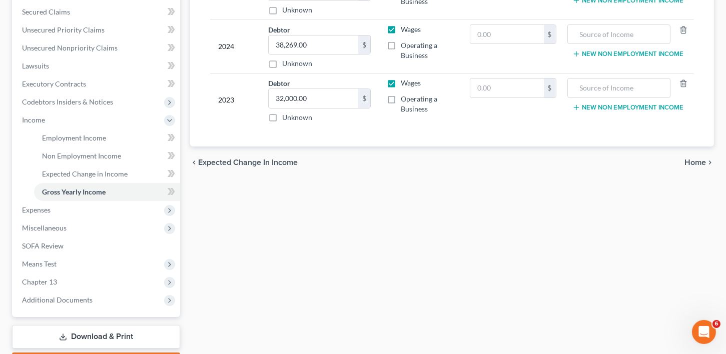
click at [694, 161] on span "Home" at bounding box center [695, 163] width 22 height 8
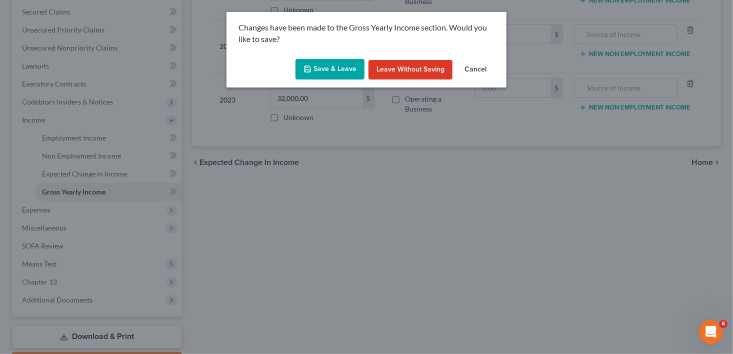
click at [318, 73] on button "Save & Leave" at bounding box center [330, 69] width 69 height 21
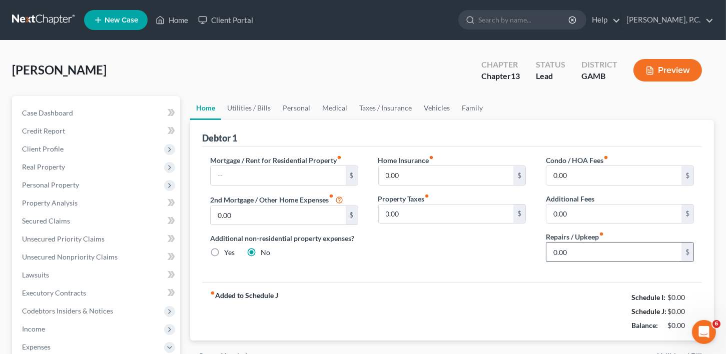
click at [597, 250] on input "0.00" at bounding box center [613, 252] width 135 height 19
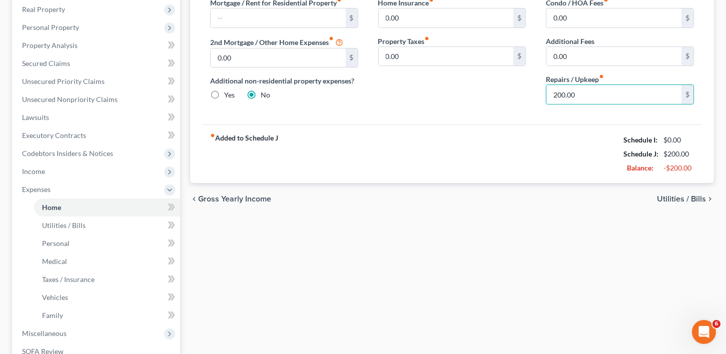
click at [676, 197] on span "Utilities / Bills" at bounding box center [681, 199] width 49 height 8
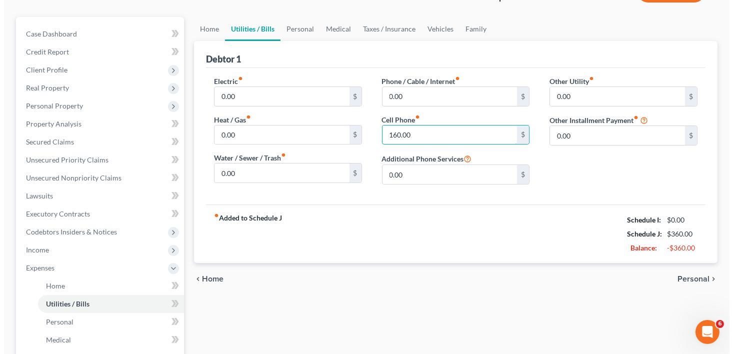
scroll to position [95, 0]
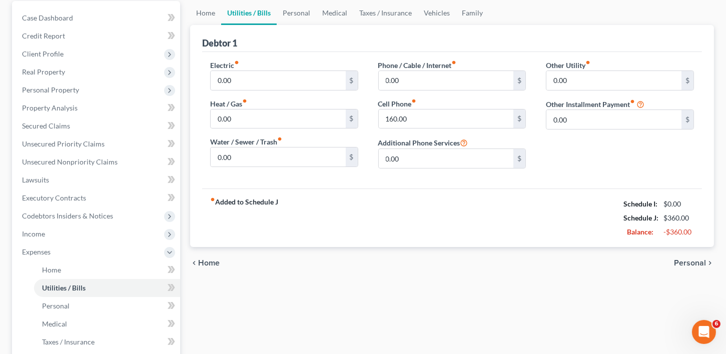
click at [692, 268] on div "chevron_left Home Personal chevron_right" at bounding box center [452, 263] width 524 height 32
click at [36, 230] on span "Income" at bounding box center [33, 234] width 23 height 9
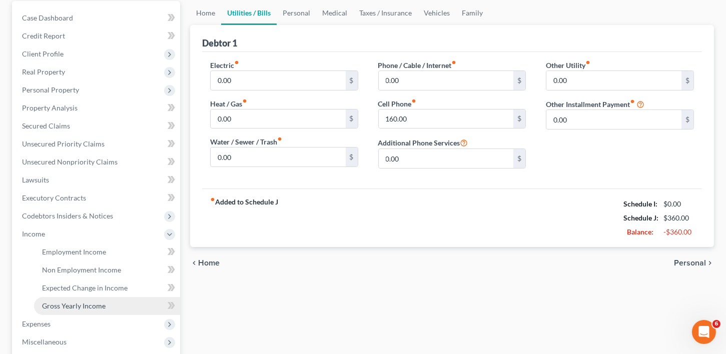
click at [79, 305] on span "Gross Yearly Income" at bounding box center [74, 306] width 64 height 9
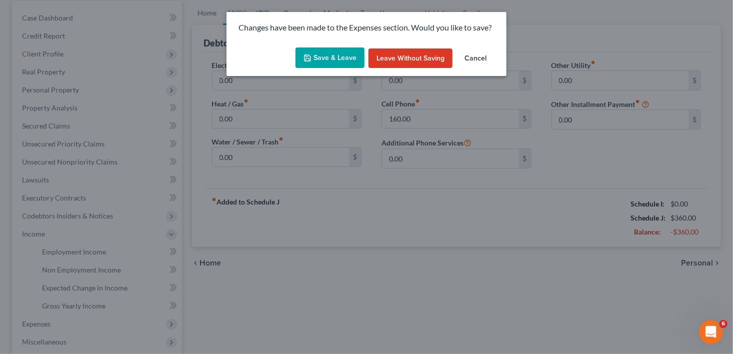
click at [322, 60] on button "Save & Leave" at bounding box center [330, 58] width 69 height 21
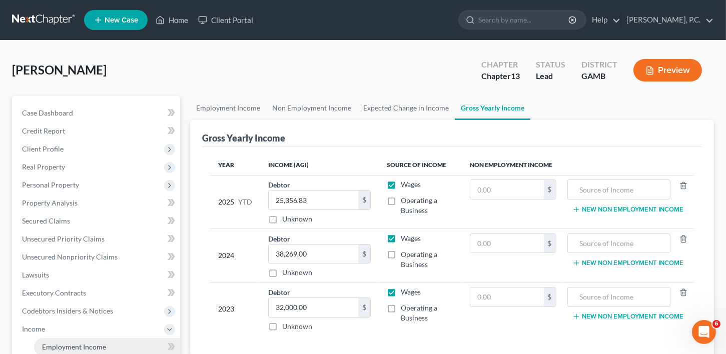
click at [64, 343] on span "Employment Income" at bounding box center [74, 347] width 64 height 9
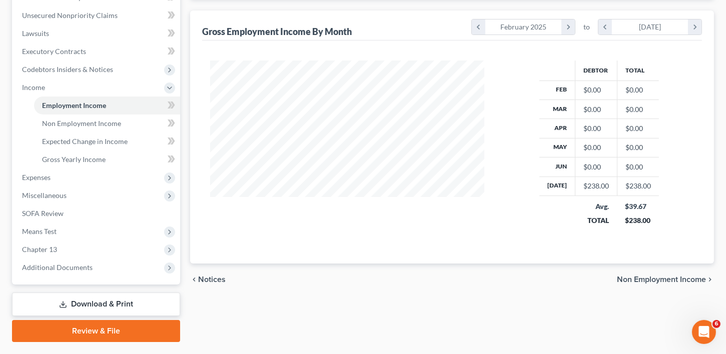
scroll to position [261, 0]
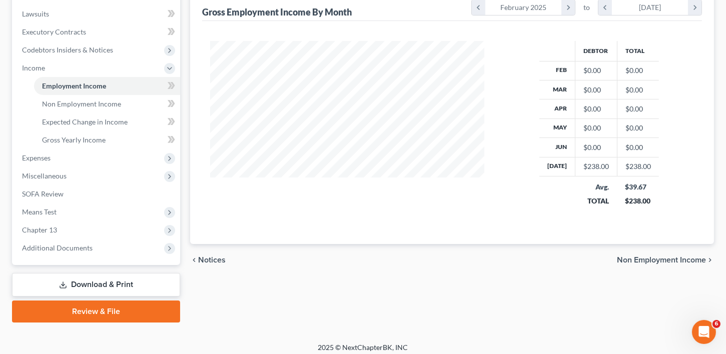
click at [660, 256] on span "Non Employment Income" at bounding box center [661, 260] width 89 height 8
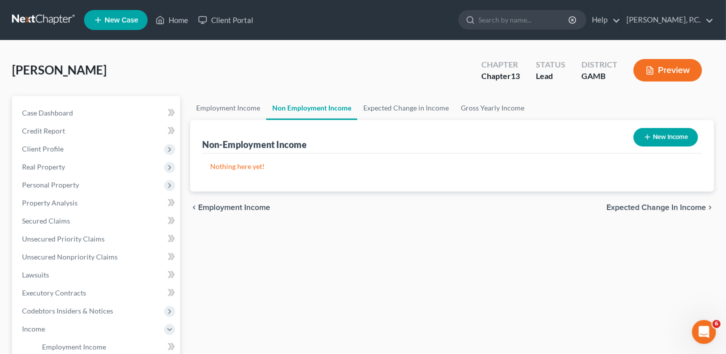
click at [647, 204] on span "Expected Change in Income" at bounding box center [656, 208] width 100 height 8
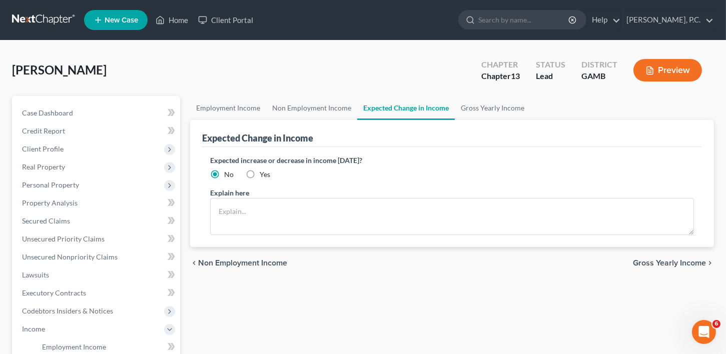
click at [668, 262] on span "Gross Yearly Income" at bounding box center [669, 263] width 73 height 8
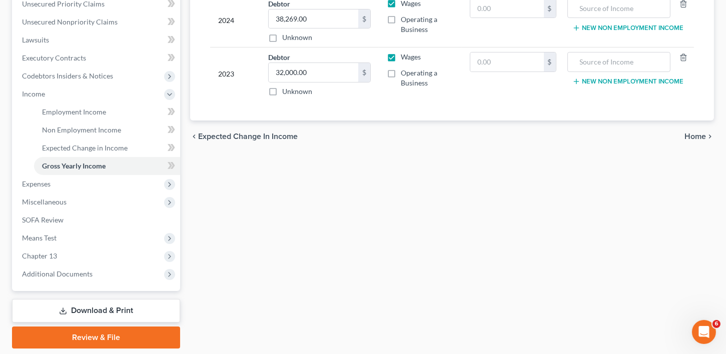
scroll to position [248, 0]
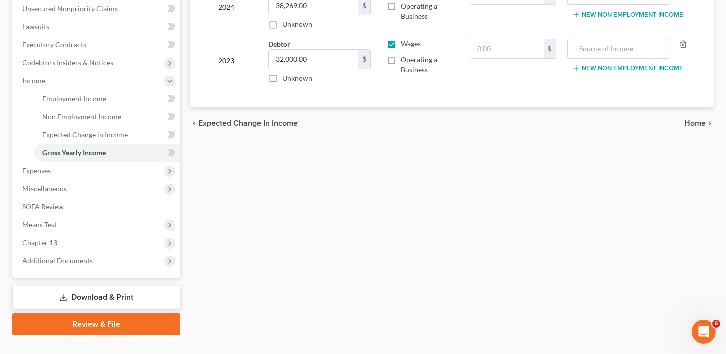
click at [689, 120] on span "Home" at bounding box center [695, 124] width 22 height 8
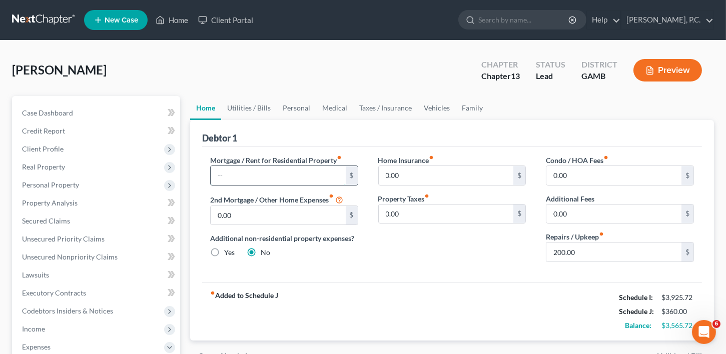
click at [238, 175] on input "text" at bounding box center [278, 175] width 135 height 19
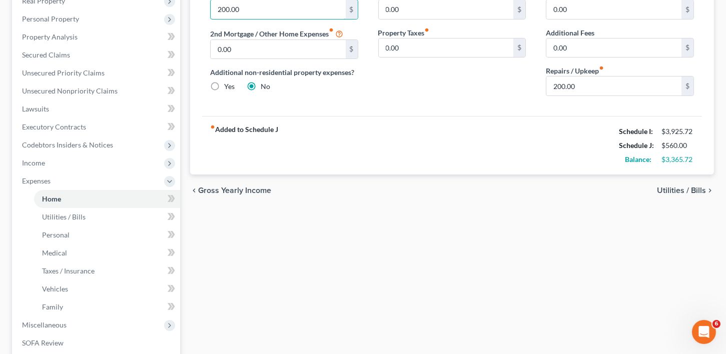
scroll to position [191, 0]
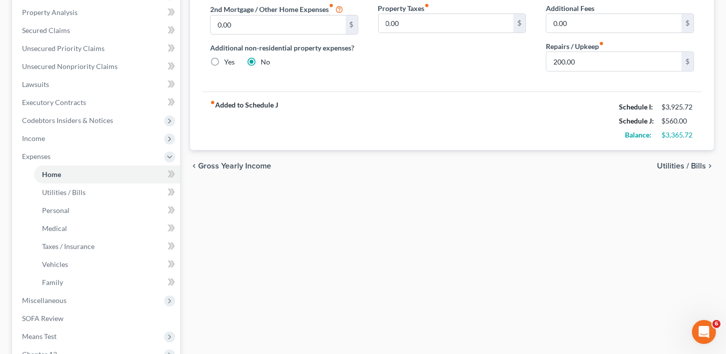
click at [691, 163] on span "Utilities / Bills" at bounding box center [681, 166] width 49 height 8
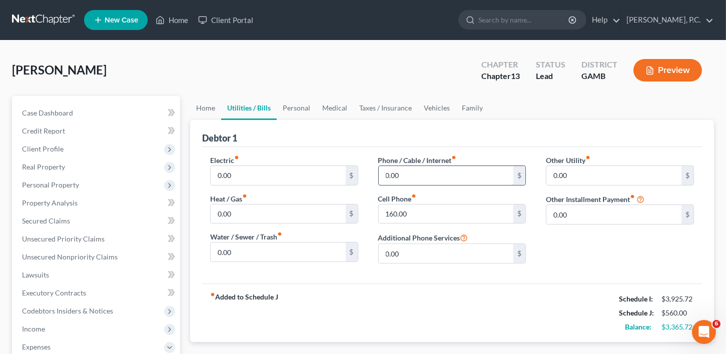
click at [406, 174] on input "0.00" at bounding box center [446, 175] width 135 height 19
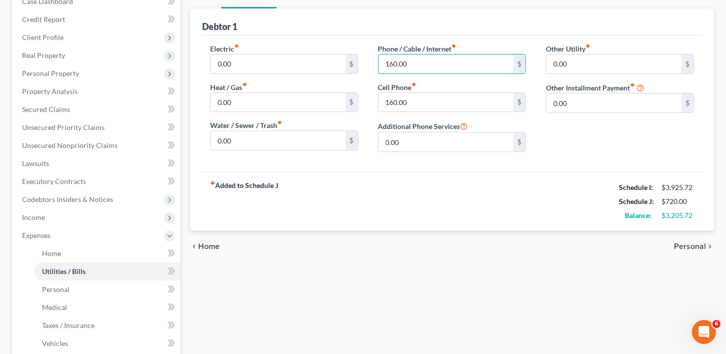
scroll to position [146, 0]
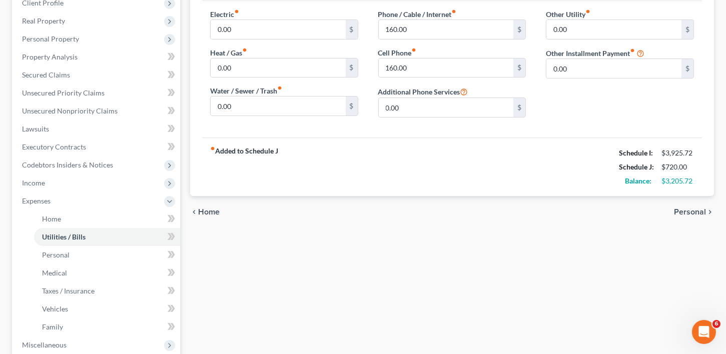
click at [690, 208] on span "Personal" at bounding box center [690, 212] width 32 height 8
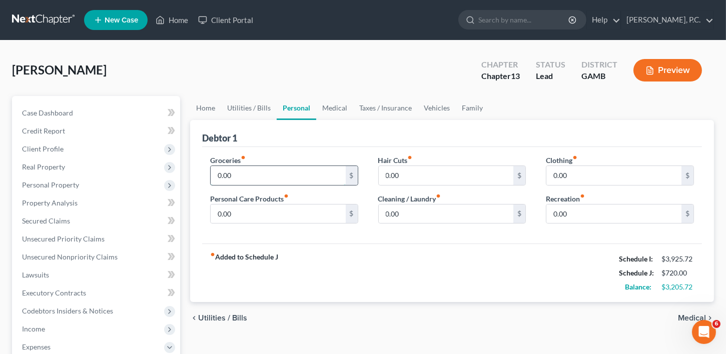
click at [252, 178] on input "0.00" at bounding box center [278, 175] width 135 height 19
click at [230, 219] on input "0.00" at bounding box center [278, 214] width 135 height 19
click at [573, 173] on input "0.00" at bounding box center [613, 175] width 135 height 19
click at [579, 212] on input "0.00" at bounding box center [613, 214] width 135 height 19
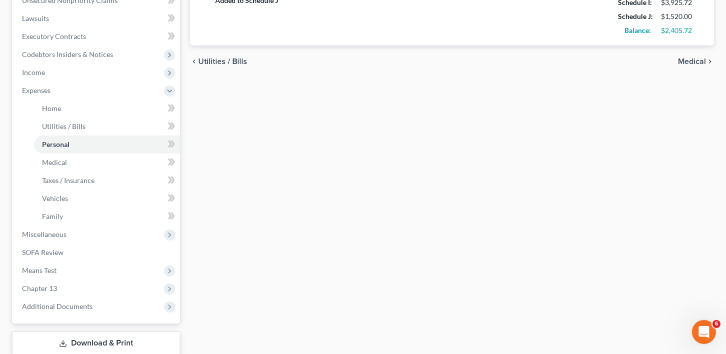
scroll to position [310, 0]
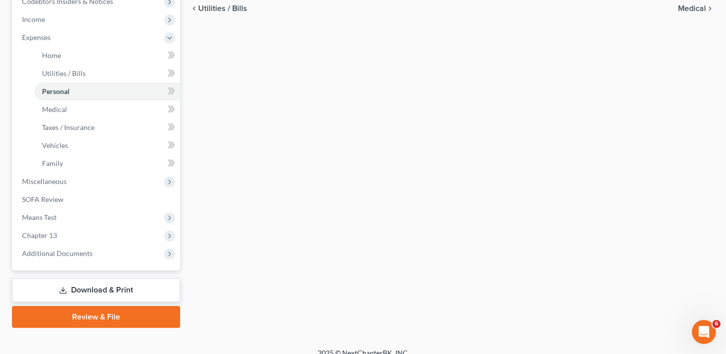
click at [689, 6] on span "Medical" at bounding box center [692, 9] width 28 height 8
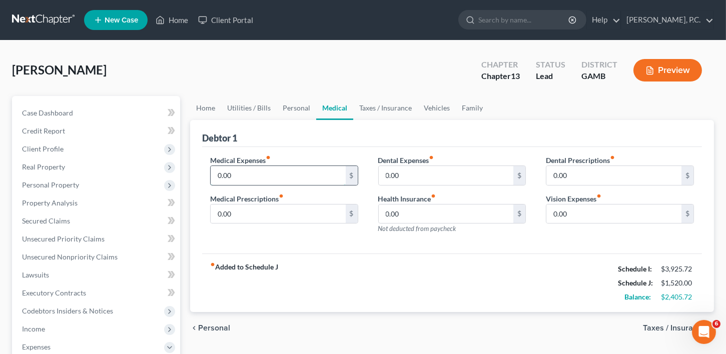
click at [263, 178] on input "0.00" at bounding box center [278, 175] width 135 height 19
click at [253, 218] on input "0.00" at bounding box center [278, 214] width 135 height 19
drag, startPoint x: 642, startPoint y: 327, endPoint x: 655, endPoint y: 327, distance: 13.0
click at [642, 327] on div "chevron_left Personal Taxes / Insurance chevron_right" at bounding box center [452, 328] width 524 height 32
click at [655, 327] on span "Taxes / Insurance" at bounding box center [674, 328] width 63 height 8
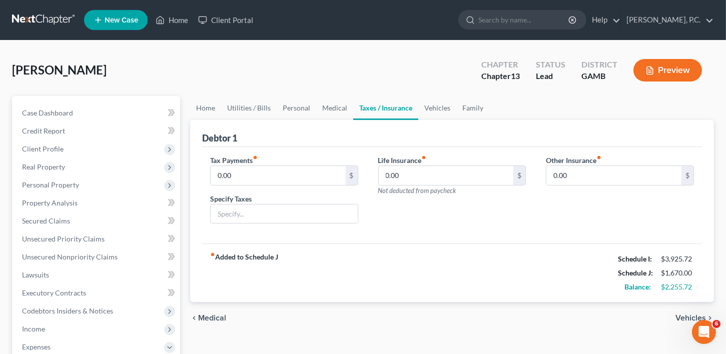
click at [684, 318] on span "Vehicles" at bounding box center [690, 318] width 31 height 8
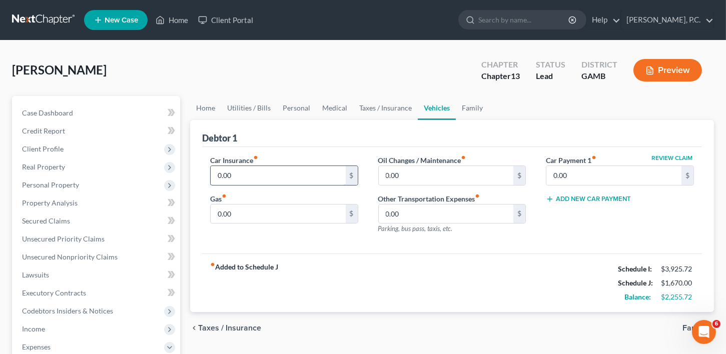
click at [251, 173] on input "0.00" at bounding box center [278, 175] width 135 height 19
click at [687, 324] on span "Family" at bounding box center [694, 328] width 24 height 8
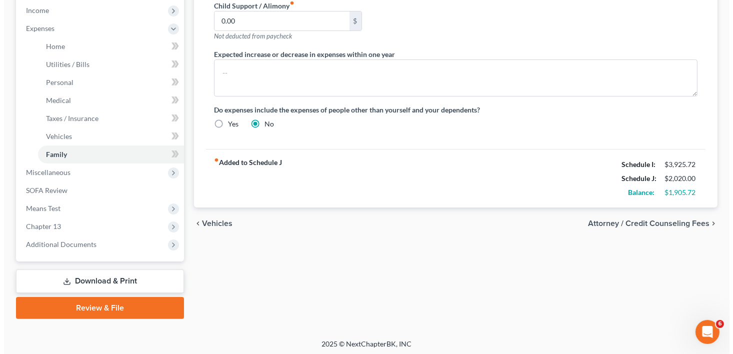
scroll to position [320, 0]
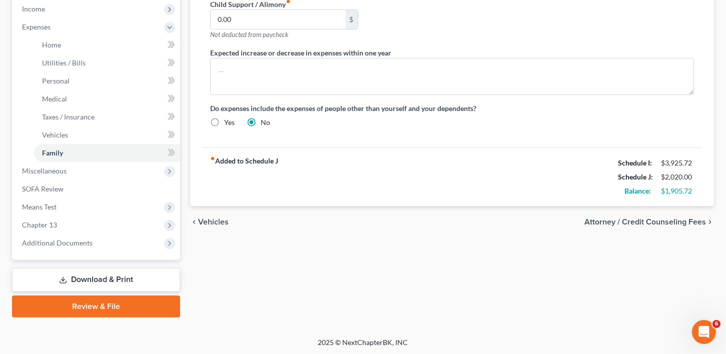
click at [641, 209] on div "chevron_left Vehicles Attorney / Credit Counseling Fees chevron_right" at bounding box center [452, 222] width 524 height 32
click at [641, 218] on span "Attorney / Credit Counseling Fees" at bounding box center [645, 222] width 122 height 8
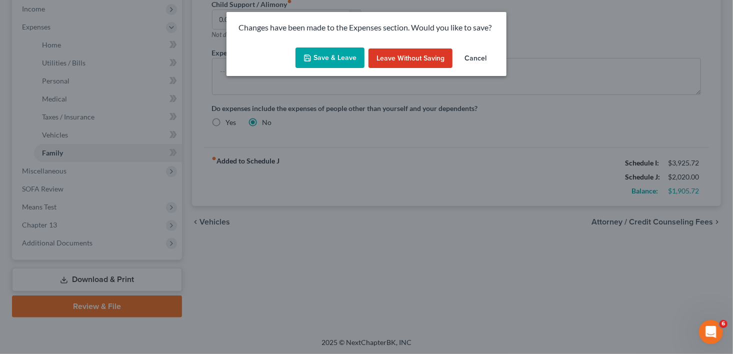
click at [334, 56] on button "Save & Leave" at bounding box center [330, 58] width 69 height 21
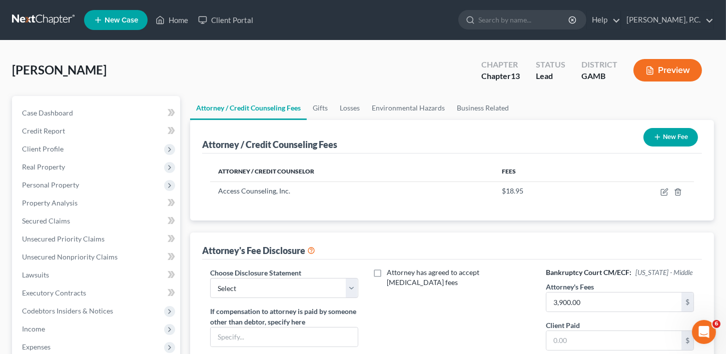
click at [658, 131] on button "New Fee" at bounding box center [670, 137] width 55 height 19
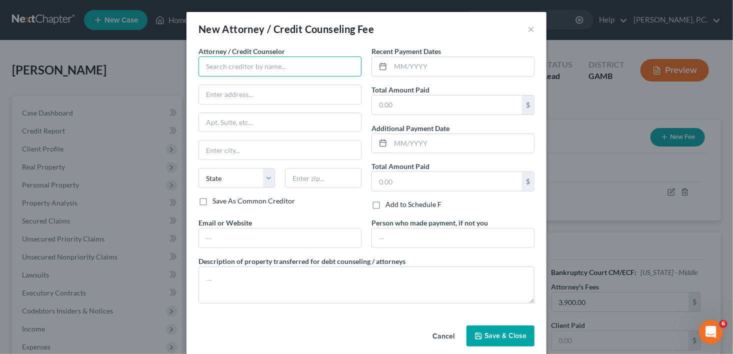
click at [245, 73] on input "text" at bounding box center [280, 67] width 163 height 20
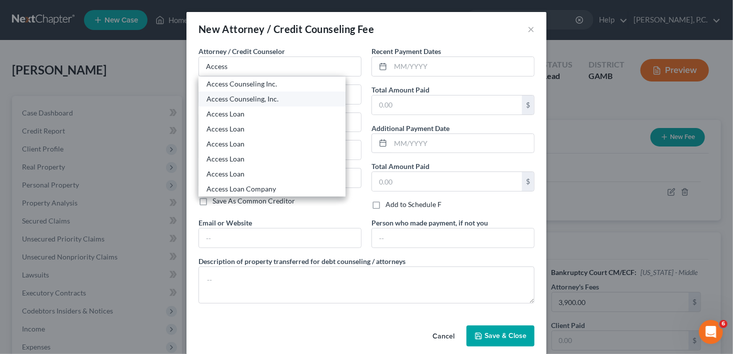
click at [256, 95] on div "Access Counseling, Inc." at bounding box center [272, 99] width 131 height 10
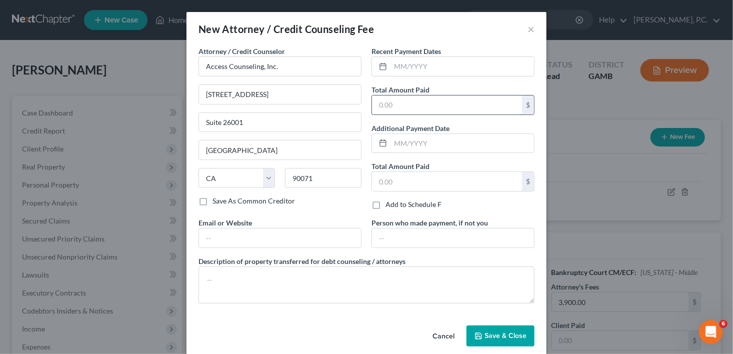
click at [403, 102] on input "text" at bounding box center [447, 105] width 150 height 19
click at [400, 56] on label "Recent Payment Dates" at bounding box center [407, 51] width 70 height 11
click at [400, 64] on input "text" at bounding box center [463, 66] width 144 height 19
click at [495, 344] on button "Save & Close" at bounding box center [501, 336] width 68 height 21
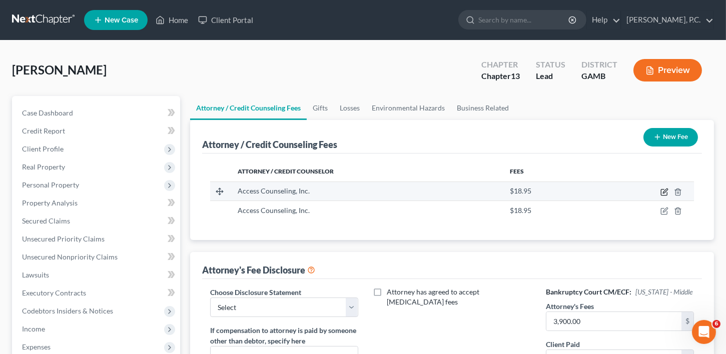
click at [663, 191] on icon "button" at bounding box center [664, 192] width 8 height 8
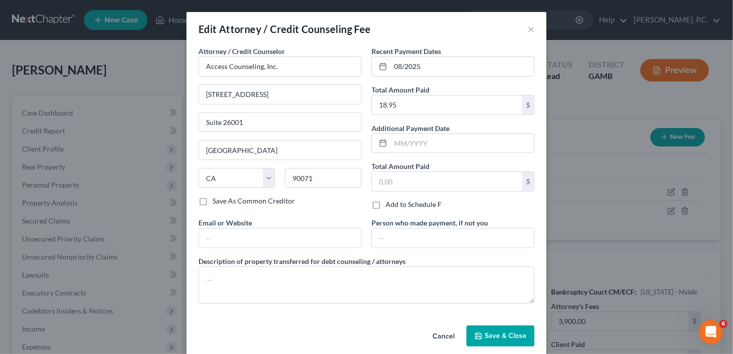
click at [532, 26] on div "Edit Attorney / Credit Counseling Fee ×" at bounding box center [367, 29] width 360 height 34
click at [528, 29] on button "×" at bounding box center [531, 29] width 7 height 12
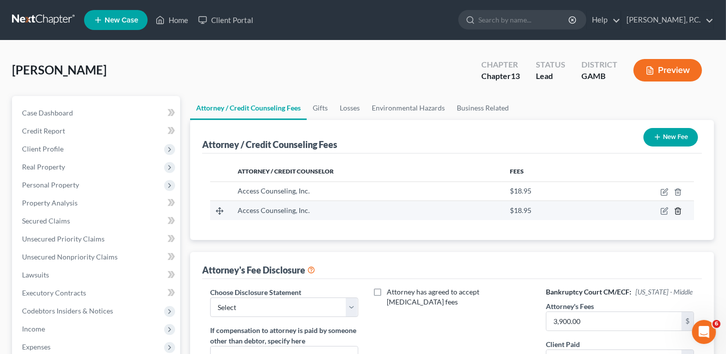
click at [681, 209] on polyline "button" at bounding box center [678, 209] width 6 height 0
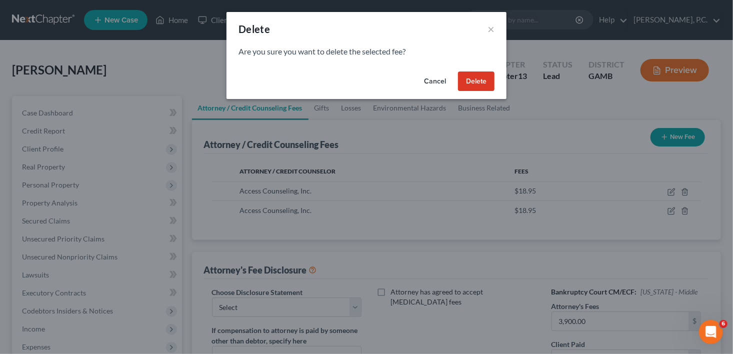
click at [485, 78] on button "Delete" at bounding box center [476, 82] width 37 height 20
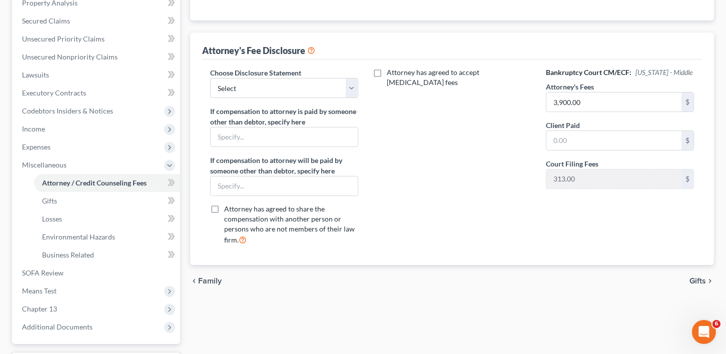
scroll to position [221, 0]
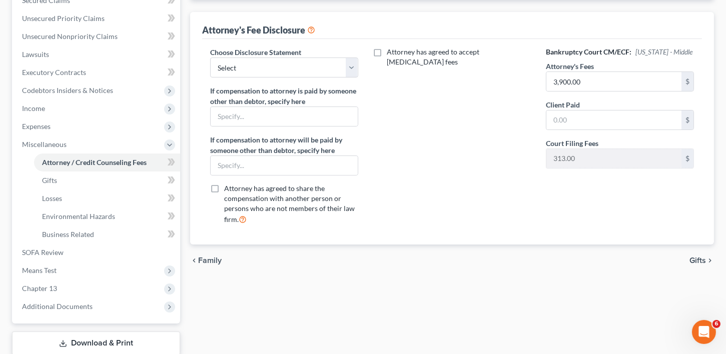
click at [698, 253] on div "chevron_left Family Gifts chevron_right" at bounding box center [452, 261] width 524 height 32
click at [697, 259] on span "Gifts" at bounding box center [697, 261] width 17 height 8
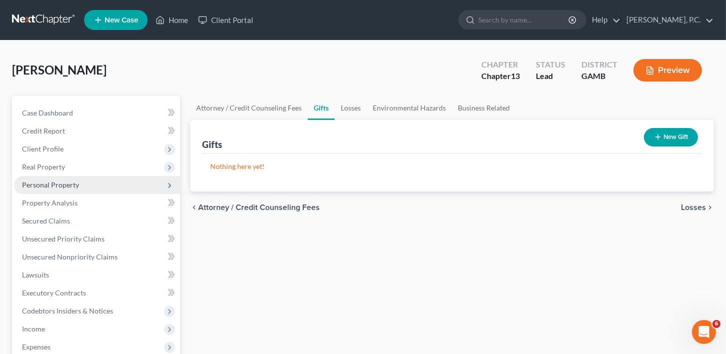
click at [35, 184] on span "Personal Property" at bounding box center [50, 185] width 57 height 9
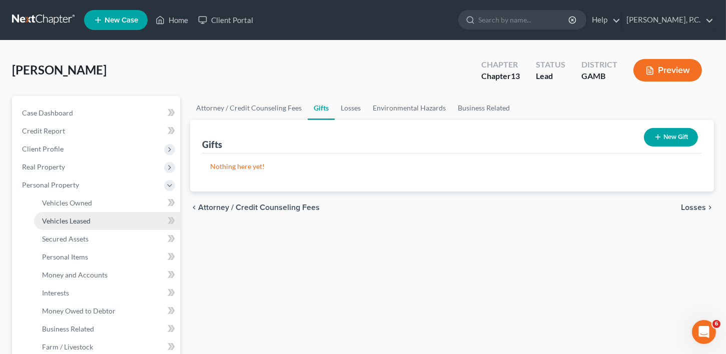
click at [68, 225] on link "Vehicles Leased" at bounding box center [107, 221] width 146 height 18
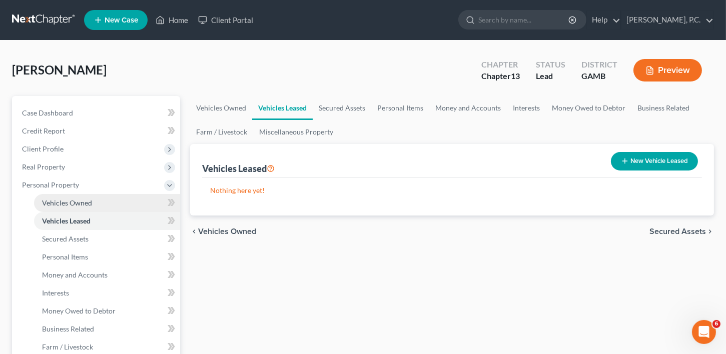
click at [65, 201] on span "Vehicles Owned" at bounding box center [67, 203] width 50 height 9
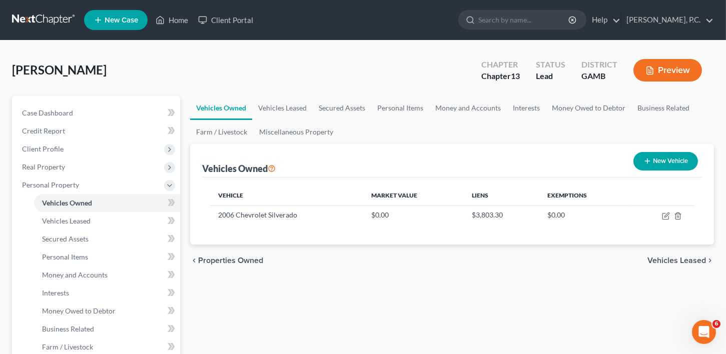
click at [656, 157] on button "New Vehicle" at bounding box center [665, 161] width 65 height 19
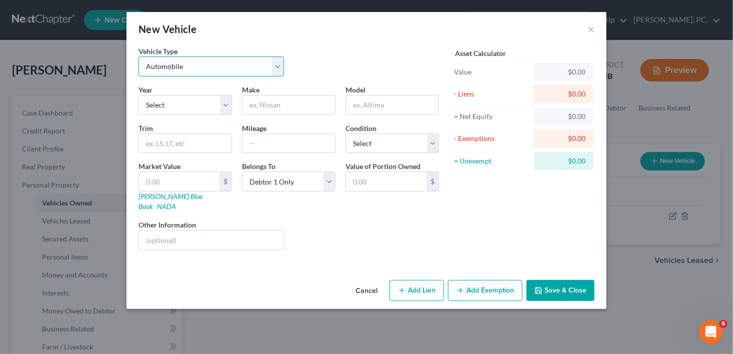
click at [161, 61] on select "Select Automobile Truck Trailer Watercraft Aircraft Motor Home Atv Other Vehicle" at bounding box center [212, 67] width 146 height 20
click at [139, 57] on select "Select Automobile Truck Trailer Watercraft Aircraft Motor Home Atv Other Vehicle" at bounding box center [212, 67] width 146 height 20
click at [264, 109] on input "text" at bounding box center [289, 105] width 93 height 19
click at [382, 107] on input "text" at bounding box center [392, 105] width 93 height 19
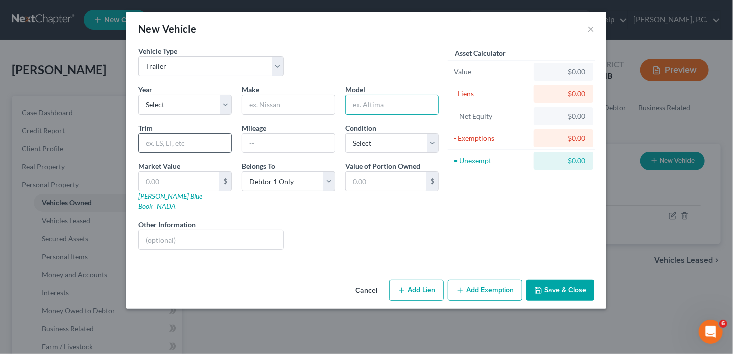
click at [181, 144] on input "text" at bounding box center [185, 143] width 93 height 19
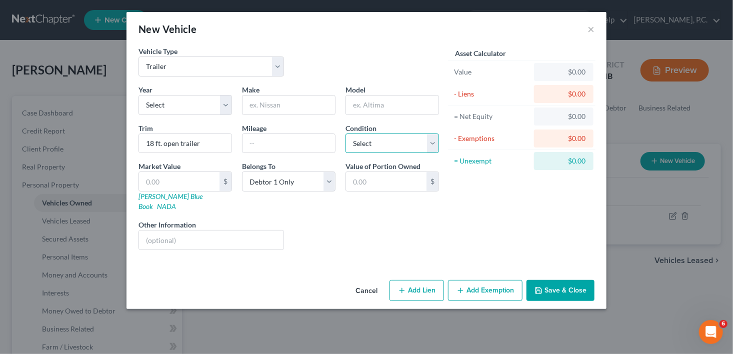
drag, startPoint x: 371, startPoint y: 143, endPoint x: 371, endPoint y: 149, distance: 6.0
click at [371, 143] on select "Select Excellent Very Good Good Fair Poor" at bounding box center [393, 144] width 94 height 20
click at [346, 134] on select "Select Excellent Very Good Good Fair Poor" at bounding box center [393, 144] width 94 height 20
click at [566, 280] on button "Save & Close" at bounding box center [561, 290] width 68 height 21
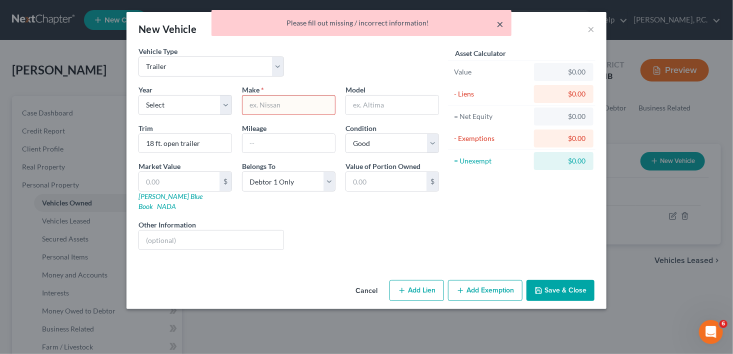
click at [500, 22] on button "×" at bounding box center [500, 24] width 7 height 12
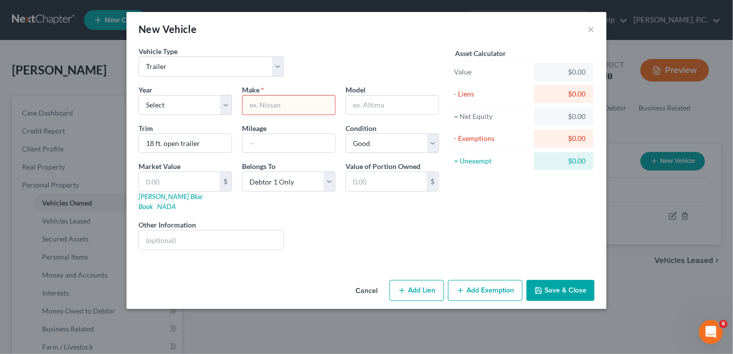
click at [271, 97] on input "text" at bounding box center [289, 105] width 93 height 19
click at [558, 280] on button "Save & Close" at bounding box center [561, 290] width 68 height 21
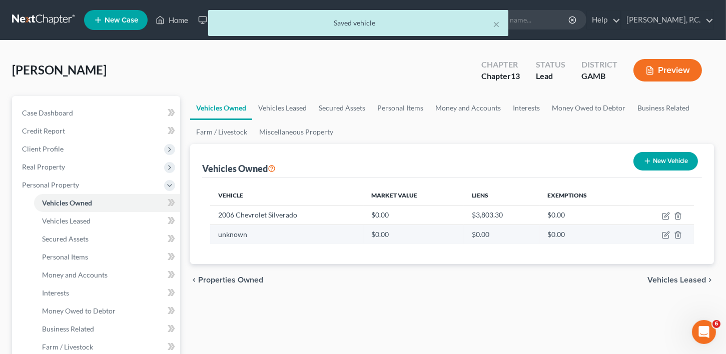
click at [666, 226] on td at bounding box center [661, 234] width 65 height 19
click at [669, 239] on td at bounding box center [661, 234] width 65 height 19
click at [663, 233] on icon "button" at bounding box center [666, 235] width 8 height 8
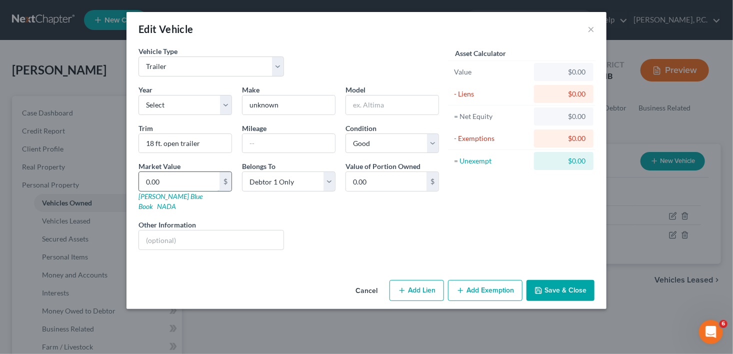
click at [178, 186] on input "0.00" at bounding box center [179, 181] width 81 height 19
click at [547, 280] on button "Save & Close" at bounding box center [561, 290] width 68 height 21
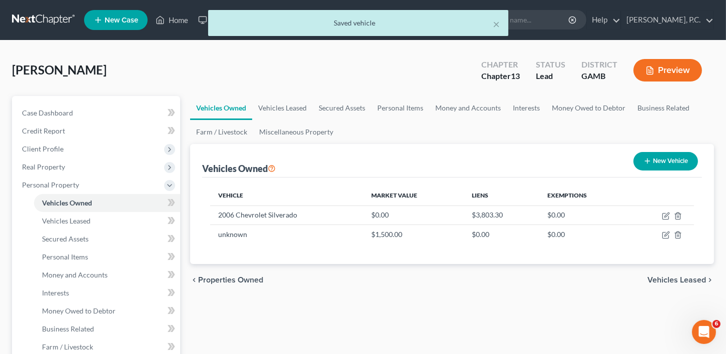
click at [682, 278] on span "Vehicles Leased" at bounding box center [676, 280] width 59 height 8
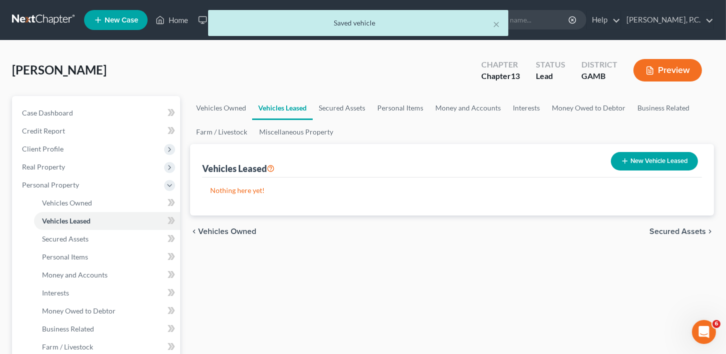
click at [674, 228] on span "Secured Assets" at bounding box center [677, 232] width 57 height 8
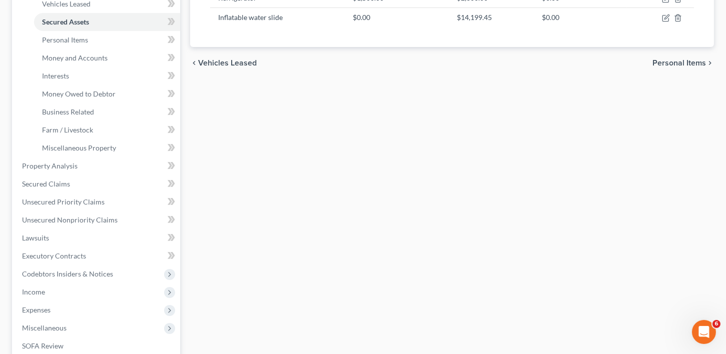
scroll to position [374, 0]
